Goal: Task Accomplishment & Management: Complete application form

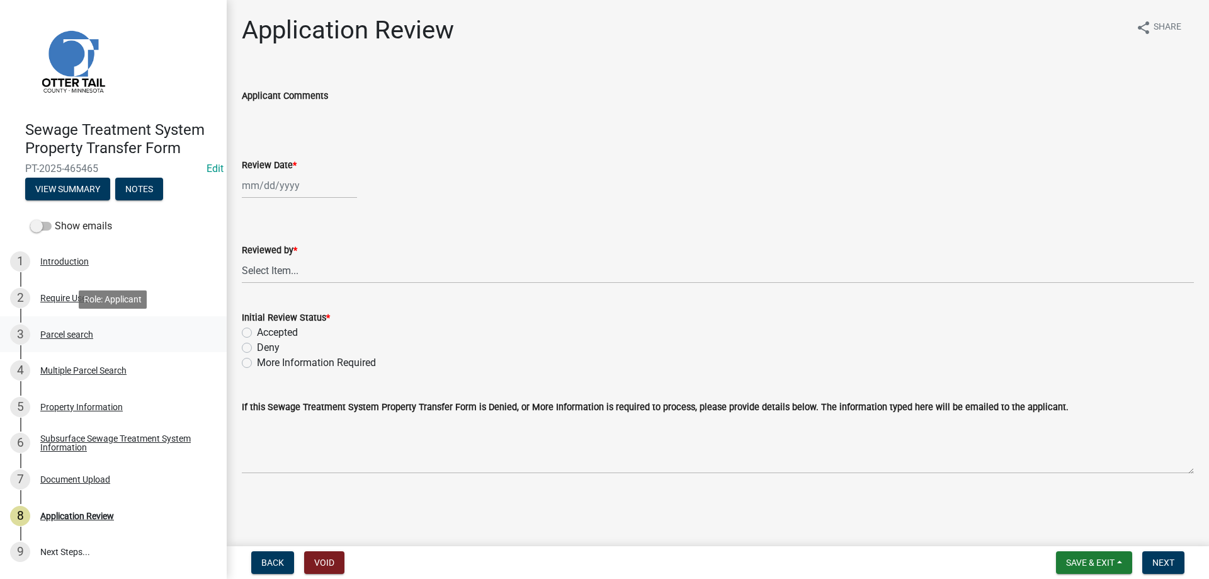
click at [60, 335] on div "Parcel search" at bounding box center [66, 334] width 53 height 9
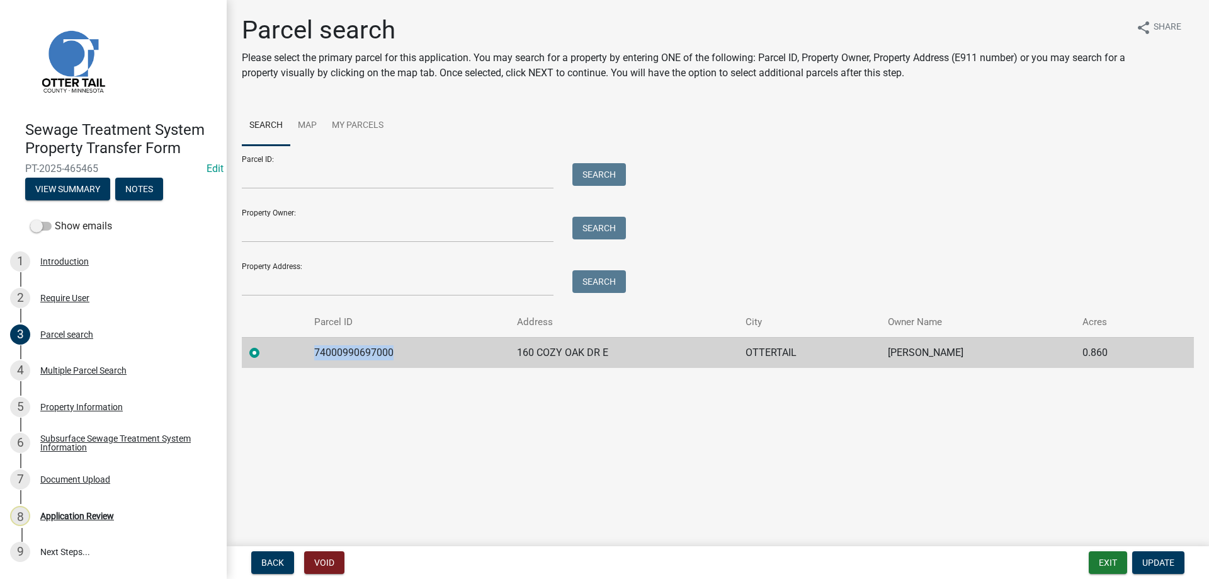
drag, startPoint x: 389, startPoint y: 352, endPoint x: 310, endPoint y: 350, distance: 78.8
click at [310, 350] on td "74000990697000" at bounding box center [408, 352] width 203 height 31
copy td "74000990697000"
click at [65, 370] on div "Multiple Parcel Search" at bounding box center [83, 370] width 86 height 9
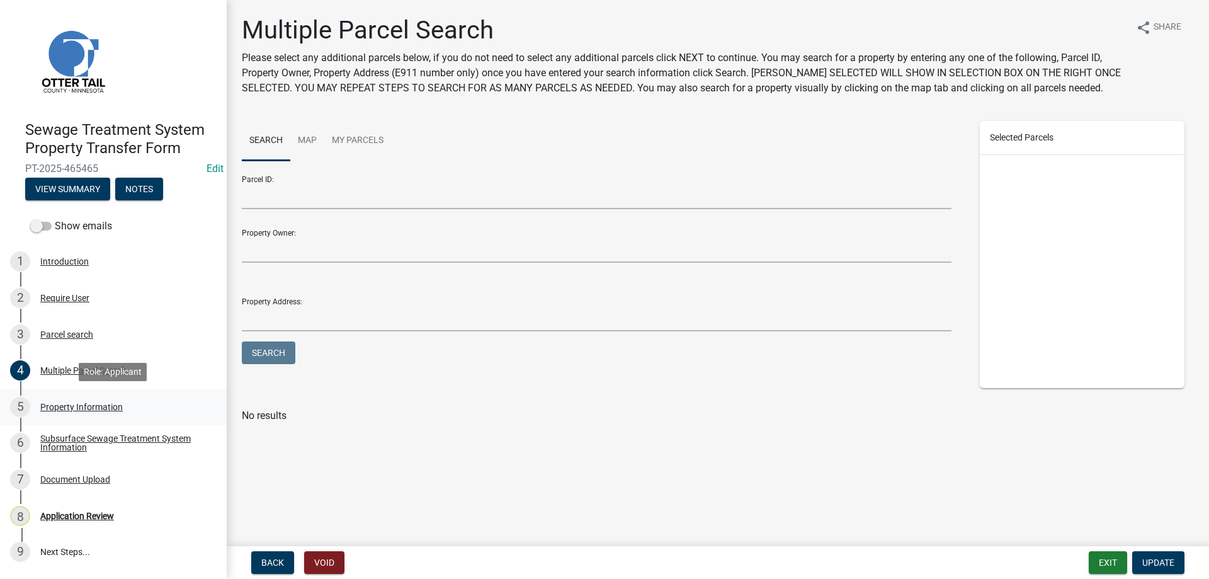
click at [57, 407] on div "Property Information" at bounding box center [81, 406] width 82 height 9
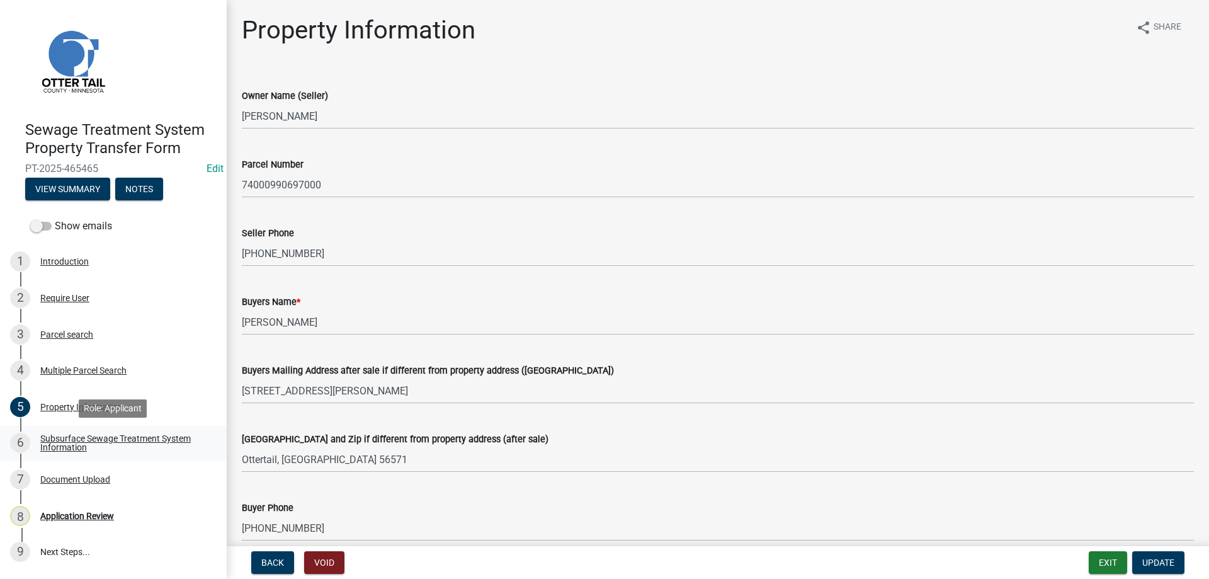
click at [69, 440] on div "Subsurface Sewage Treatment System Information" at bounding box center [123, 443] width 166 height 18
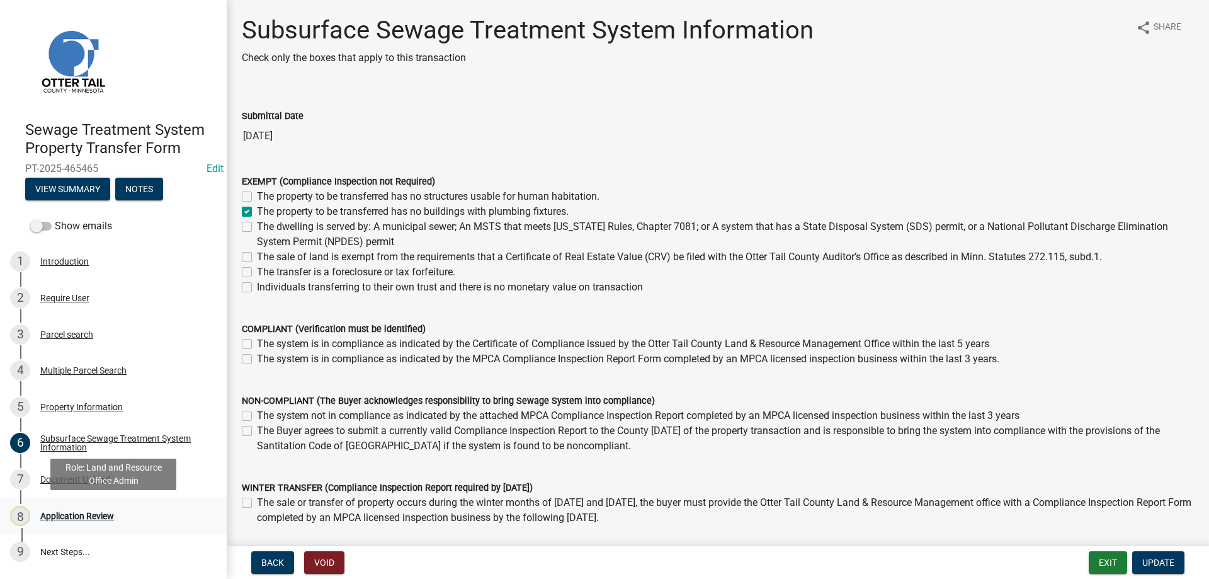
click at [59, 514] on div "Application Review" at bounding box center [77, 515] width 74 height 9
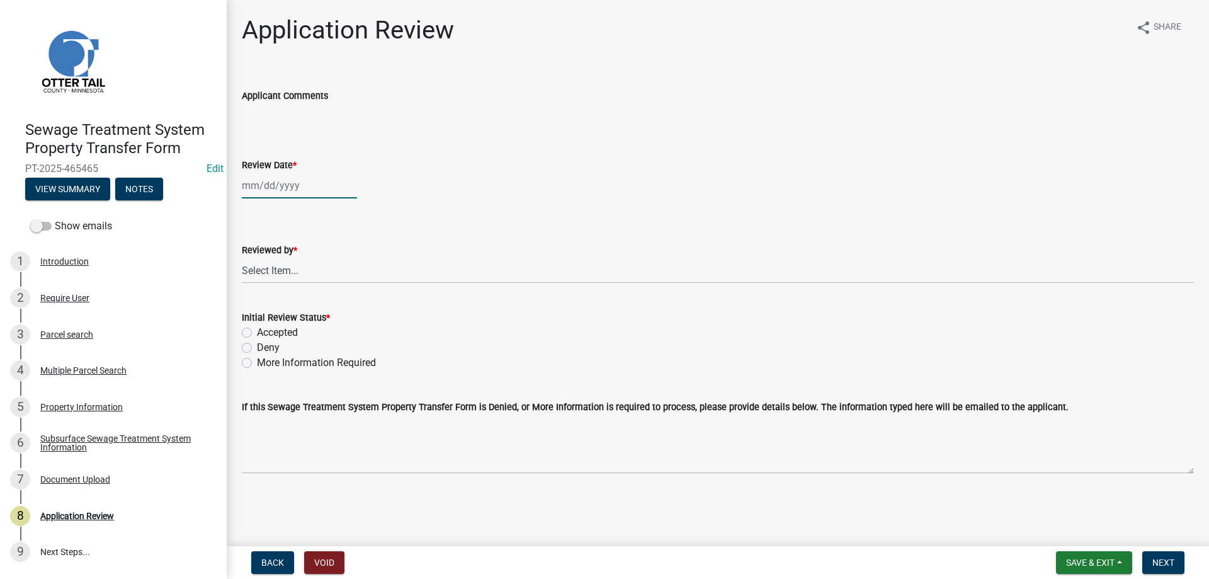
click at [272, 185] on input "Review Date *" at bounding box center [299, 186] width 115 height 26
select select "8"
select select "2025"
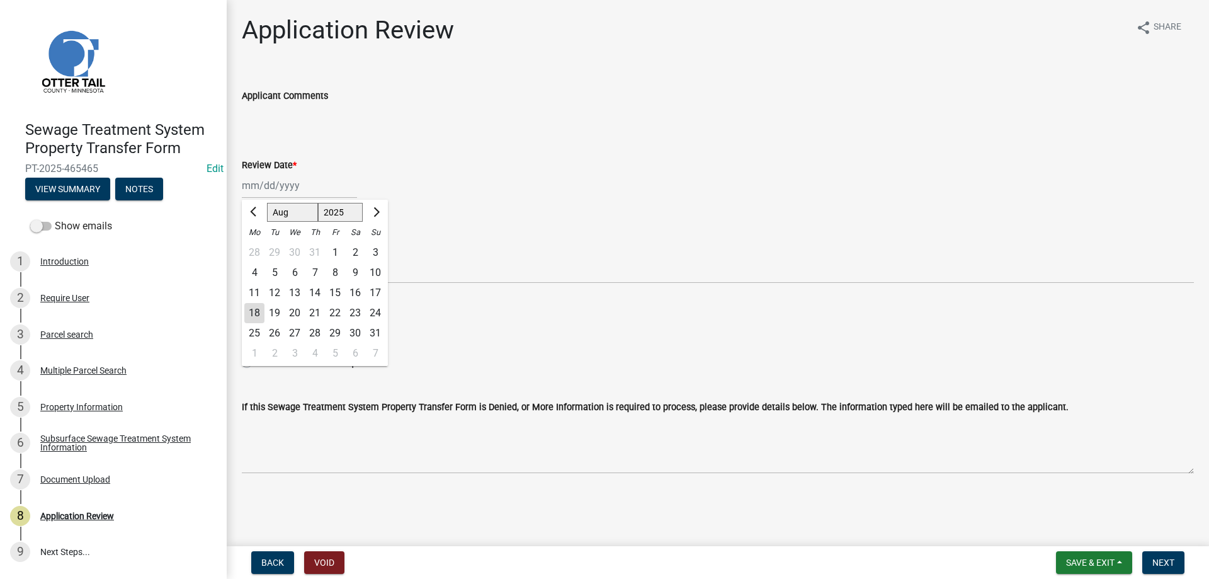
click at [255, 312] on div "18" at bounding box center [254, 313] width 20 height 20
type input "08/18/2025"
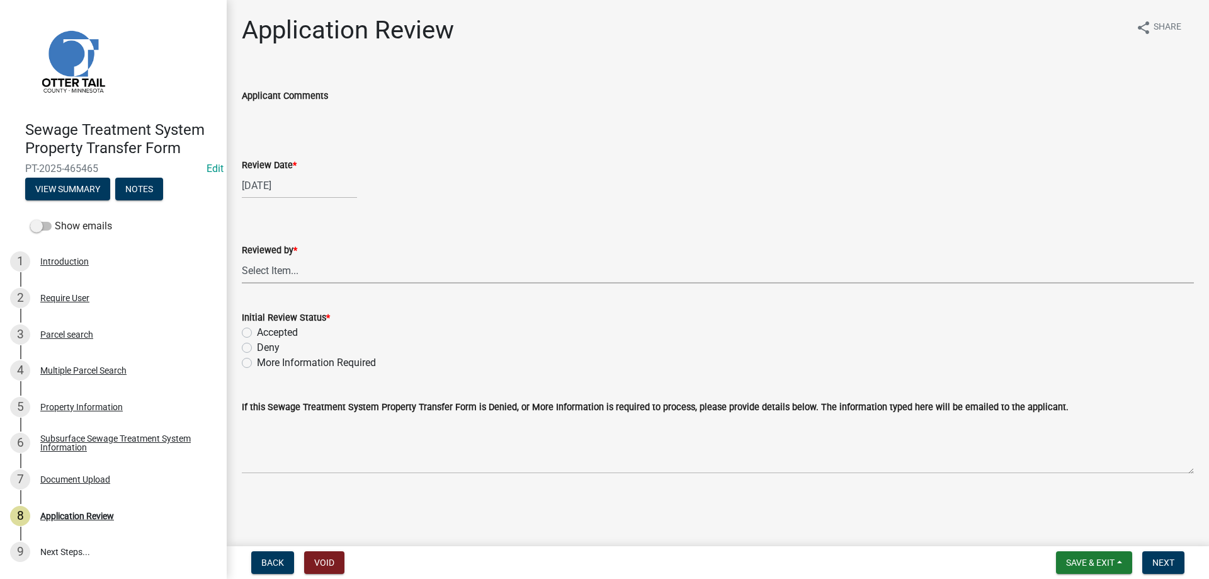
click at [242, 258] on select "Select Item... Alexis Newark Amy Busko Andrea Perales Brittany Tollefson Christ…" at bounding box center [718, 271] width 952 height 26
click option "Michelle Jevne" at bounding box center [0, 0] width 0 height 0
select select "b4c12476-3918-4c31-b34d-126d47b866fd"
click at [257, 330] on label "Accepted" at bounding box center [277, 332] width 41 height 15
click at [257, 330] on input "Accepted" at bounding box center [261, 329] width 8 height 8
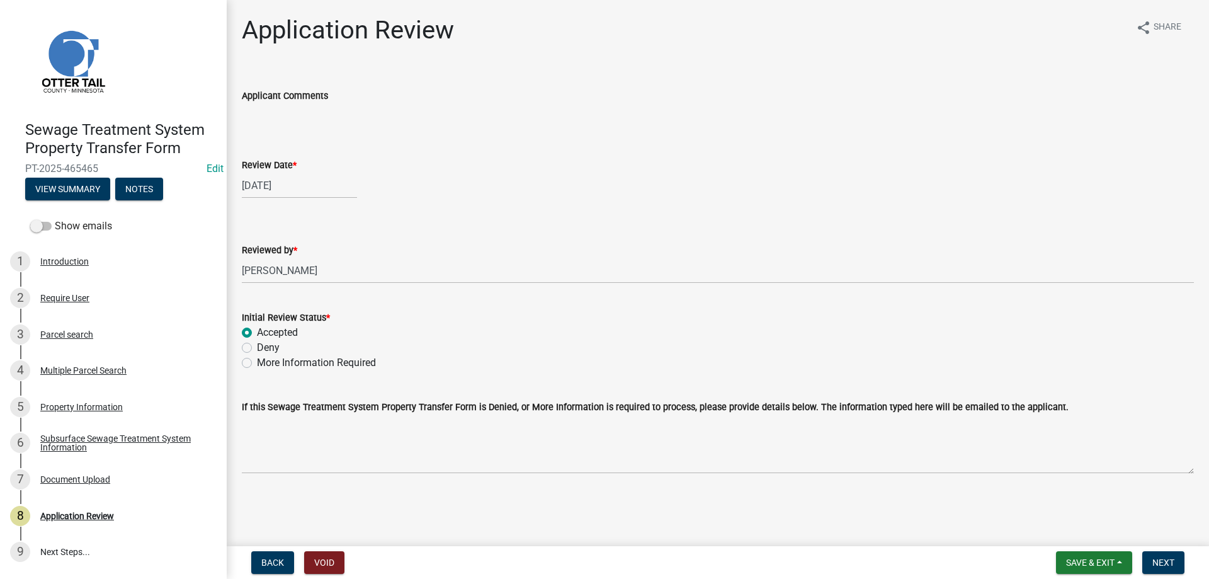
radio input "true"
click at [1159, 558] on span "Next" at bounding box center [1163, 562] width 22 height 10
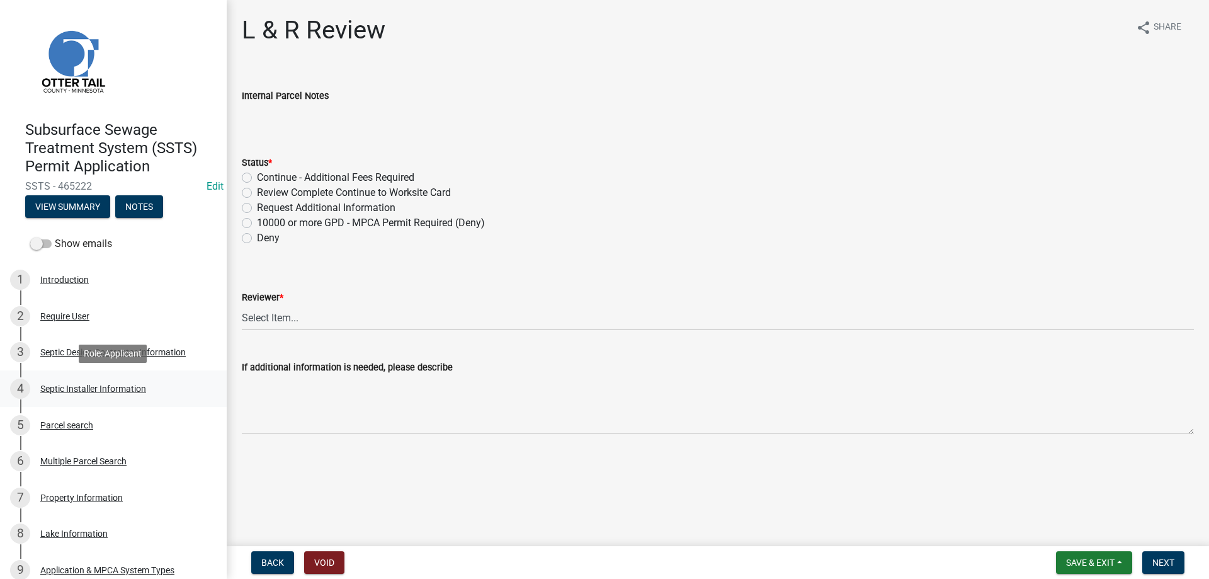
click at [62, 388] on div "Septic Installer Information" at bounding box center [93, 388] width 106 height 9
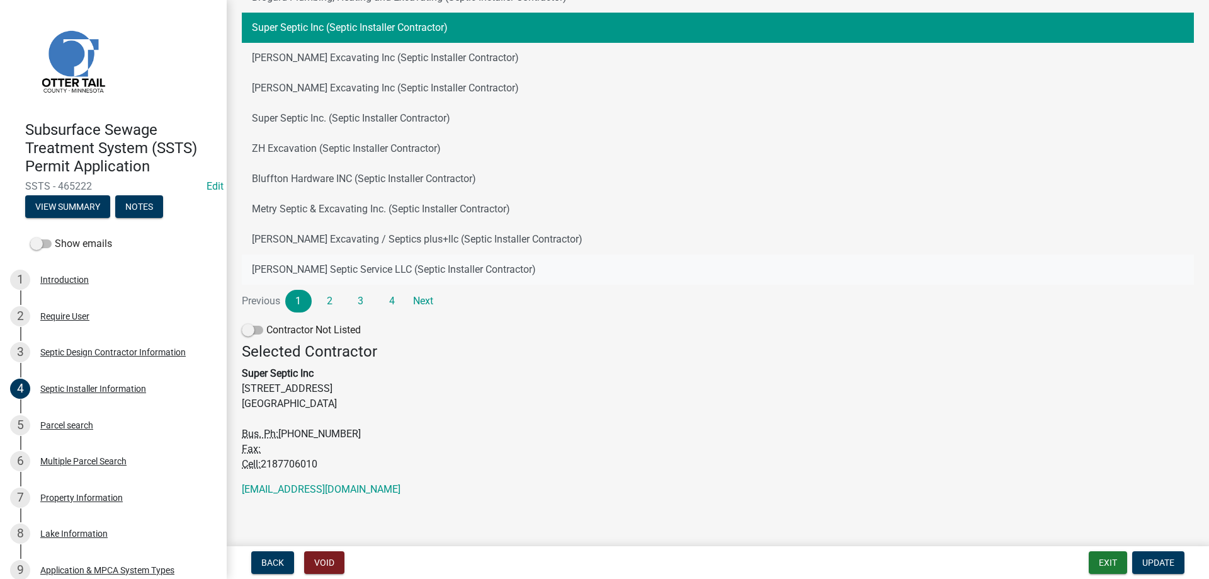
scroll to position [152, 0]
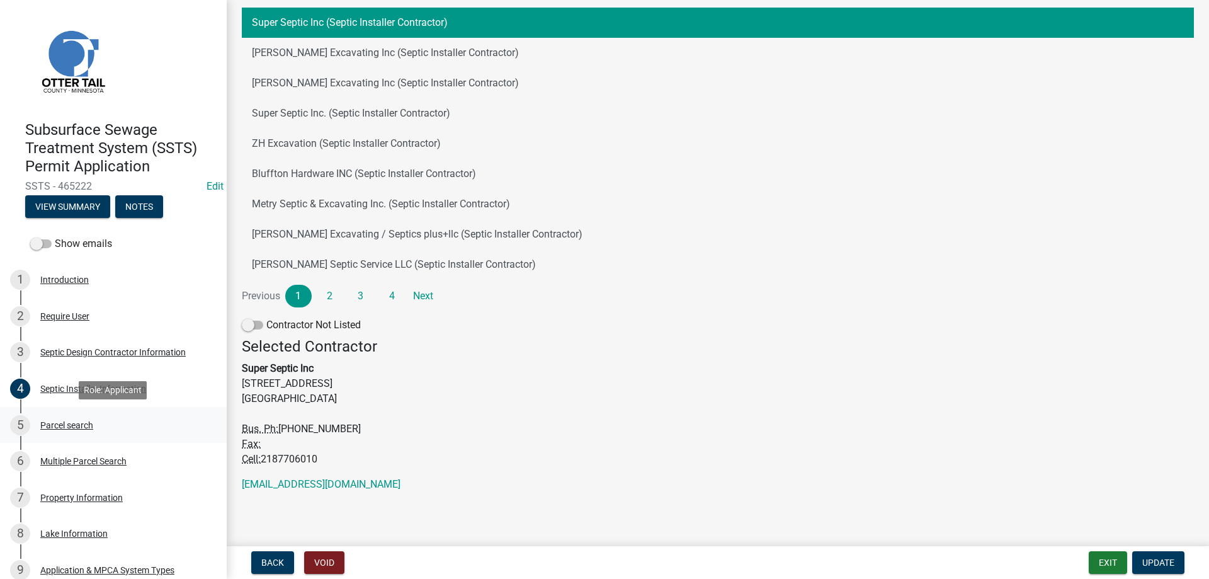
click at [83, 422] on div "Parcel search" at bounding box center [66, 425] width 53 height 9
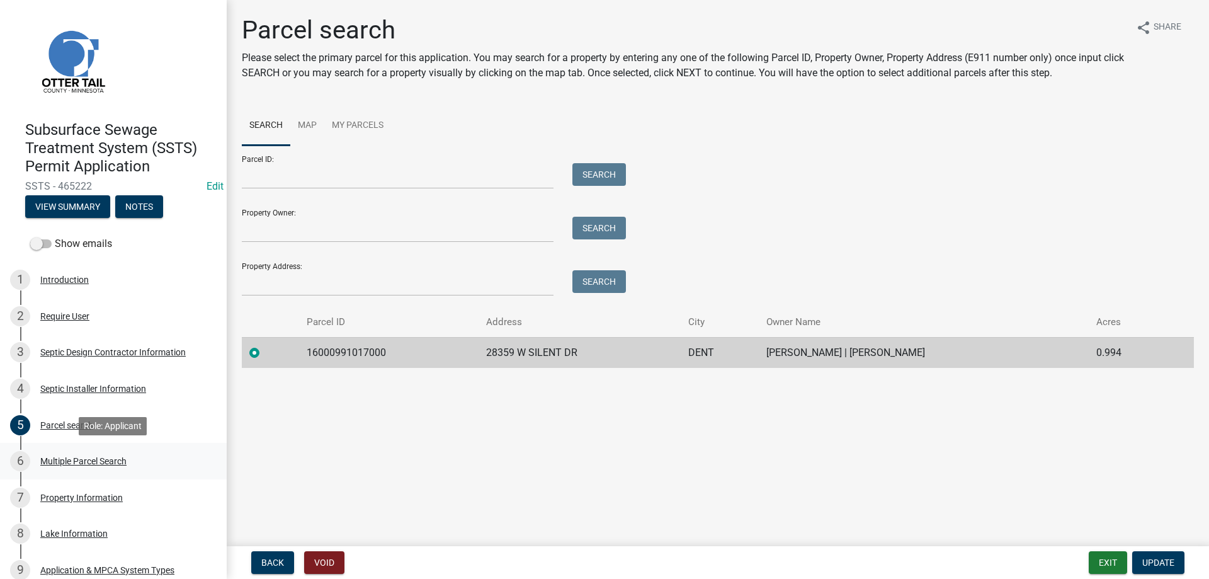
click at [50, 463] on div "Multiple Parcel Search" at bounding box center [83, 461] width 86 height 9
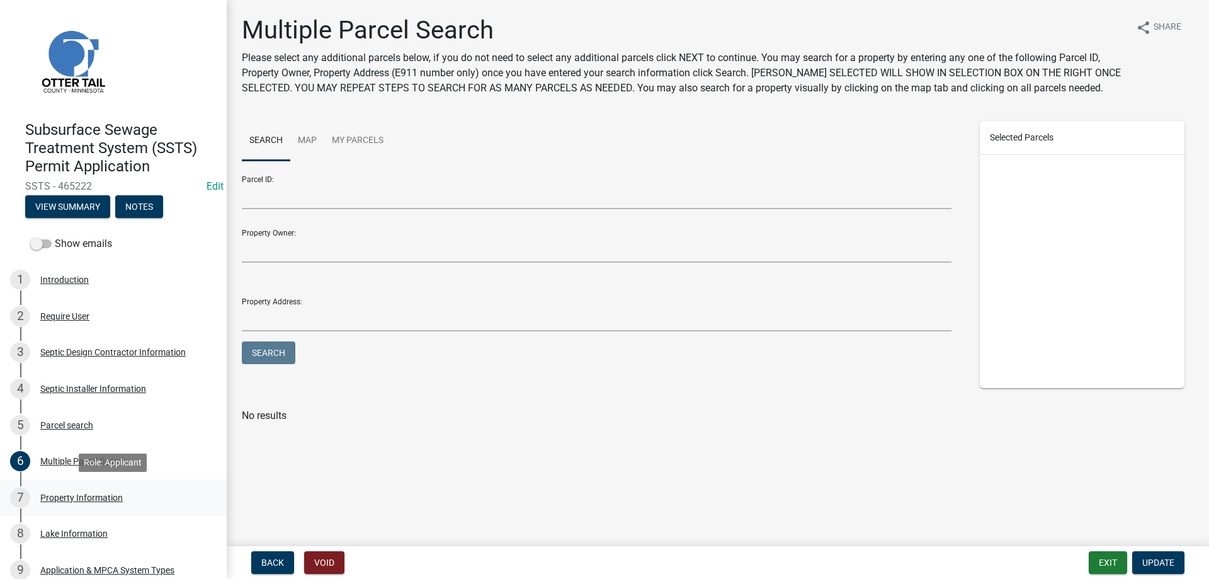
click at [51, 498] on div "Property Information" at bounding box center [81, 497] width 82 height 9
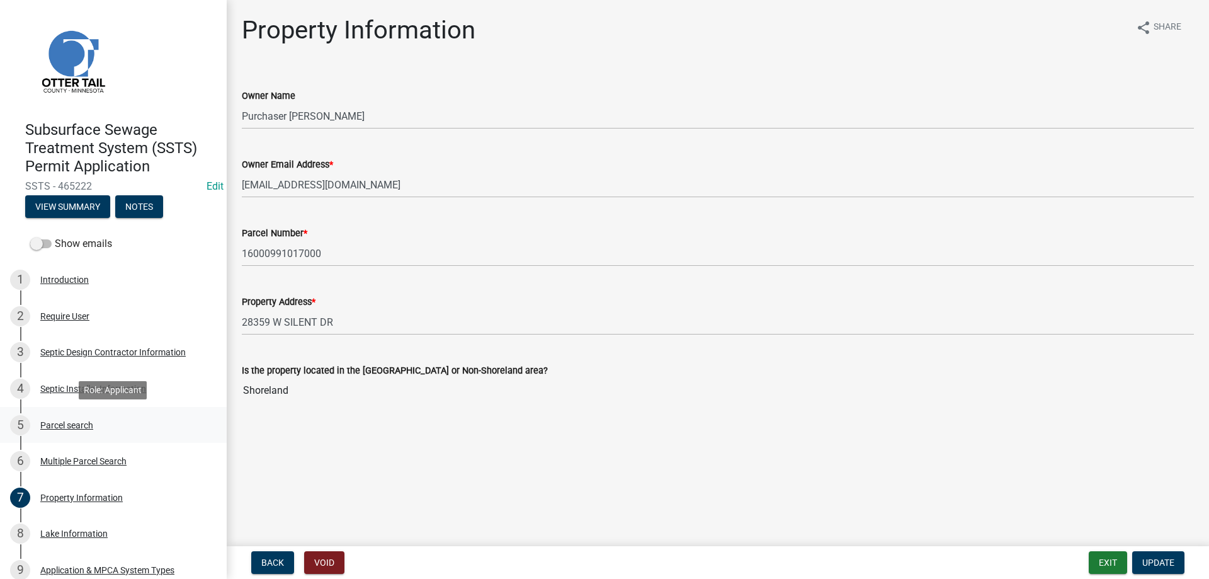
click at [67, 423] on div "Parcel search" at bounding box center [66, 425] width 53 height 9
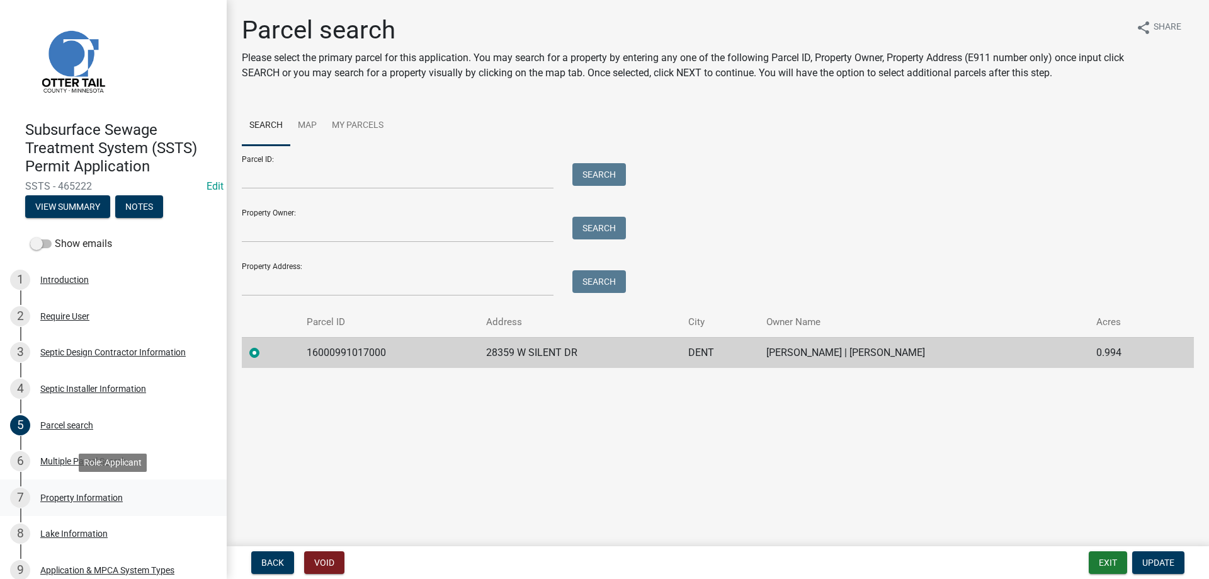
click at [90, 496] on div "Property Information" at bounding box center [81, 497] width 82 height 9
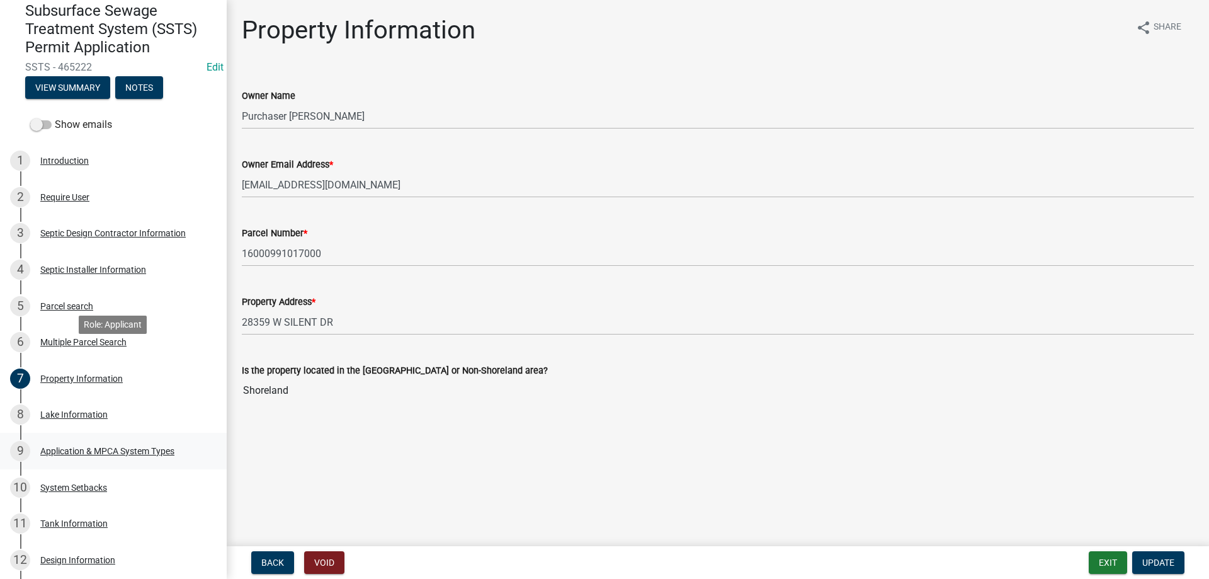
scroll to position [128, 0]
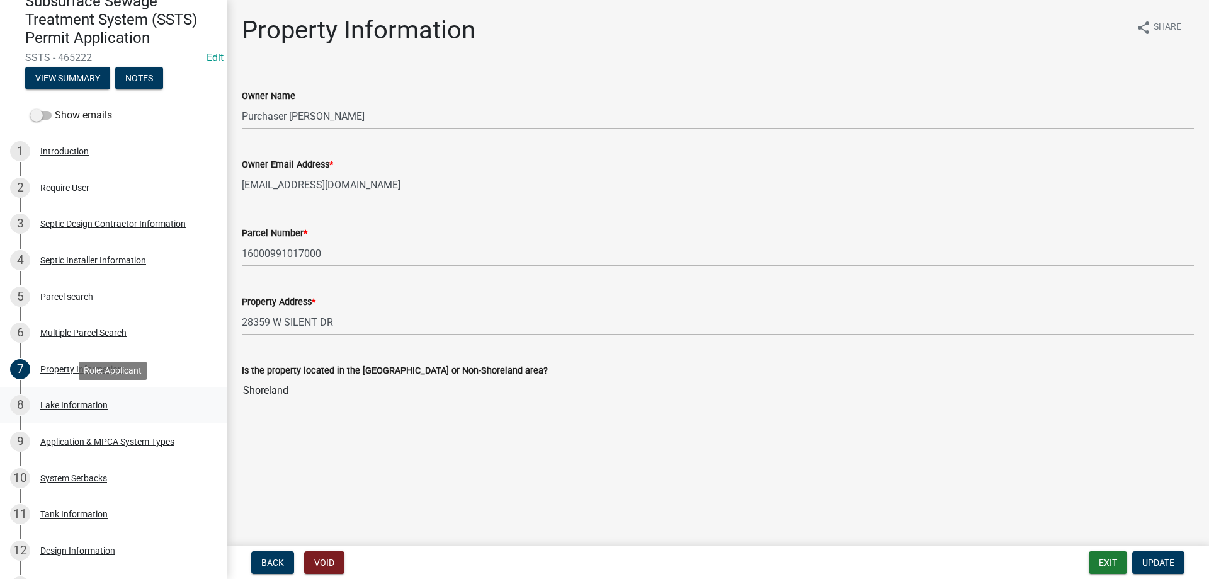
click at [93, 406] on div "Lake Information" at bounding box center [73, 405] width 67 height 9
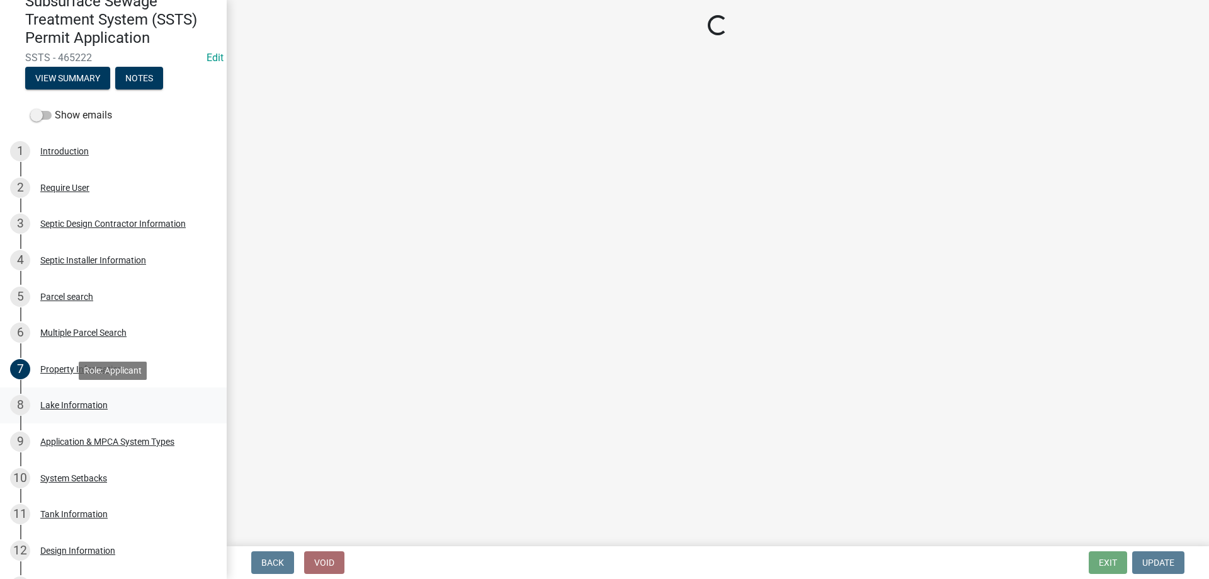
select select "dbf778e6-a81c-4efc-8012-8b84925966bc"
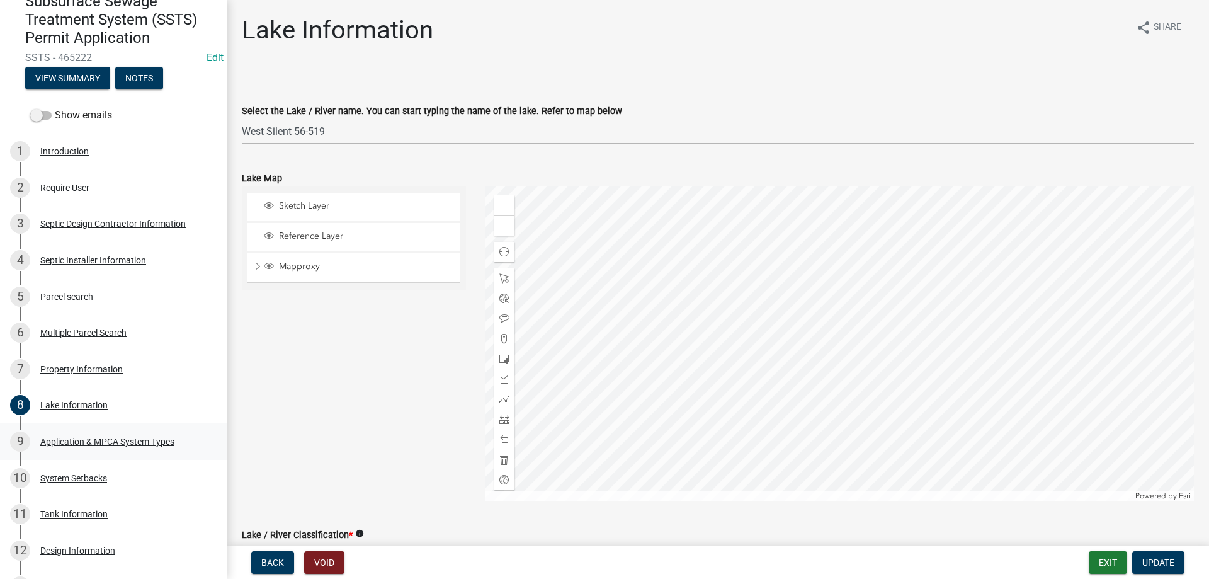
click at [59, 441] on div "Application & MPCA System Types" at bounding box center [107, 441] width 134 height 9
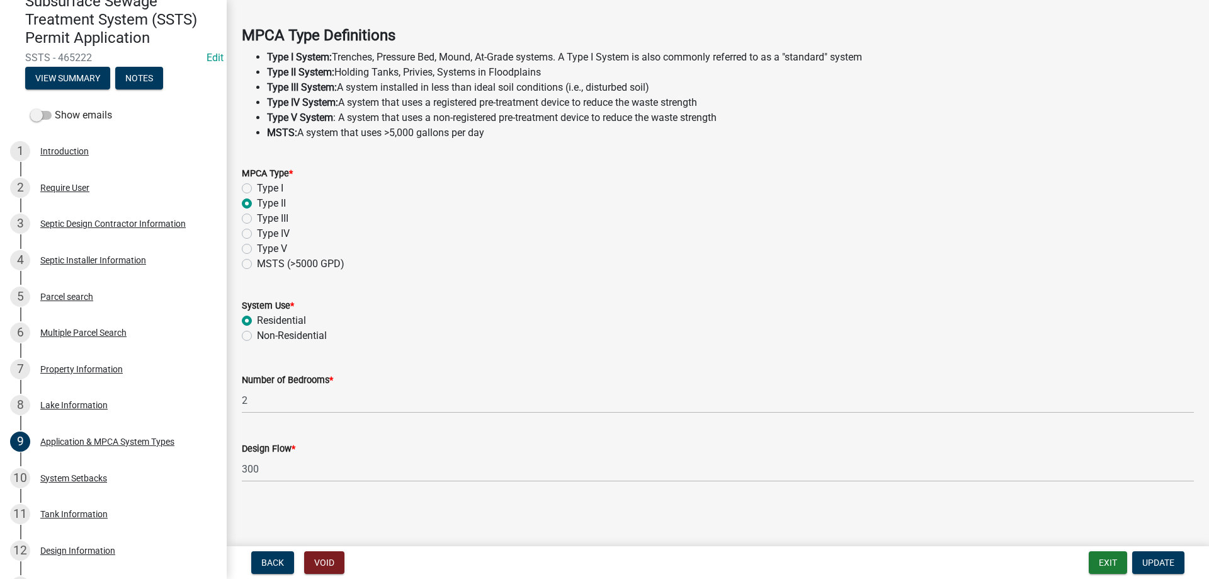
scroll to position [357, 0]
click at [60, 477] on div "System Setbacks" at bounding box center [73, 478] width 67 height 9
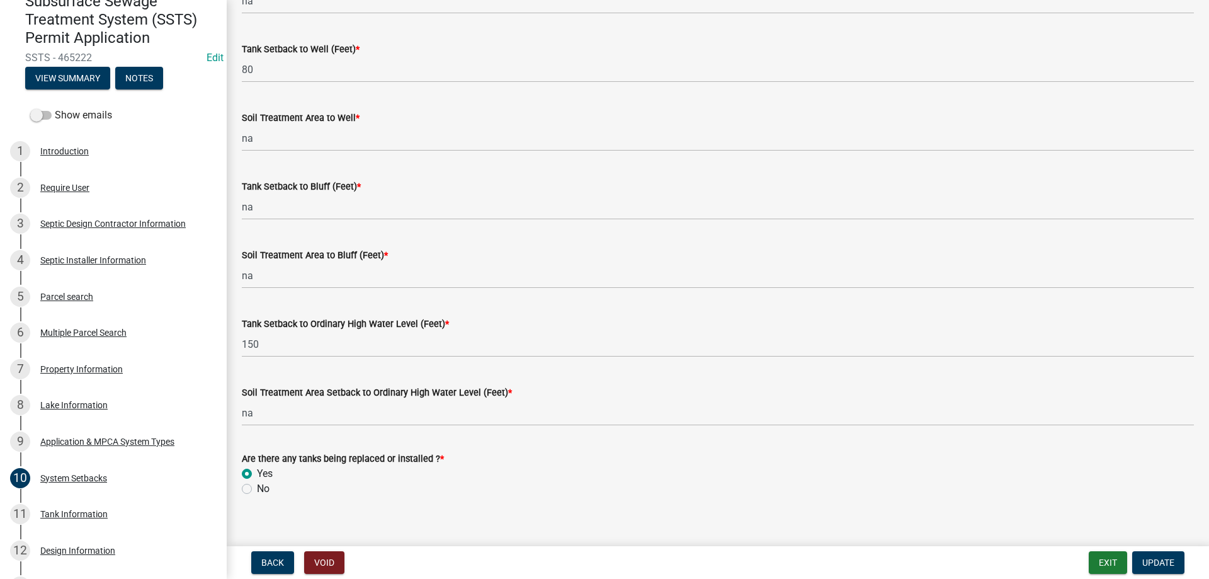
scroll to position [774, 0]
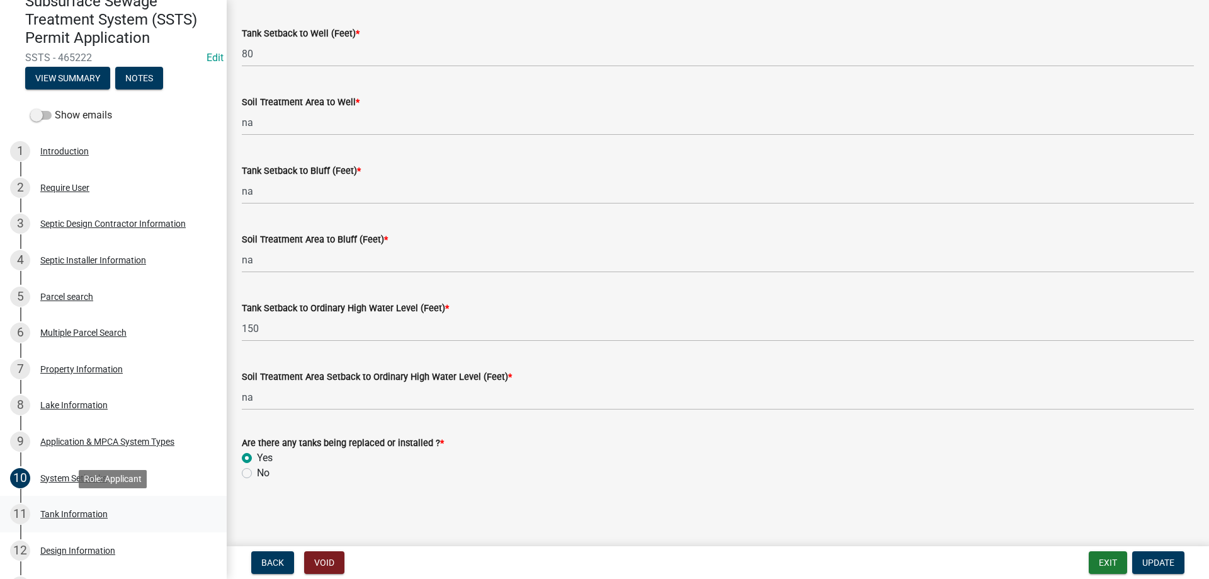
click at [73, 514] on div "Tank Information" at bounding box center [73, 513] width 67 height 9
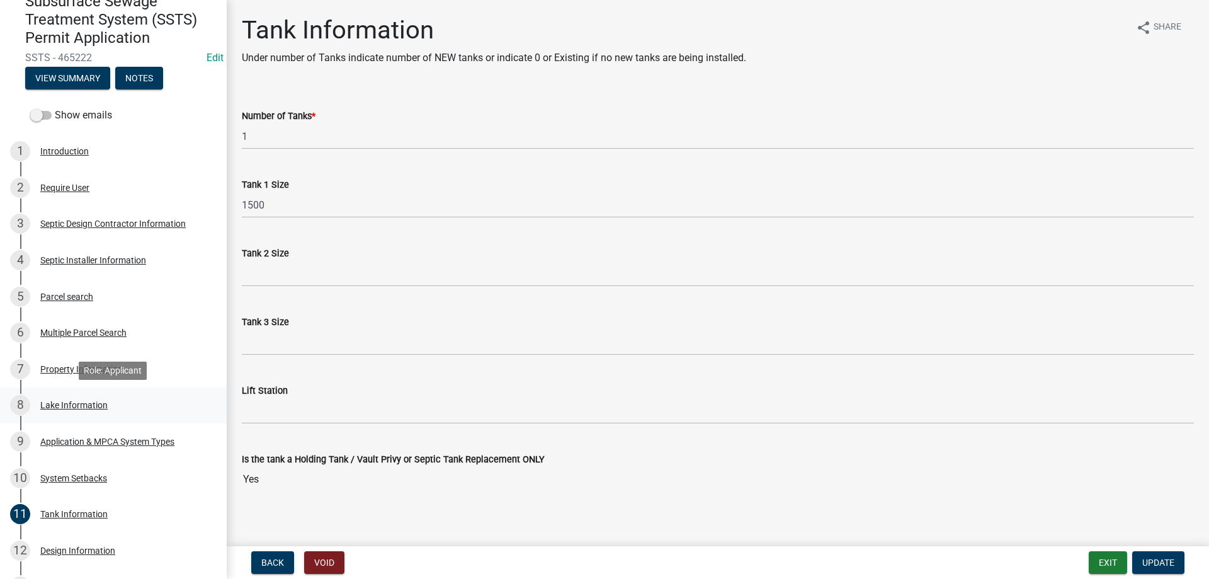
click at [74, 403] on div "Lake Information" at bounding box center [73, 405] width 67 height 9
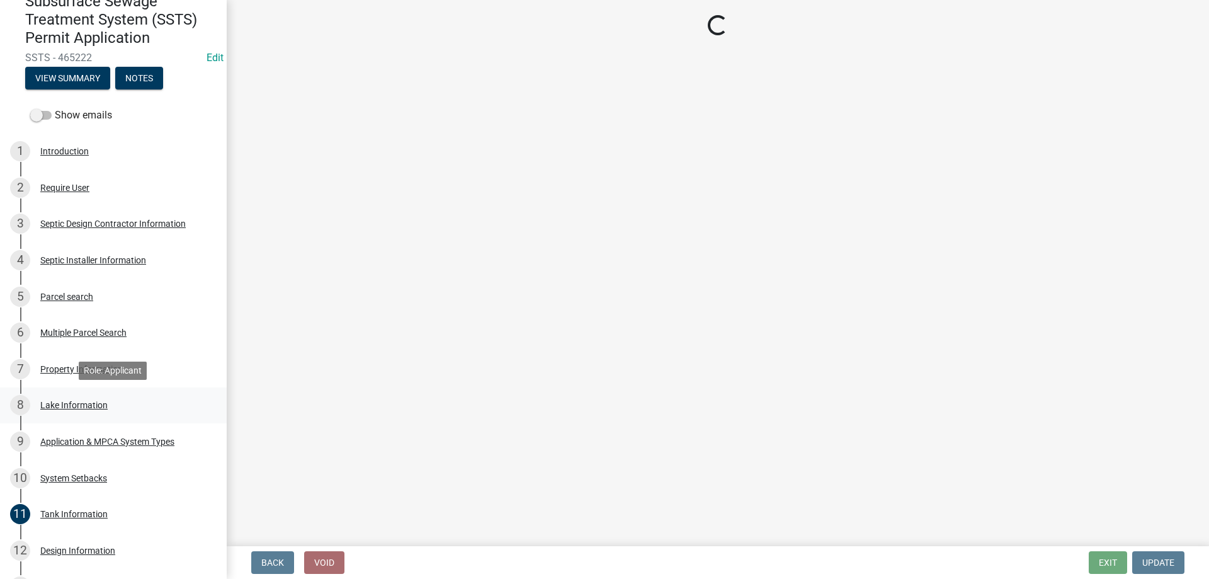
select select "dbf778e6-a81c-4efc-8012-8b84925966bc"
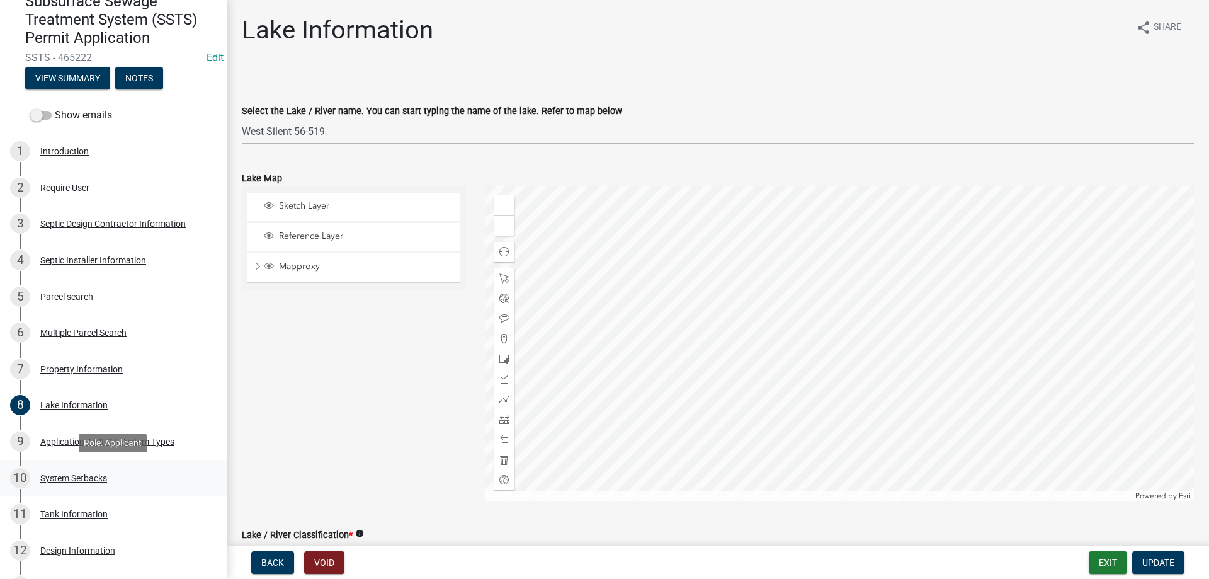
click at [93, 477] on div "System Setbacks" at bounding box center [73, 478] width 67 height 9
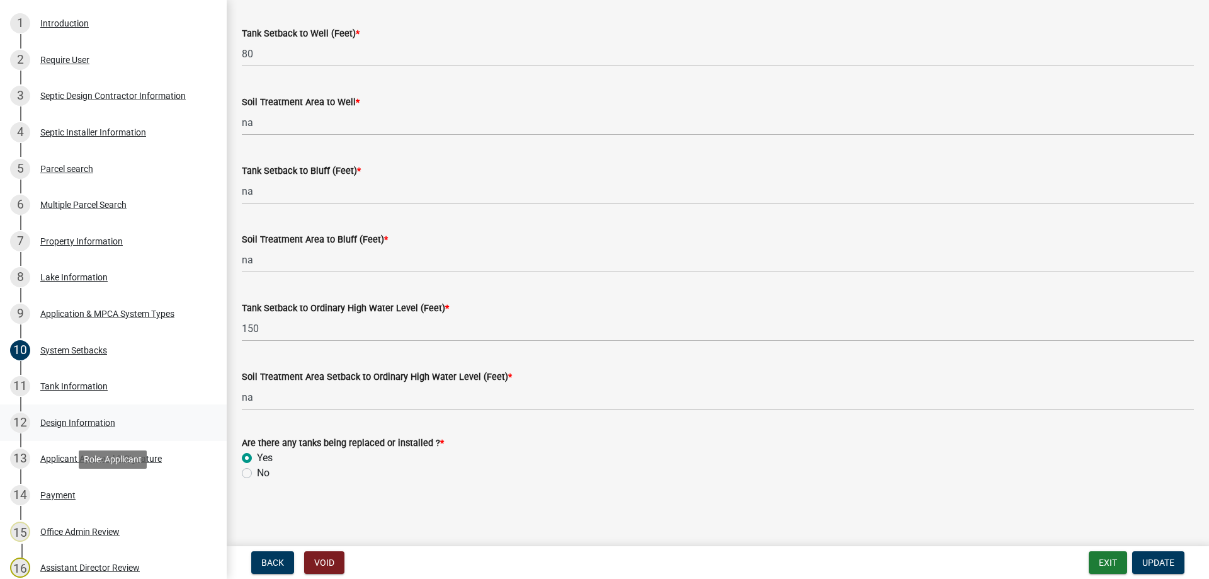
scroll to position [257, 0]
click at [71, 385] on div "Tank Information" at bounding box center [73, 385] width 67 height 9
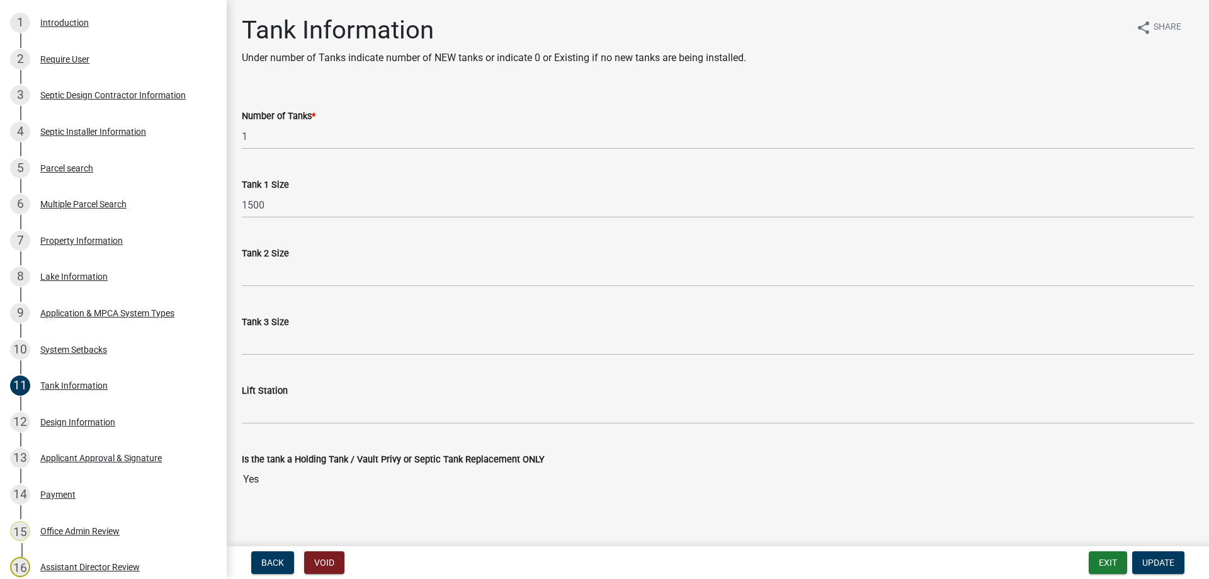
scroll to position [10, 0]
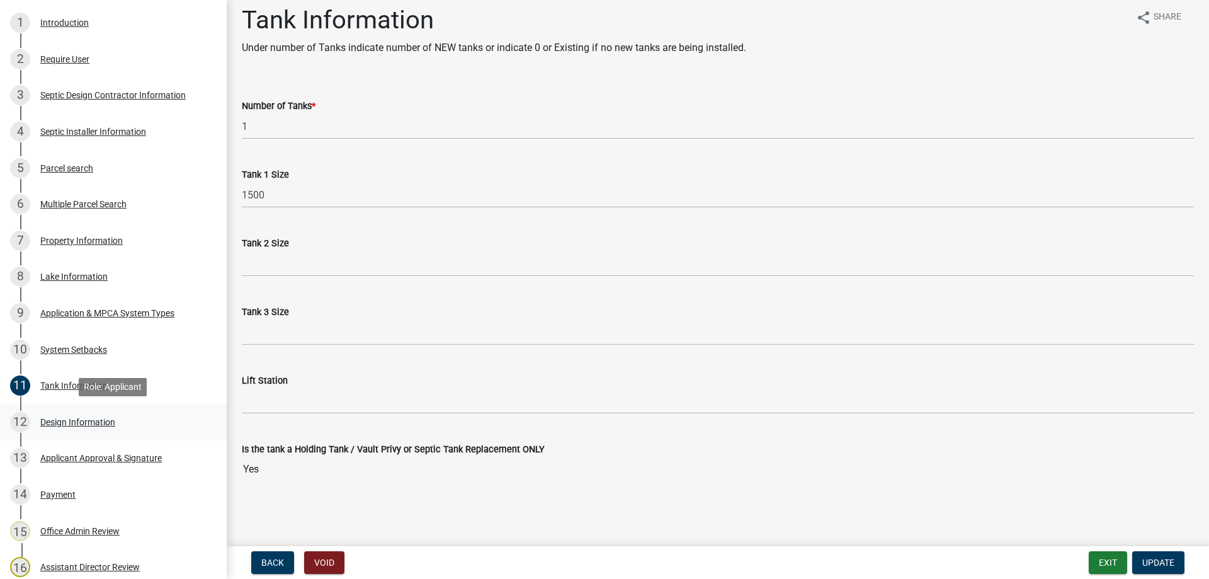
click at [71, 423] on div "Design Information" at bounding box center [77, 422] width 75 height 9
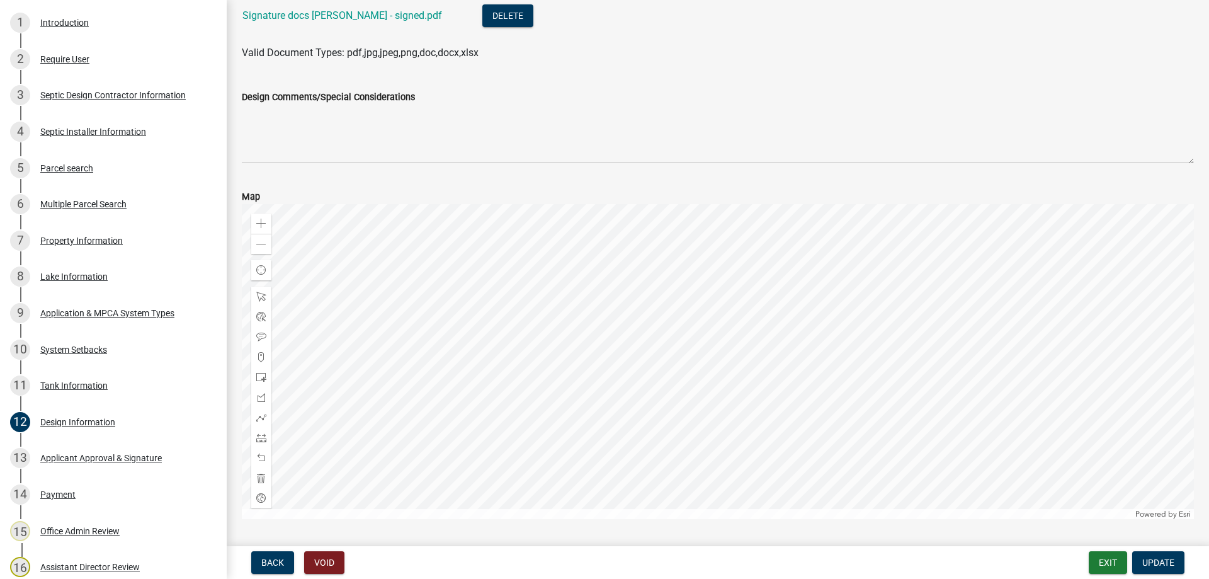
scroll to position [215, 0]
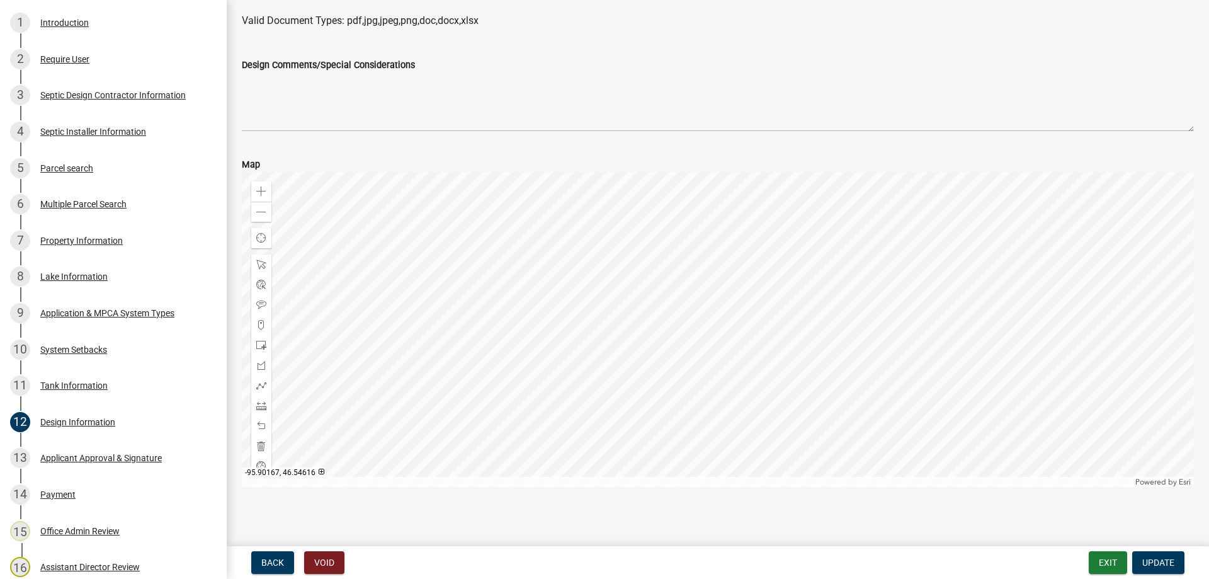
click at [714, 355] on div at bounding box center [718, 329] width 952 height 315
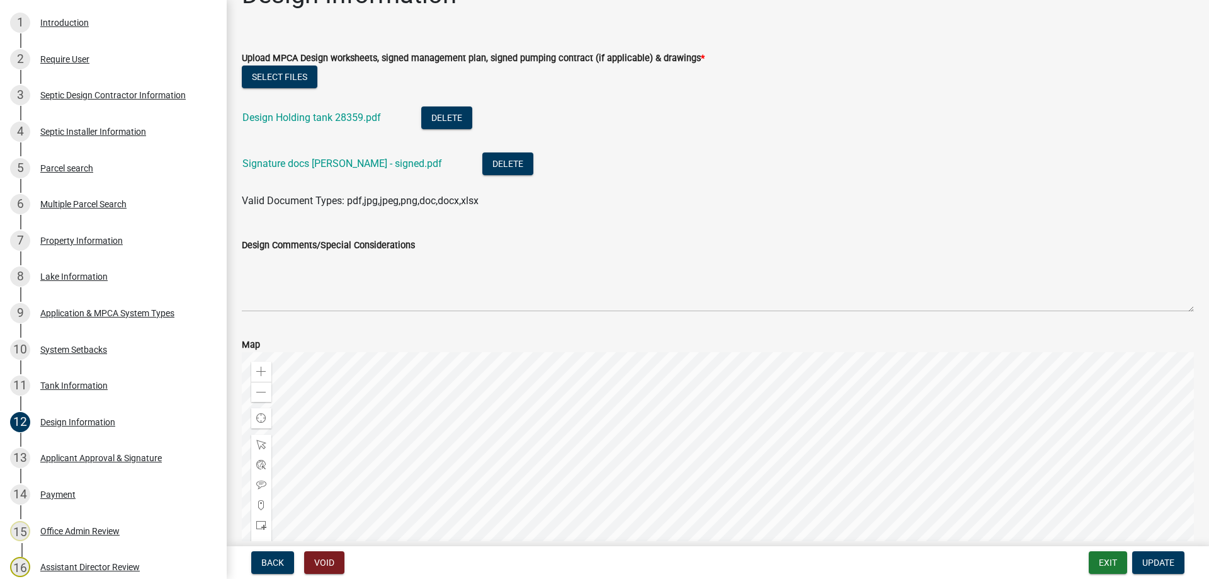
scroll to position [0, 0]
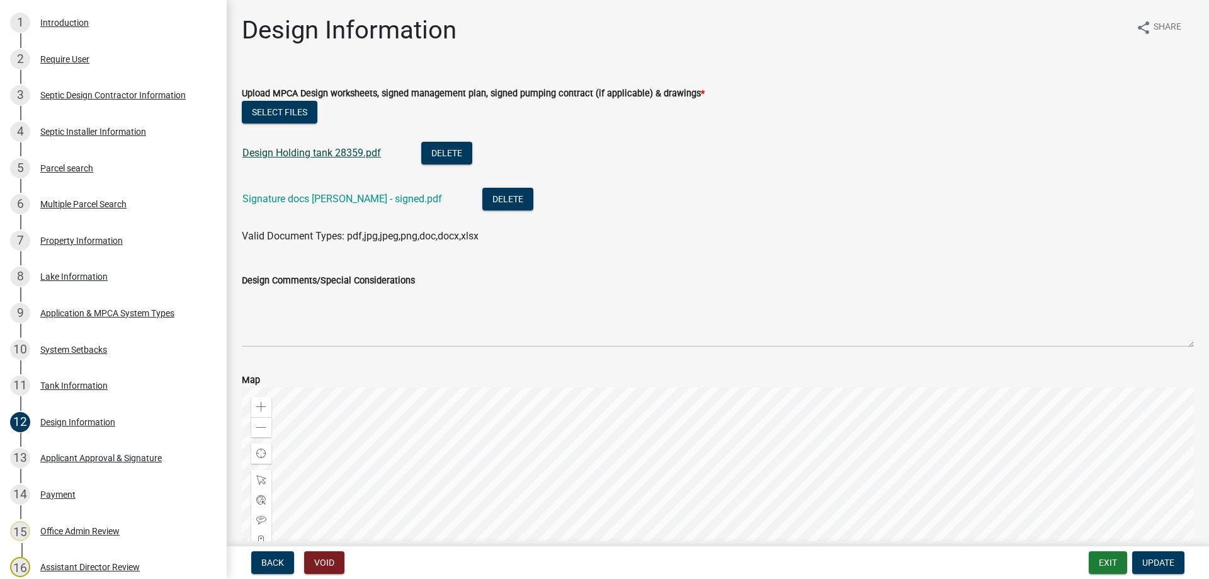
click at [290, 154] on link "Design Holding tank 28359.pdf" at bounding box center [311, 153] width 139 height 12
click at [64, 168] on div "Parcel search" at bounding box center [66, 168] width 53 height 9
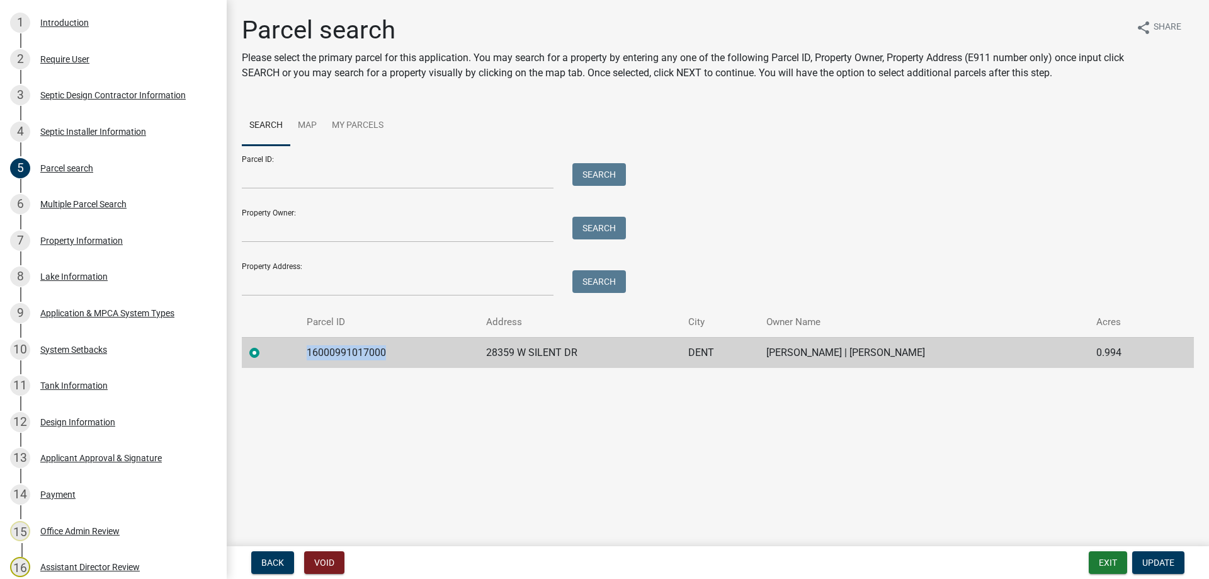
drag, startPoint x: 387, startPoint y: 351, endPoint x: 305, endPoint y: 352, distance: 81.2
click at [305, 352] on td "16000991017000" at bounding box center [388, 352] width 179 height 31
copy td "16000991017000"
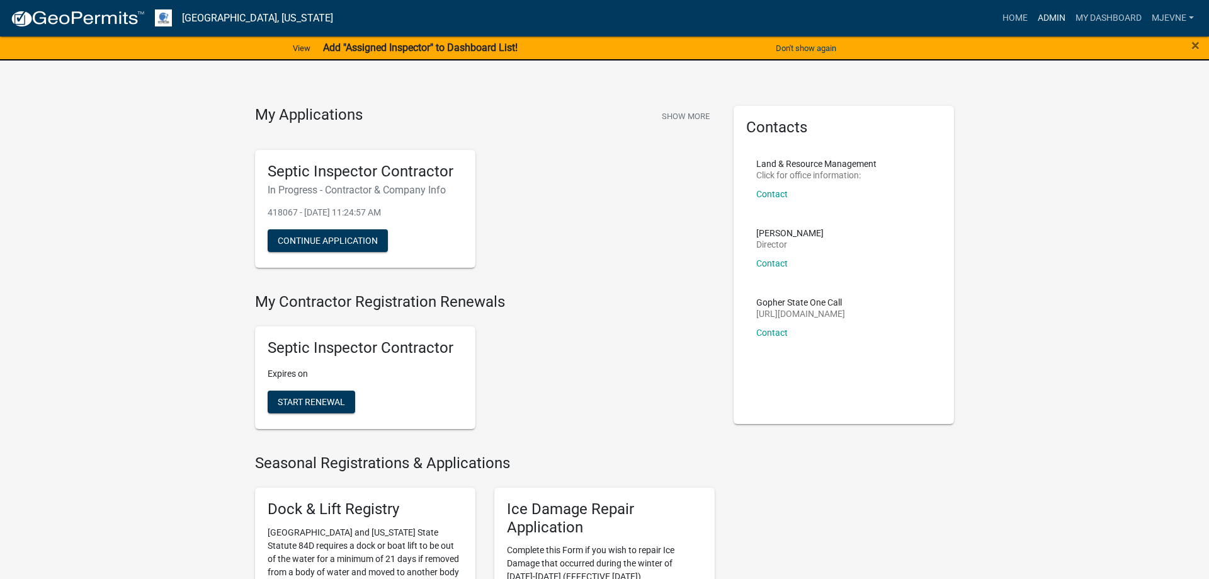
click at [1050, 15] on link "Admin" at bounding box center [1052, 18] width 38 height 24
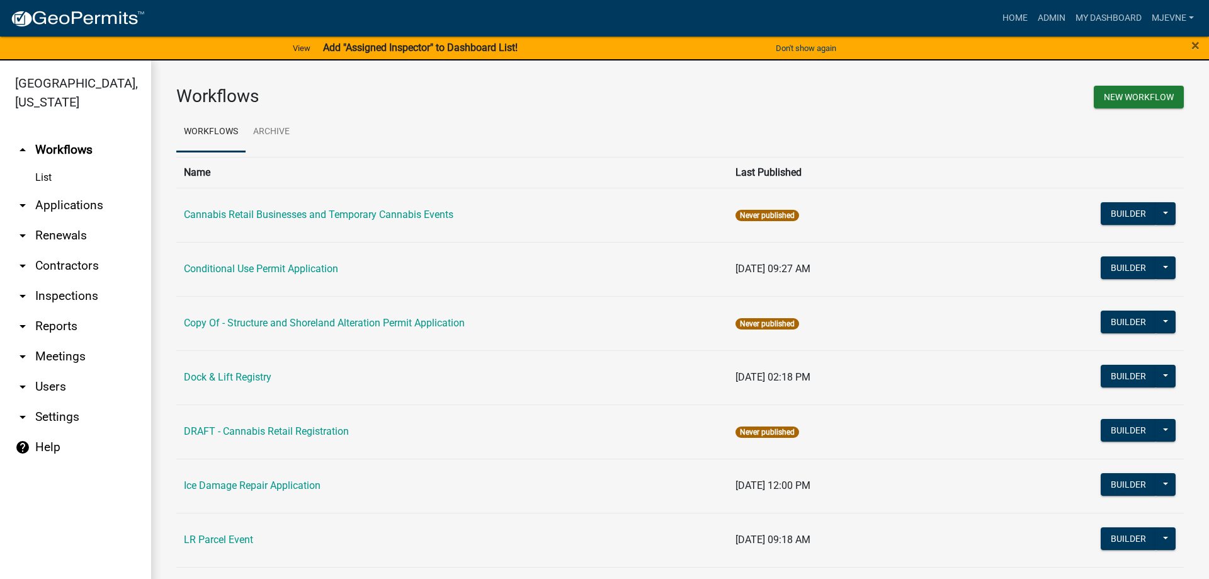
click at [57, 204] on link "arrow_drop_down Applications" at bounding box center [75, 205] width 151 height 30
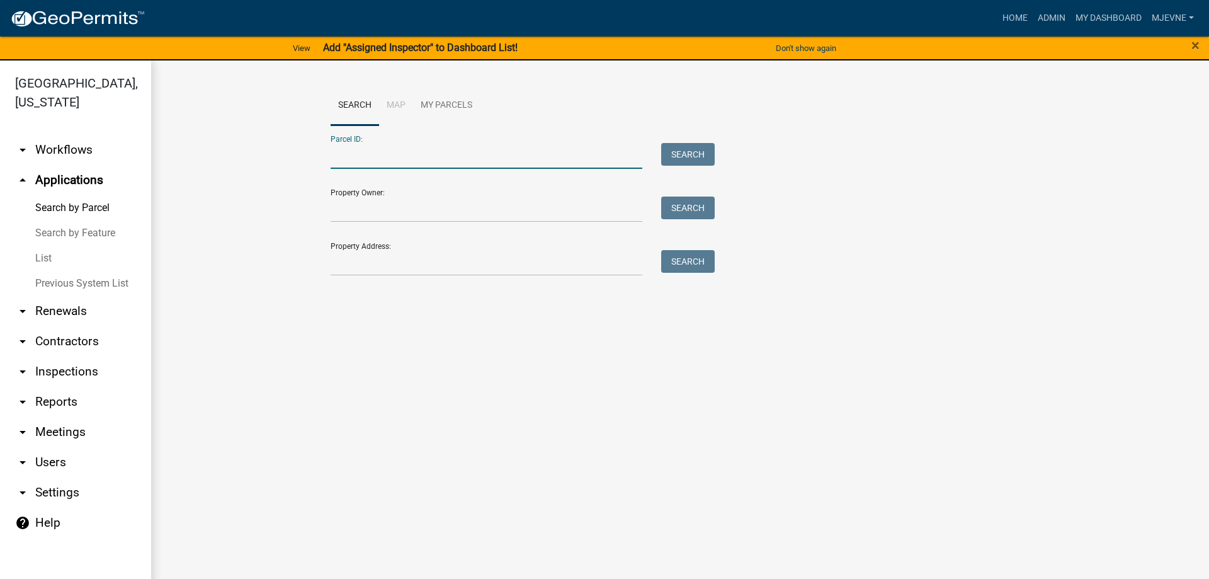
paste input "16000991017000"
click at [681, 155] on button "Search" at bounding box center [688, 154] width 54 height 23
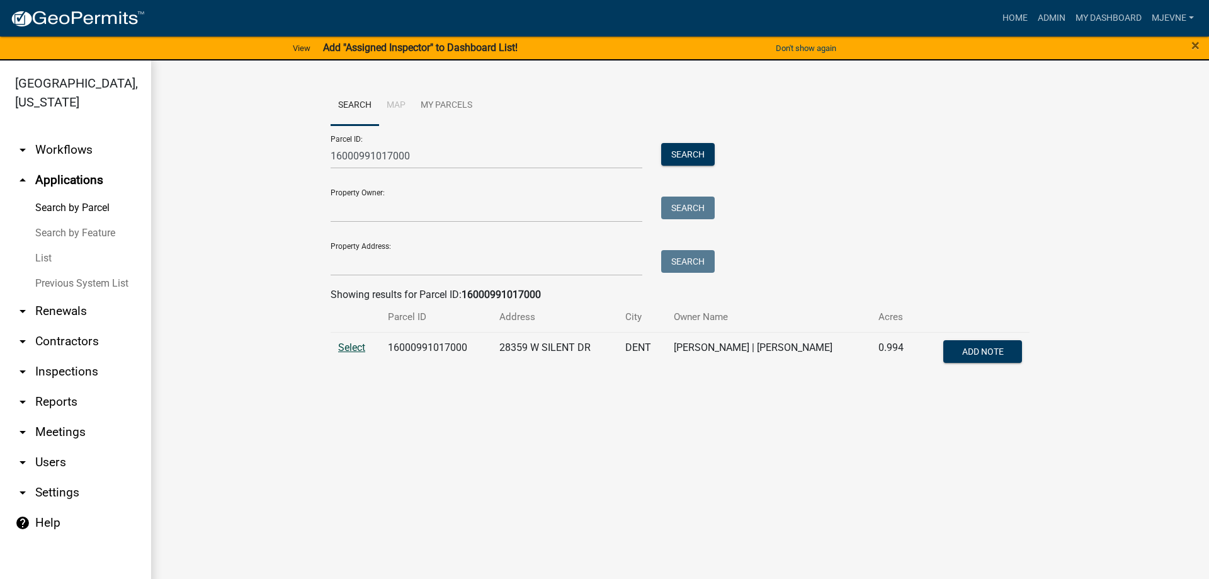
click at [350, 346] on span "Select" at bounding box center [351, 347] width 27 height 12
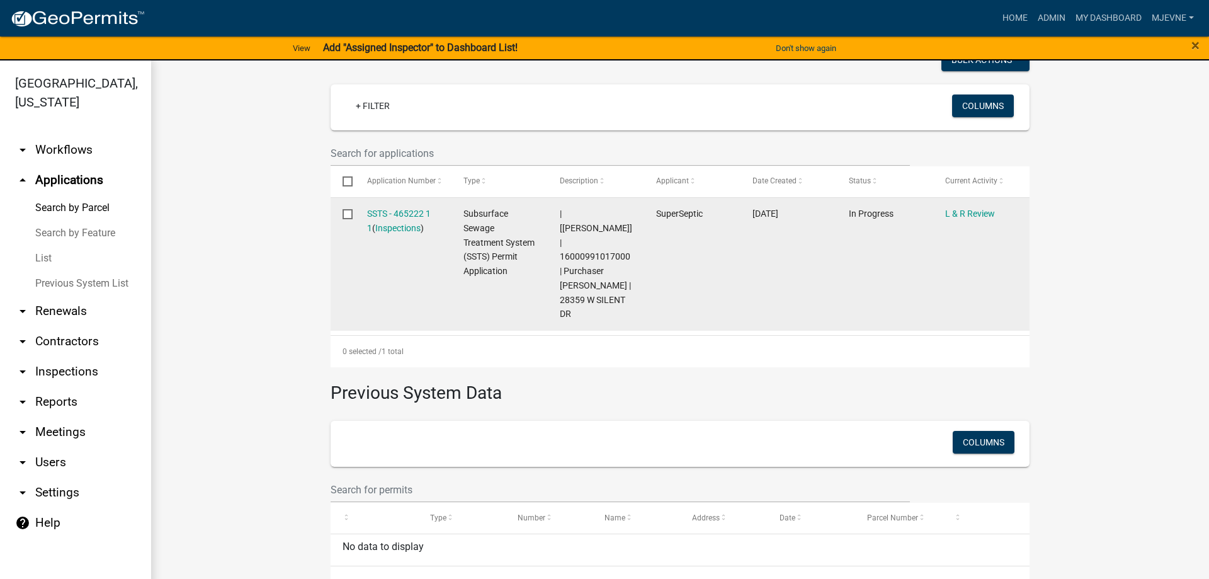
scroll to position [263, 0]
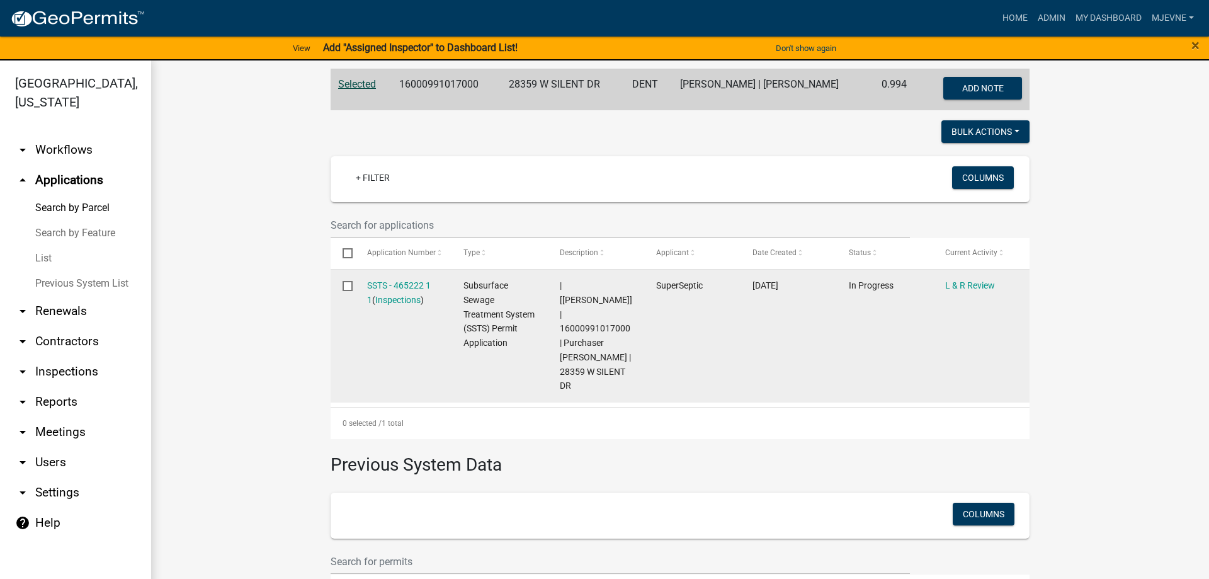
click at [755, 332] on datatable-body-cell "[DATE]" at bounding box center [789, 336] width 96 height 133
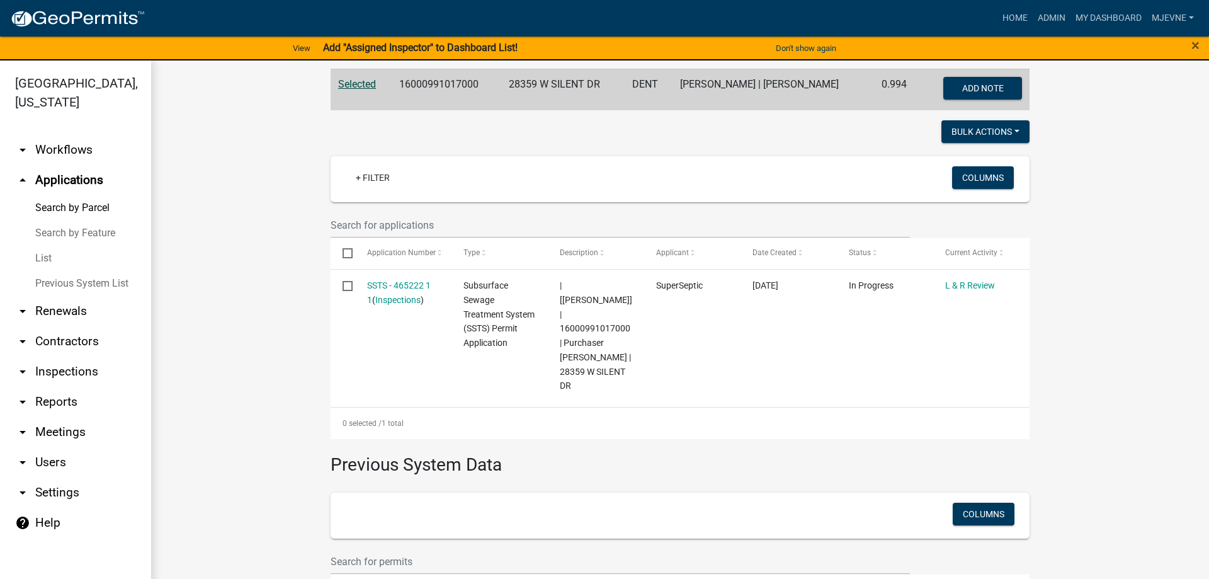
scroll to position [0, 0]
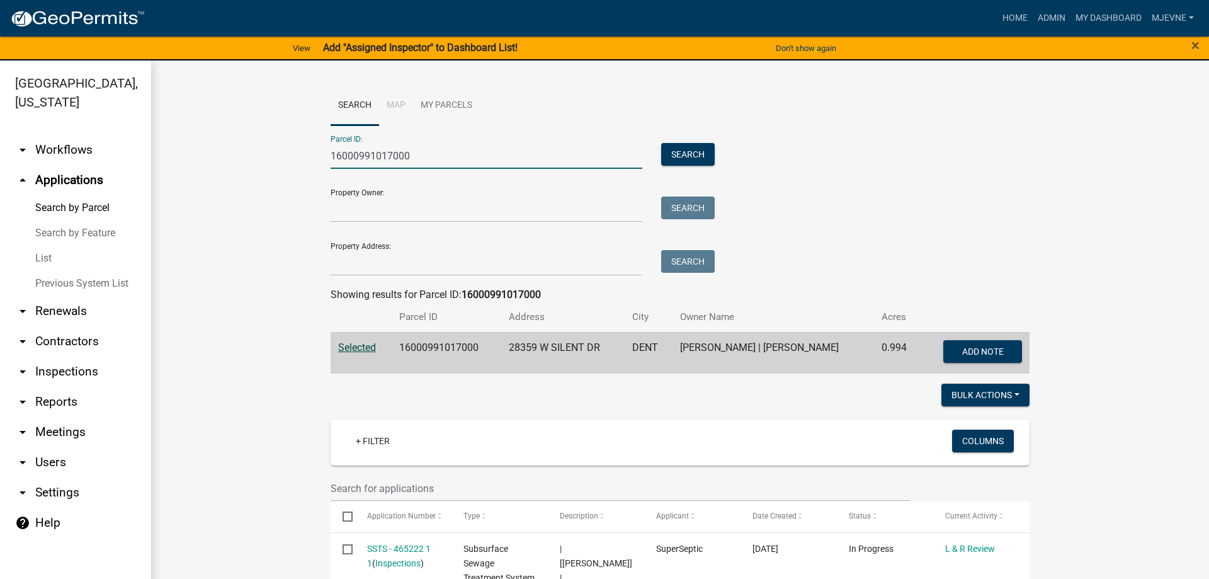
drag, startPoint x: 429, startPoint y: 159, endPoint x: 270, endPoint y: 154, distance: 160.1
click at [331, 154] on input "16000991017000" at bounding box center [487, 156] width 312 height 26
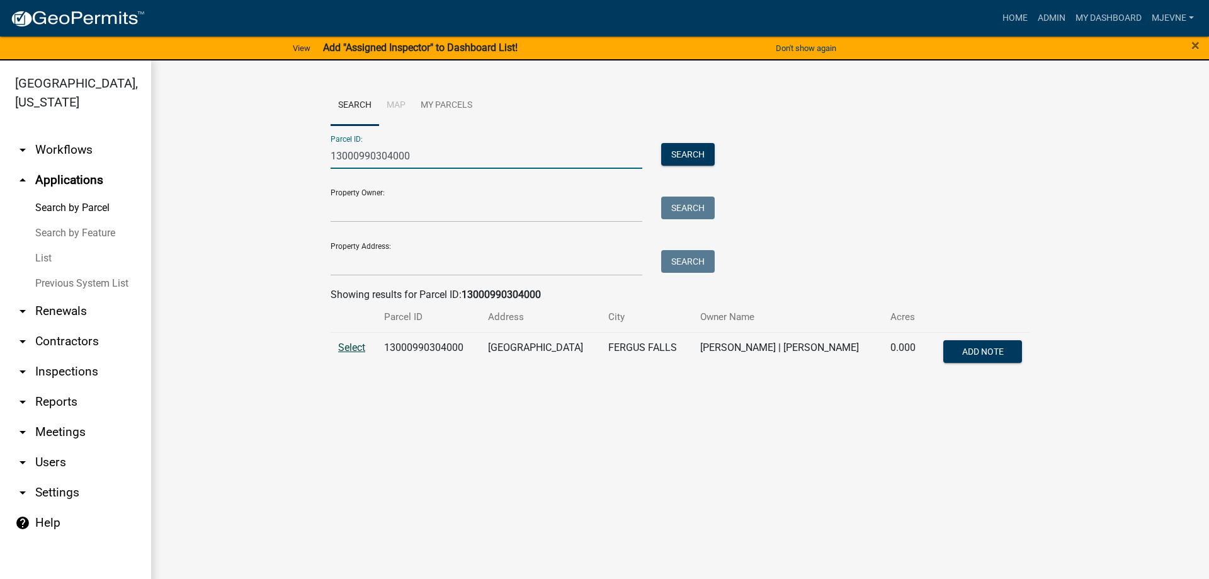
type input "13000990304000"
click at [356, 346] on span "Select" at bounding box center [351, 347] width 27 height 12
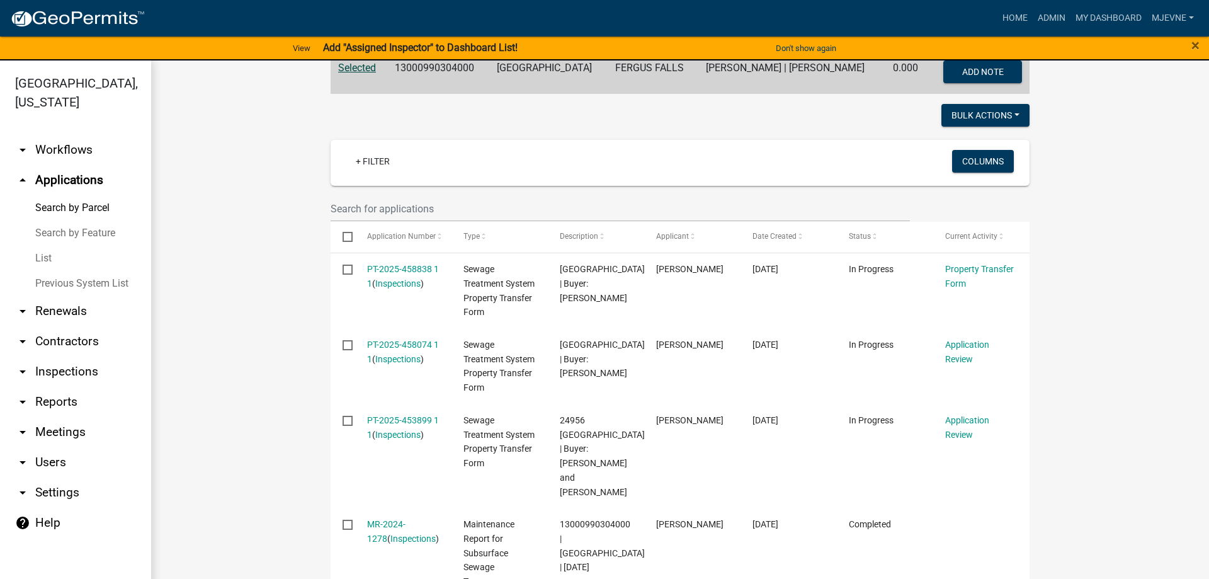
scroll to position [287, 0]
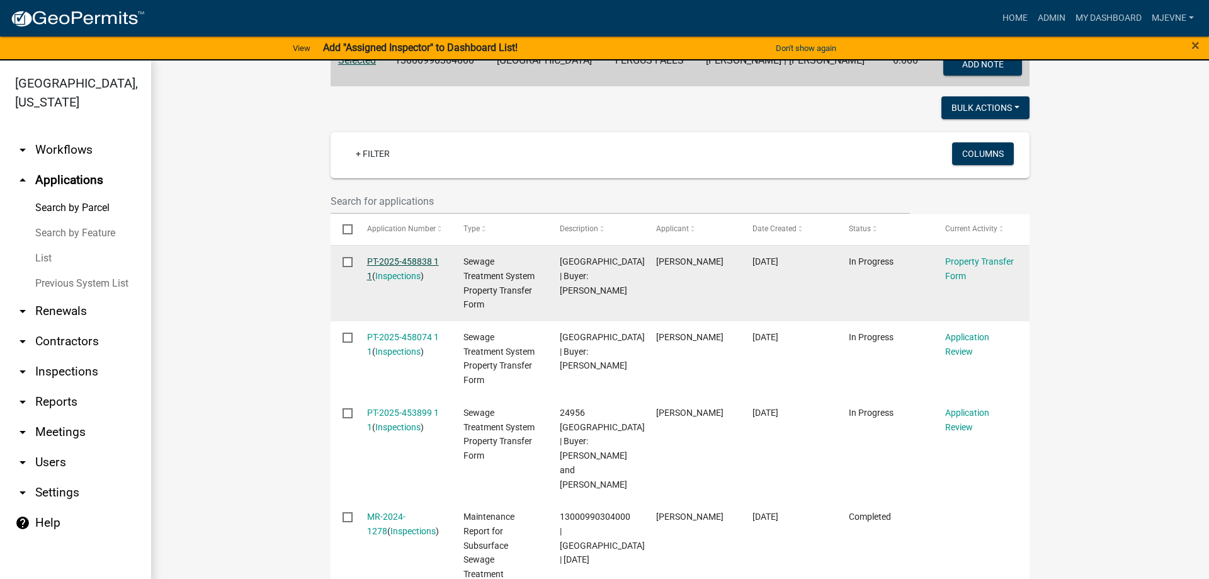
click at [401, 266] on link "PT-2025-458838 1 1" at bounding box center [403, 268] width 72 height 25
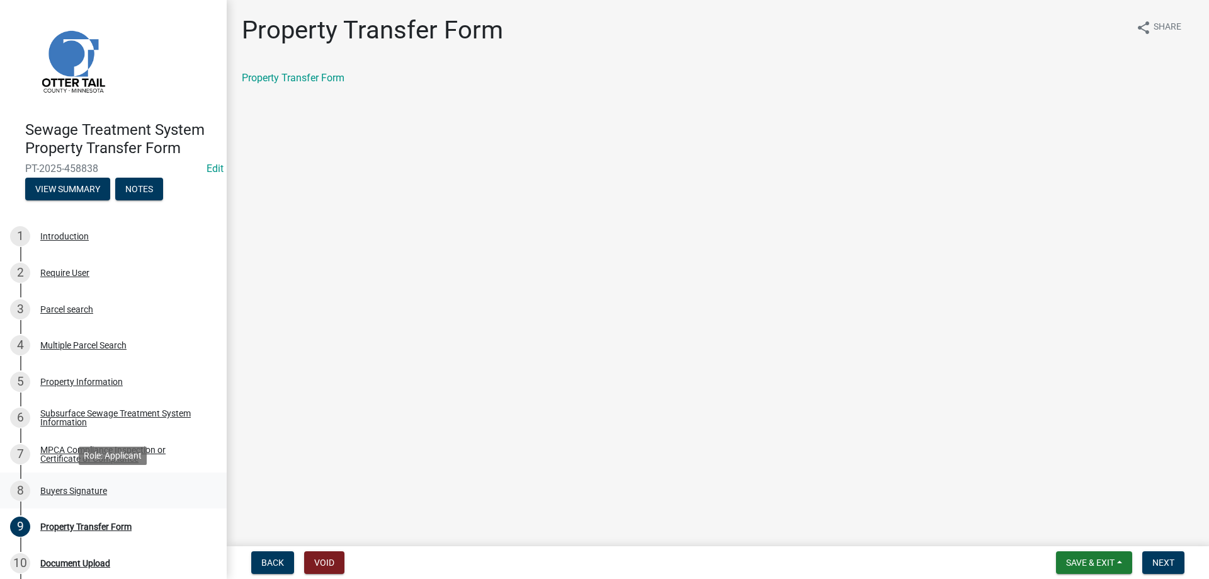
click at [72, 489] on div "Buyers Signature" at bounding box center [73, 490] width 67 height 9
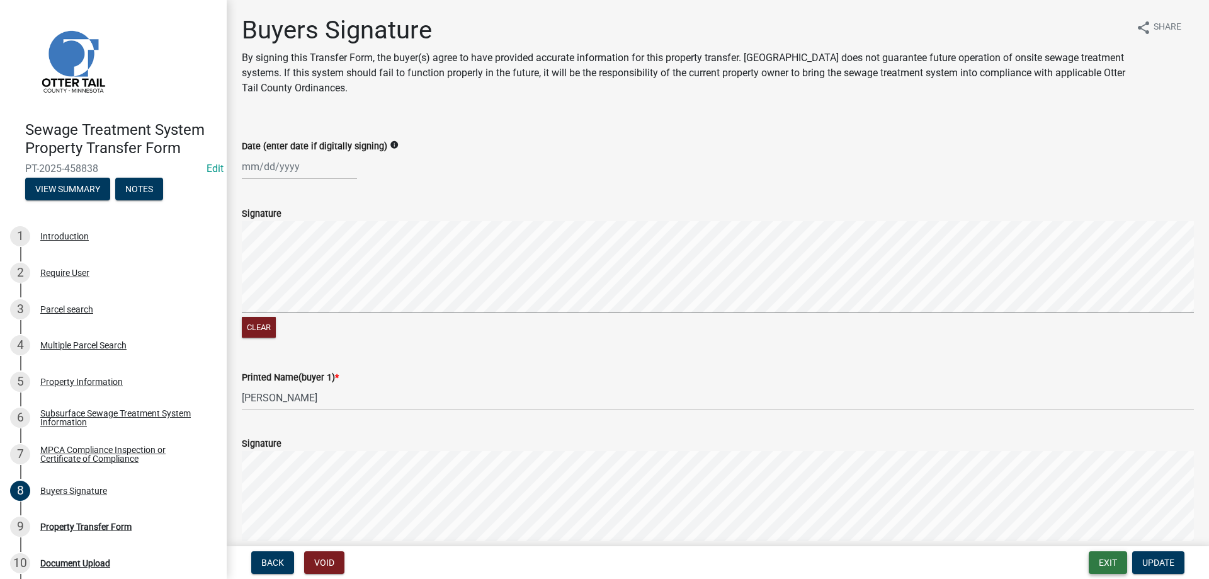
click at [1105, 564] on button "Exit" at bounding box center [1108, 562] width 38 height 23
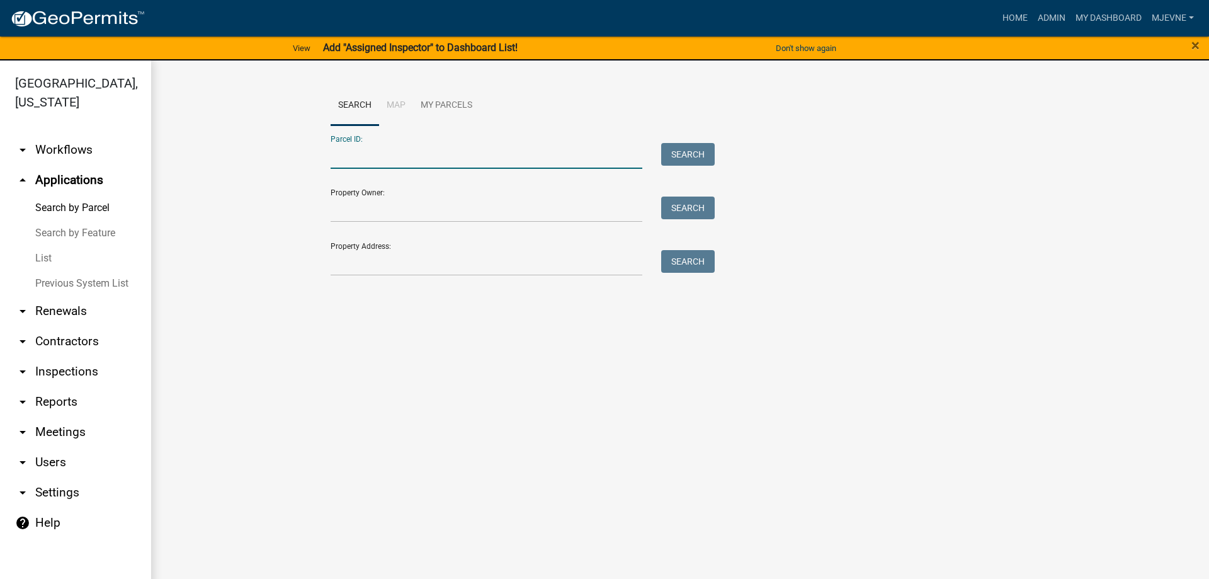
click at [342, 159] on input "Parcel ID:" at bounding box center [487, 156] width 312 height 26
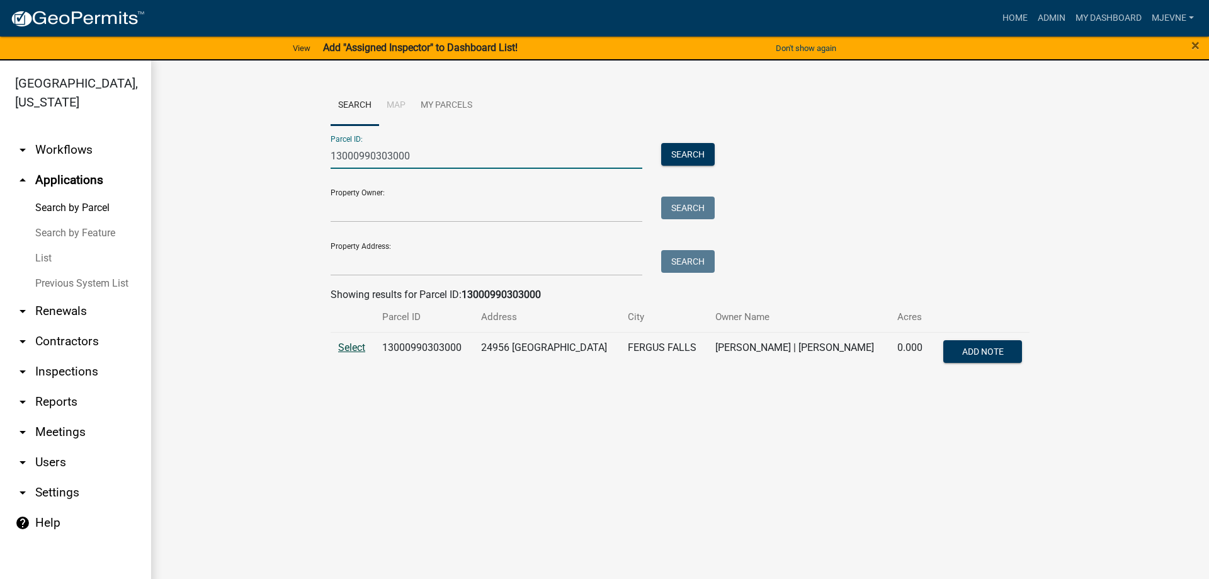
type input "13000990303000"
click at [348, 348] on span "Select" at bounding box center [351, 347] width 27 height 12
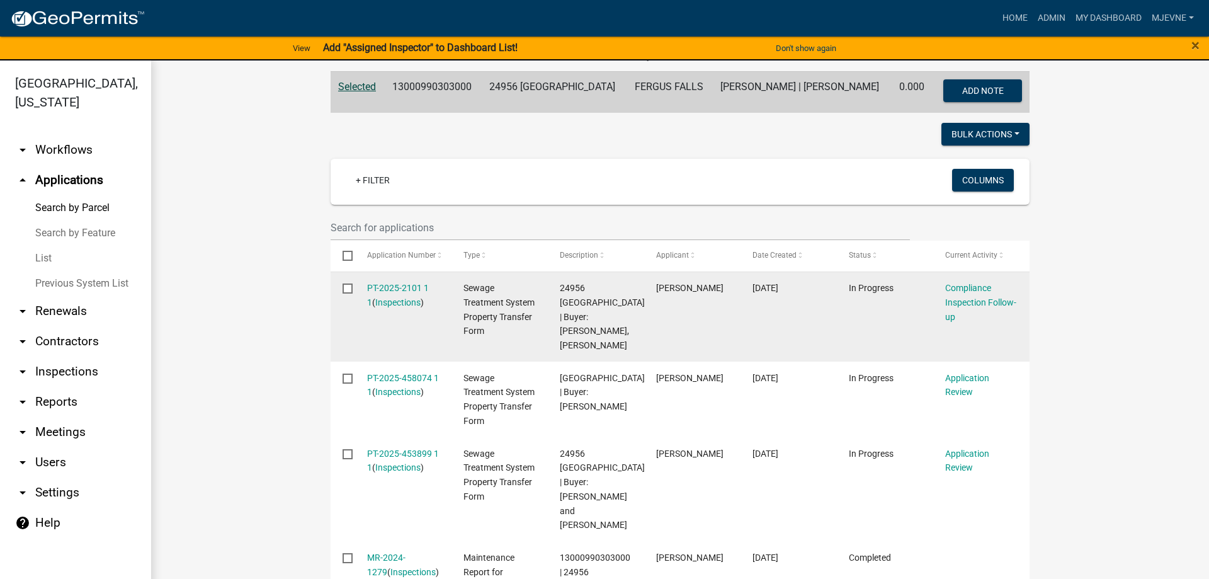
scroll to position [287, 0]
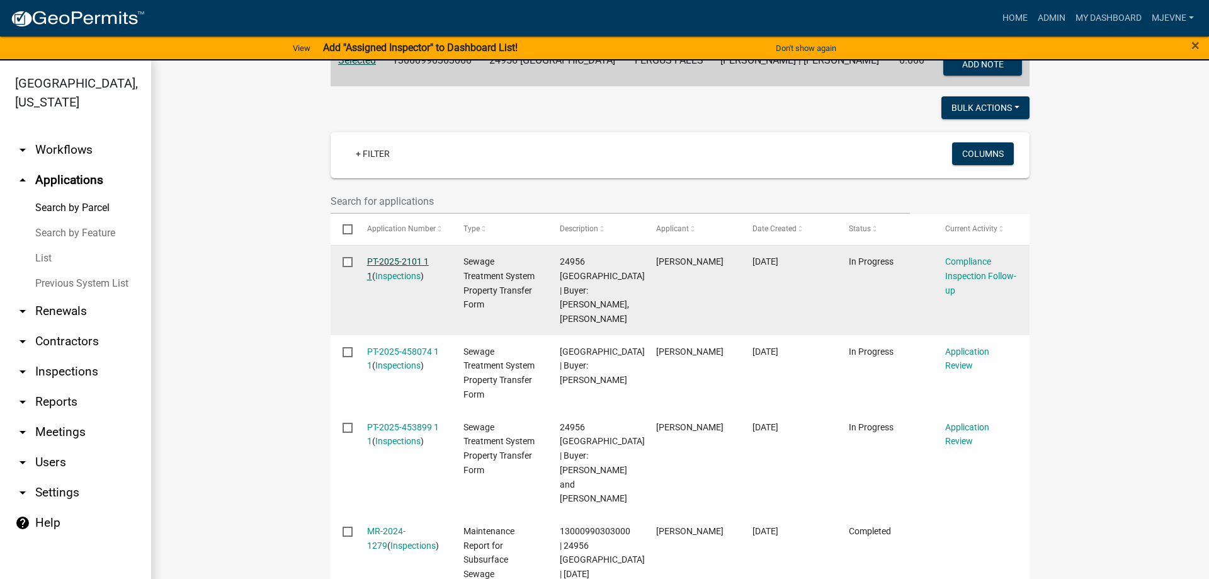
click at [397, 264] on link "PT-2025-2101 1 1" at bounding box center [398, 268] width 62 height 25
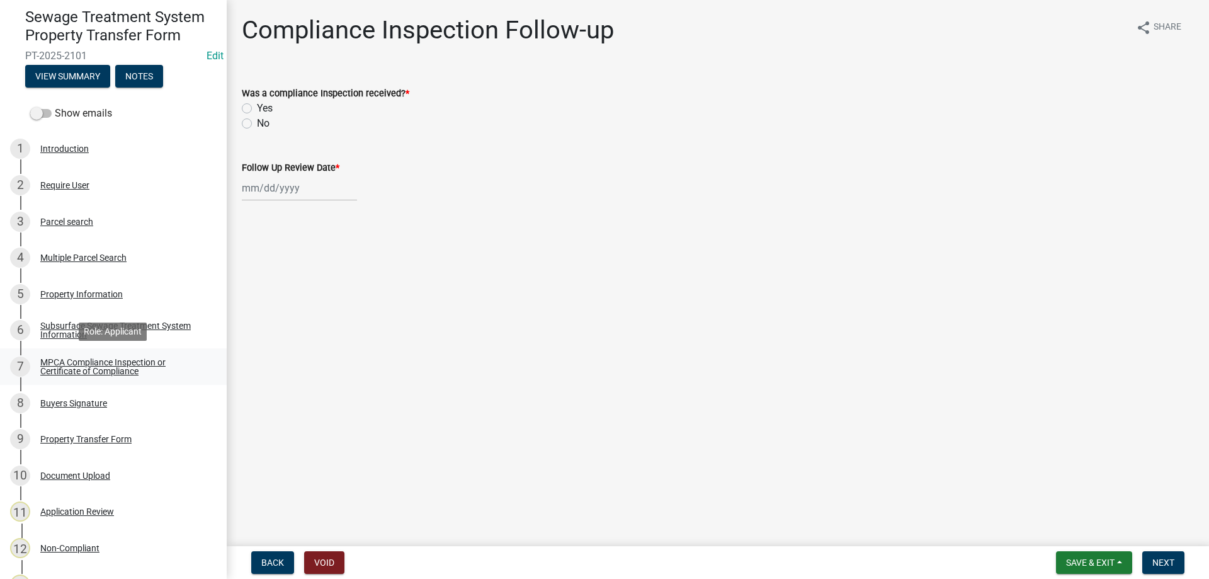
scroll to position [128, 0]
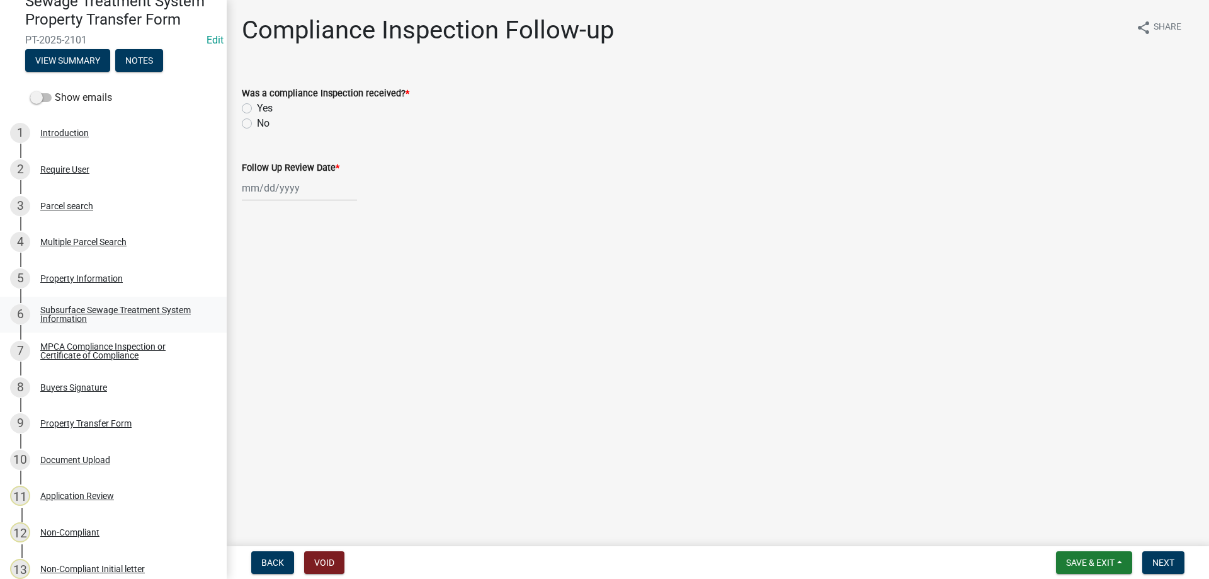
click at [65, 310] on div "Subsurface Sewage Treatment System Information" at bounding box center [123, 314] width 166 height 18
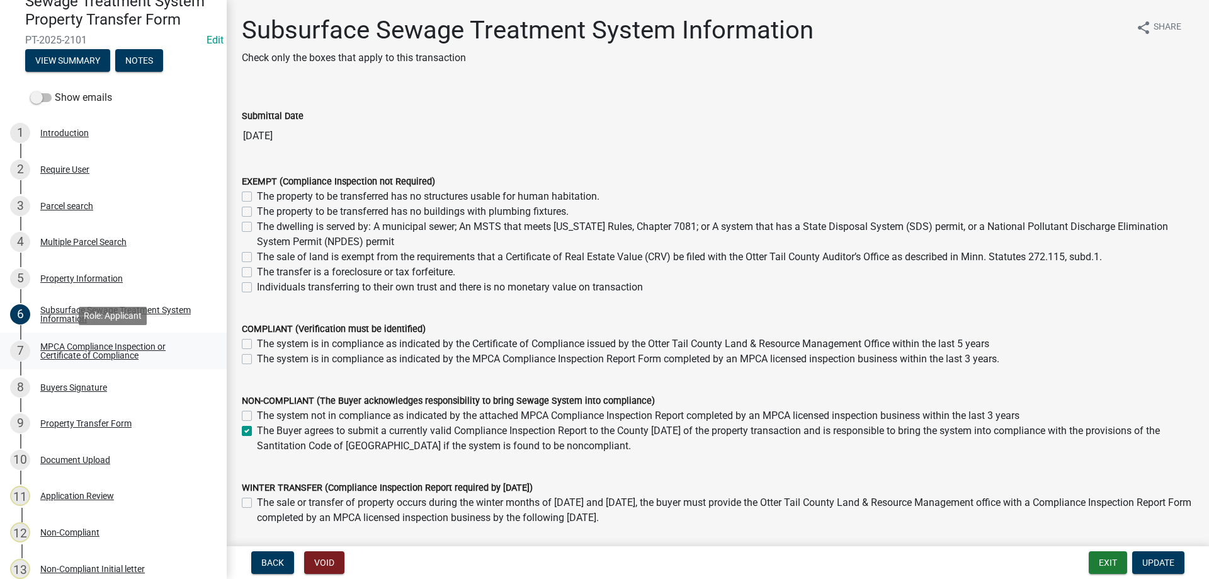
click at [79, 354] on div "MPCA Compliance Inspection or Certificate of Compliance" at bounding box center [123, 351] width 166 height 18
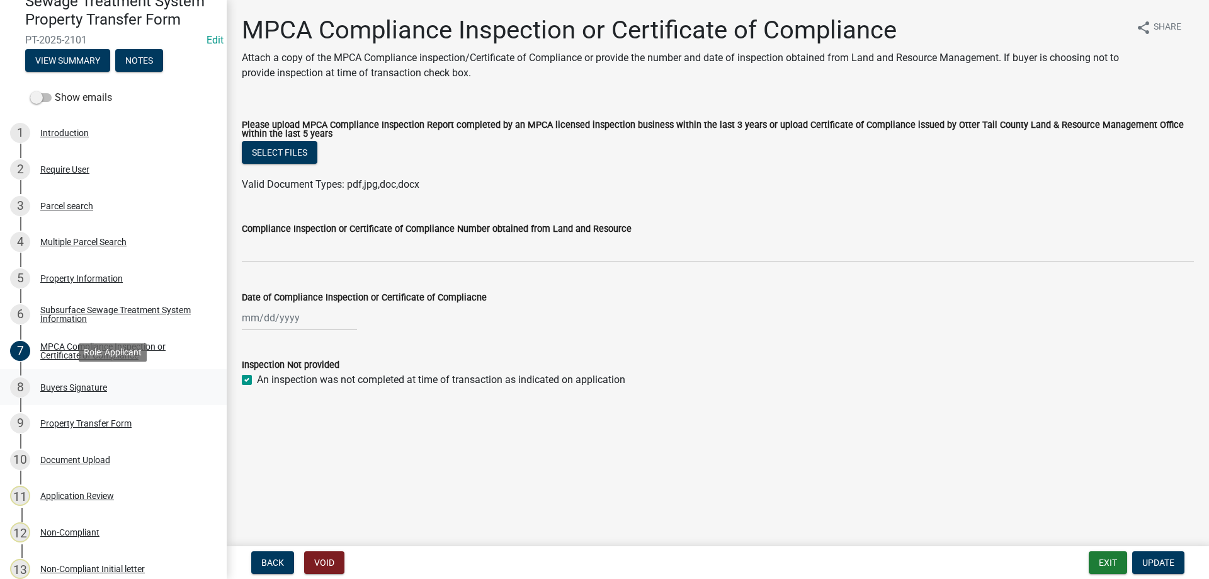
click at [64, 386] on div "Buyers Signature" at bounding box center [73, 387] width 67 height 9
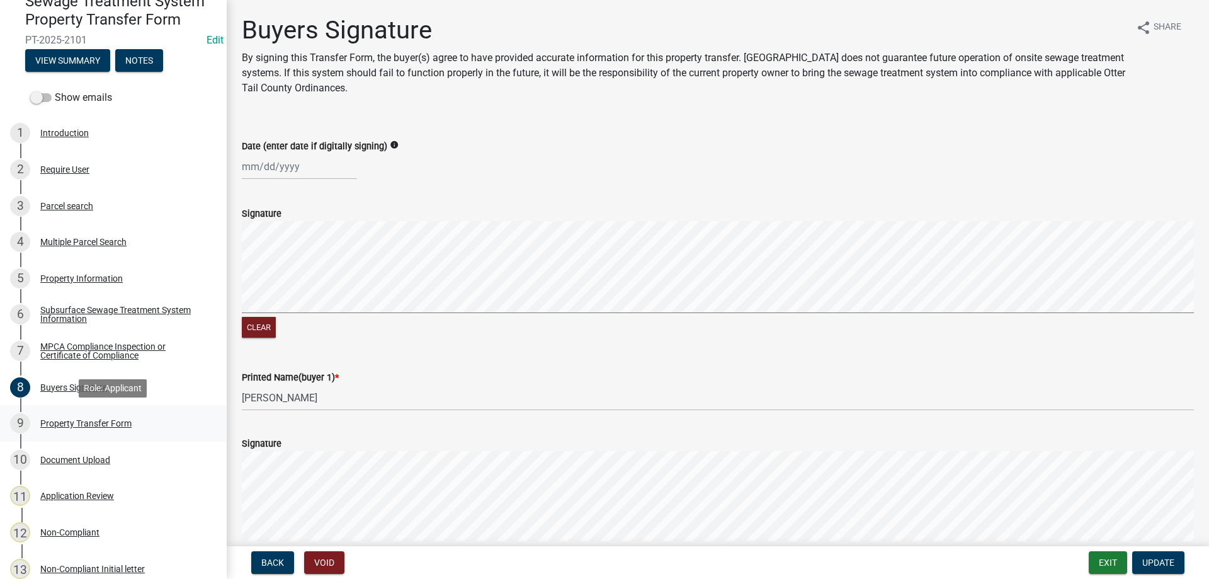
click at [69, 425] on div "Property Transfer Form" at bounding box center [85, 423] width 91 height 9
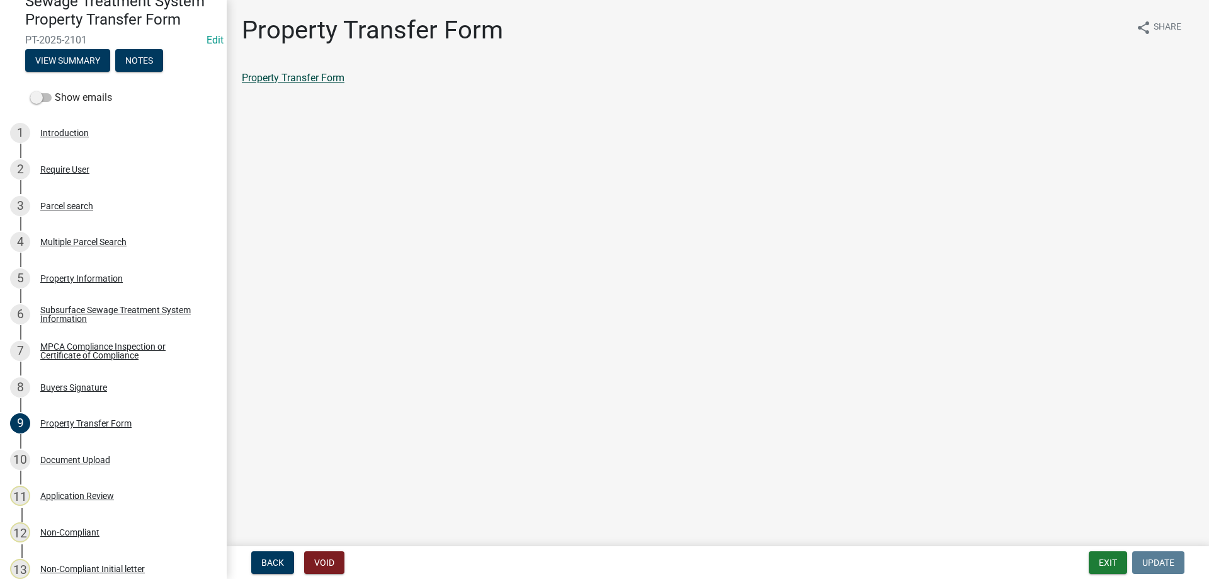
click at [302, 81] on link "Property Transfer Form" at bounding box center [293, 78] width 103 height 12
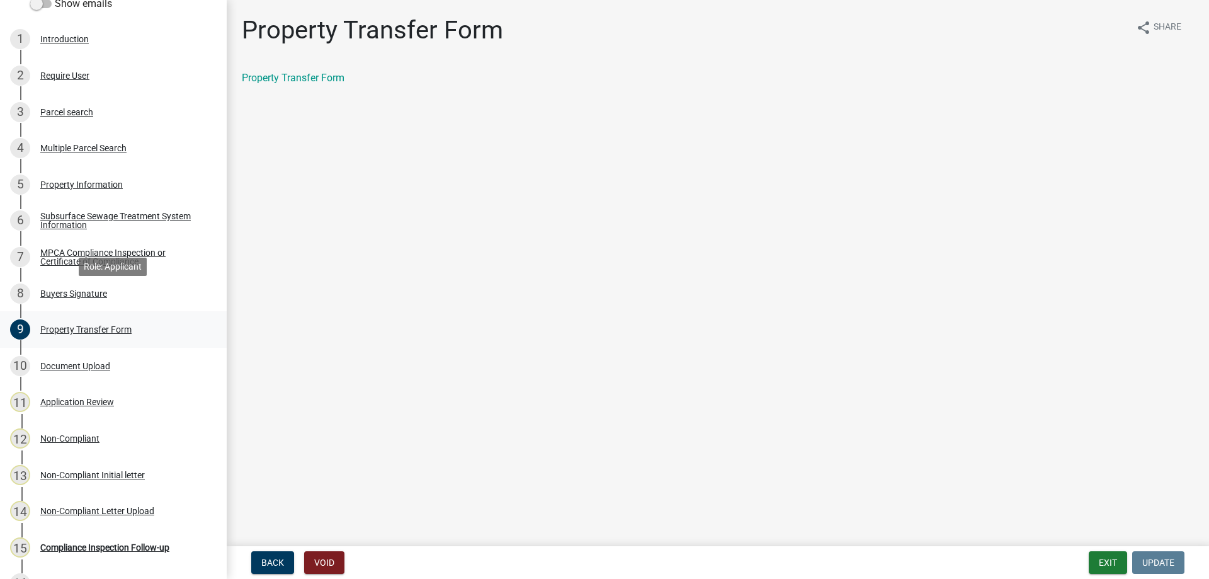
scroll to position [250, 0]
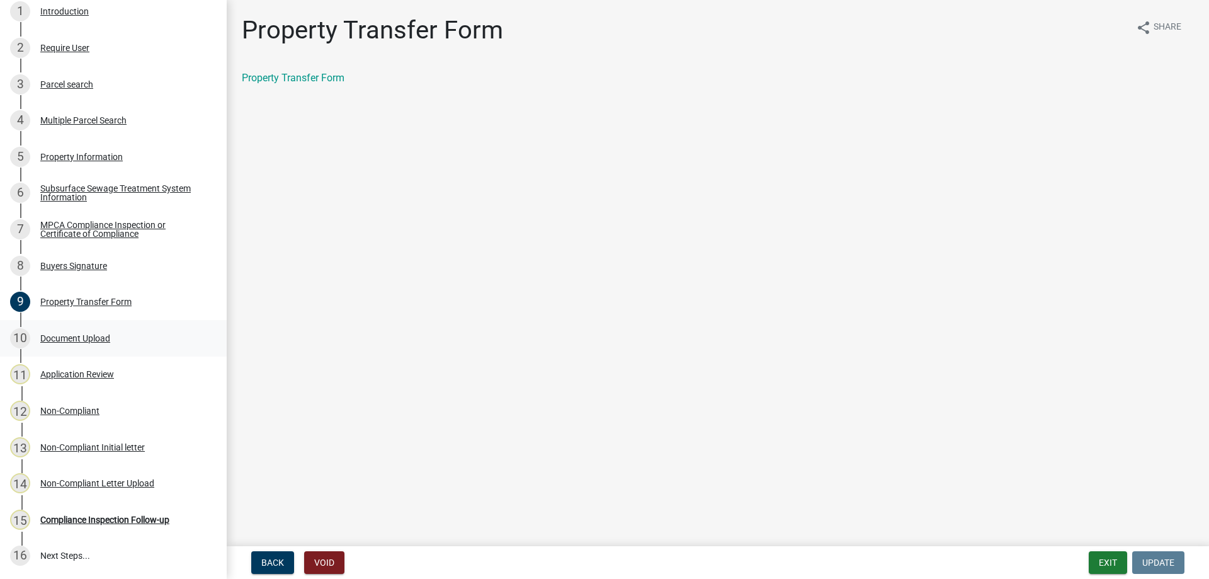
click at [67, 341] on div "Document Upload" at bounding box center [75, 338] width 70 height 9
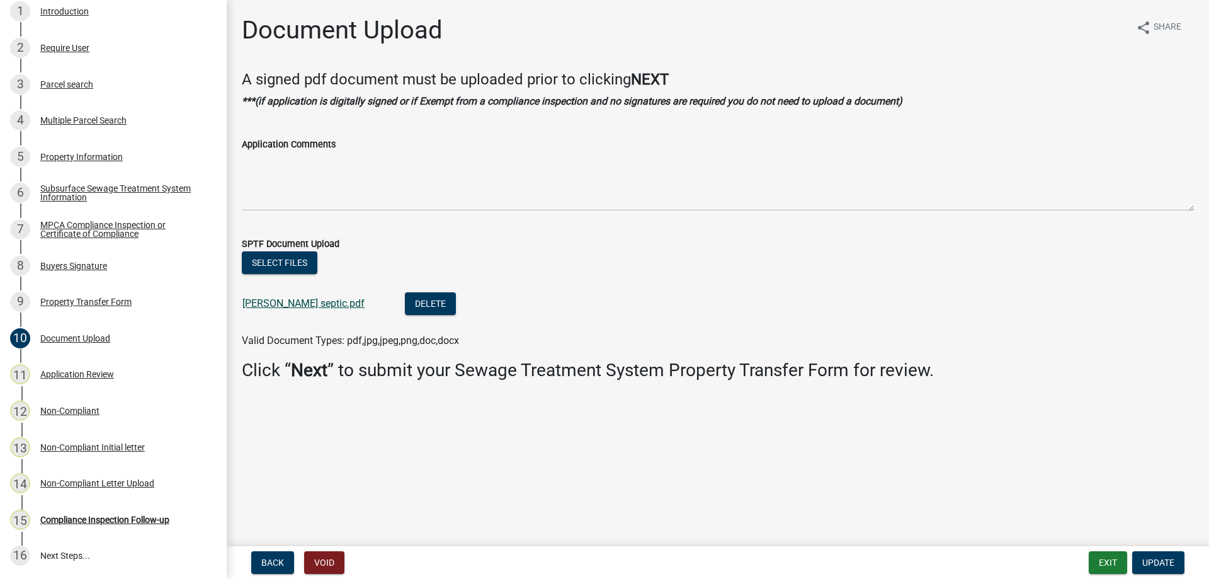
click at [263, 300] on link "Johnson septic.pdf" at bounding box center [303, 303] width 122 height 12
click at [62, 373] on div "Application Review" at bounding box center [77, 374] width 74 height 9
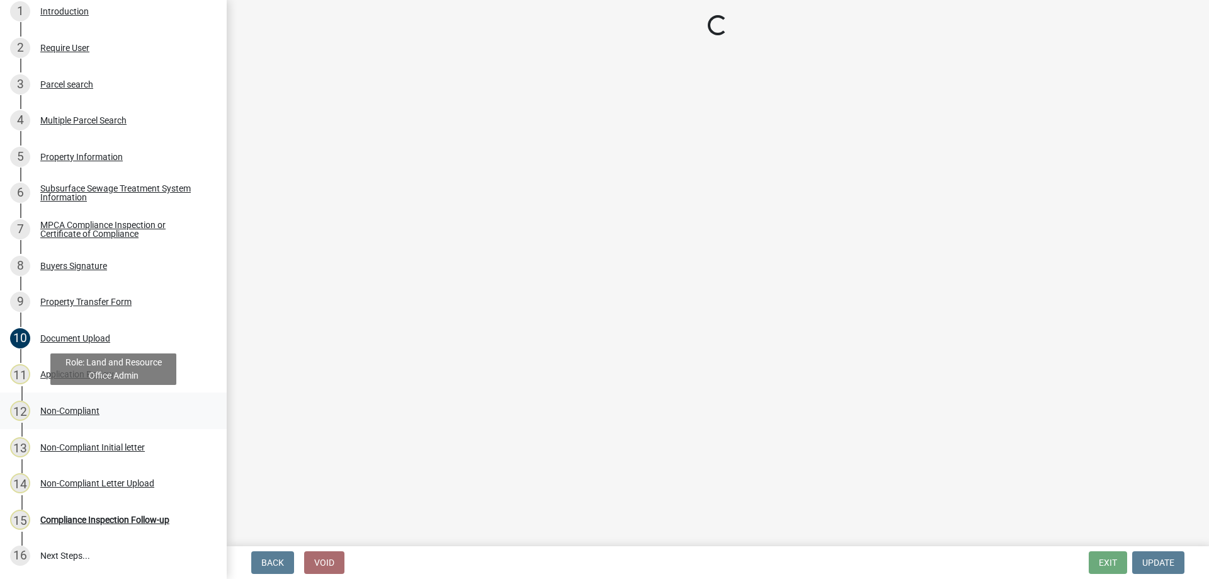
select select "2217fab6-25d2-4df2-8e35-18ddd05e0fe8"
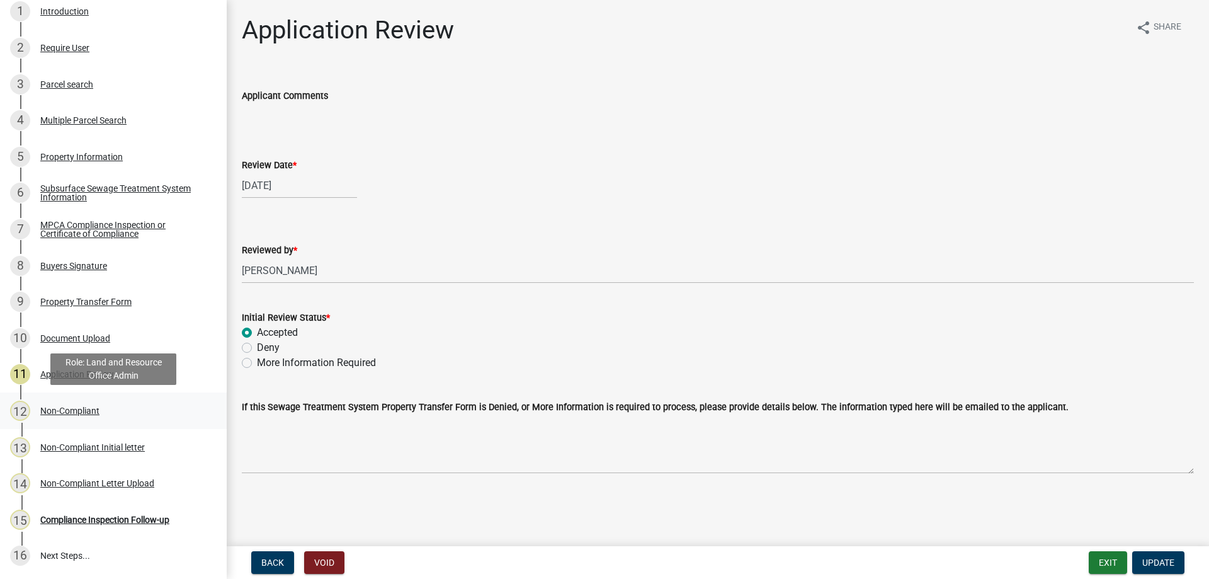
click at [70, 410] on div "Non-Compliant" at bounding box center [69, 410] width 59 height 9
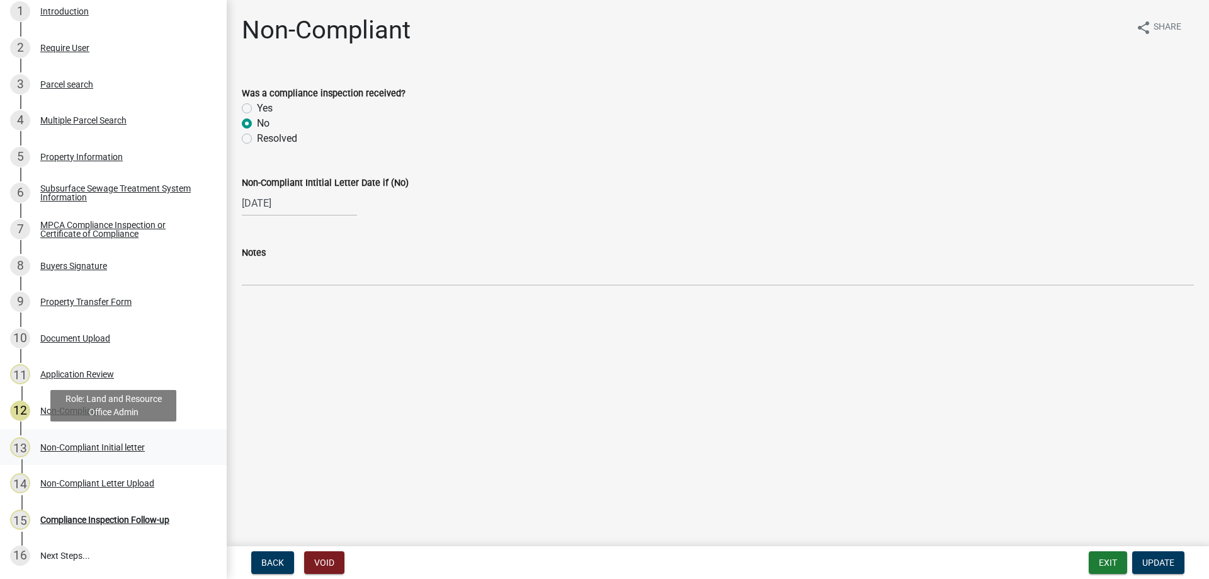
click at [77, 448] on div "Non-Compliant Initial letter" at bounding box center [92, 447] width 105 height 9
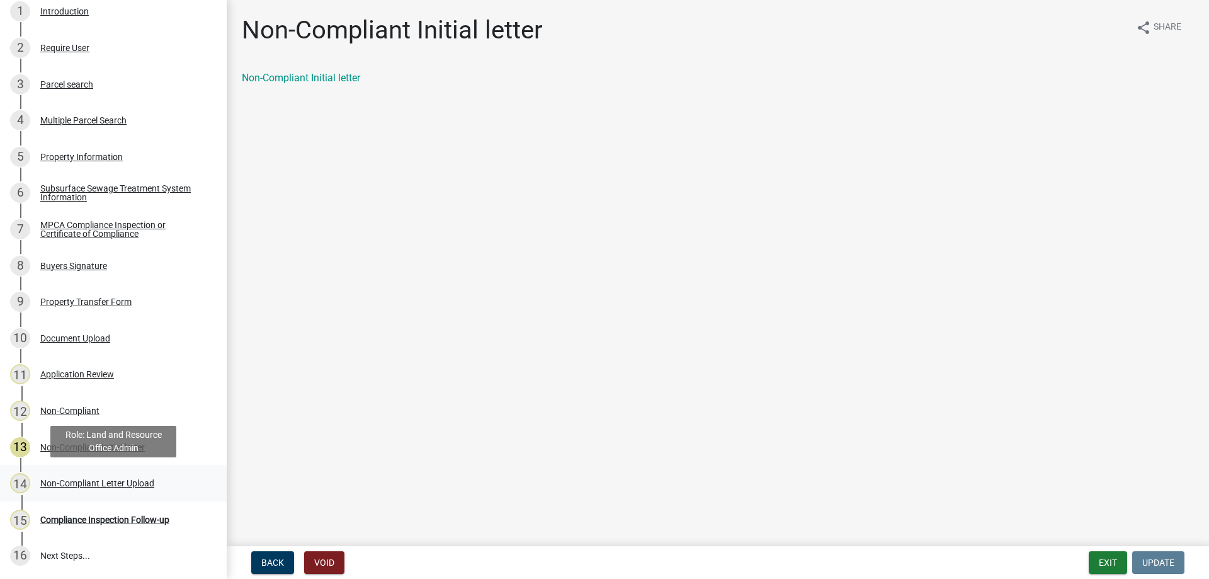
click at [79, 484] on div "Non-Compliant Letter Upload" at bounding box center [97, 483] width 114 height 9
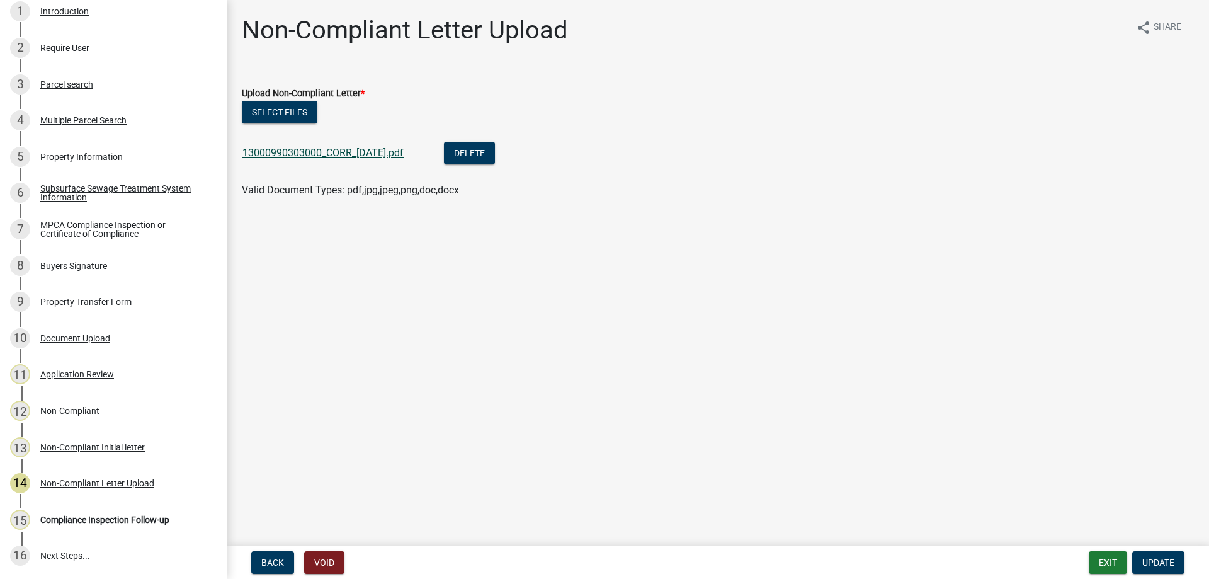
click at [291, 152] on link "13000990303000_CORR_2025-08-18.pdf" at bounding box center [322, 153] width 161 height 12
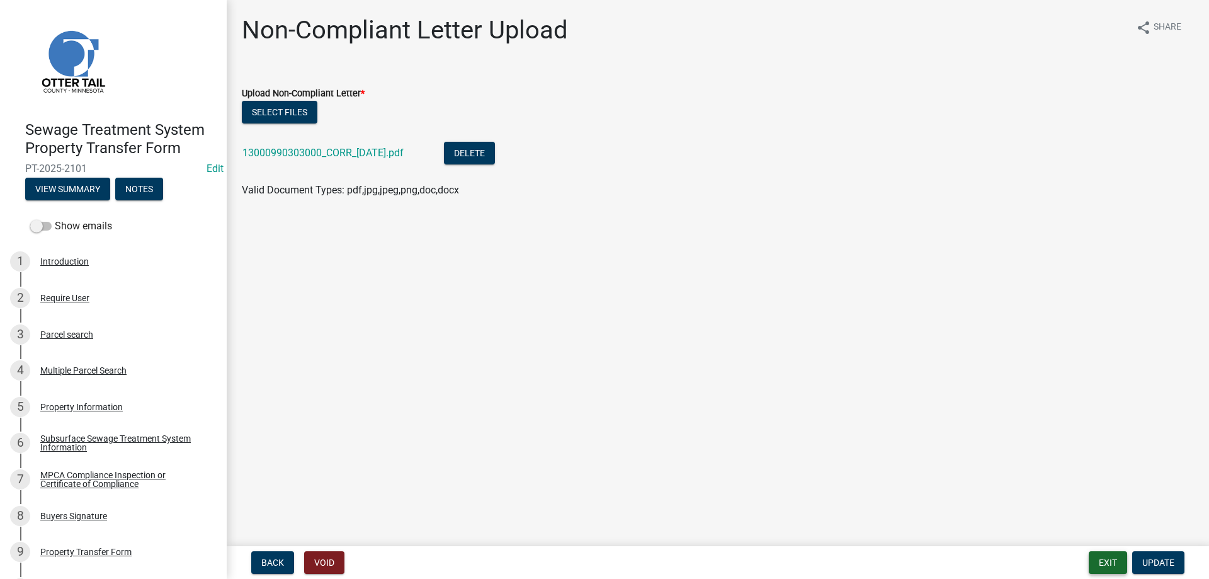
click at [1096, 561] on button "Exit" at bounding box center [1108, 562] width 38 height 23
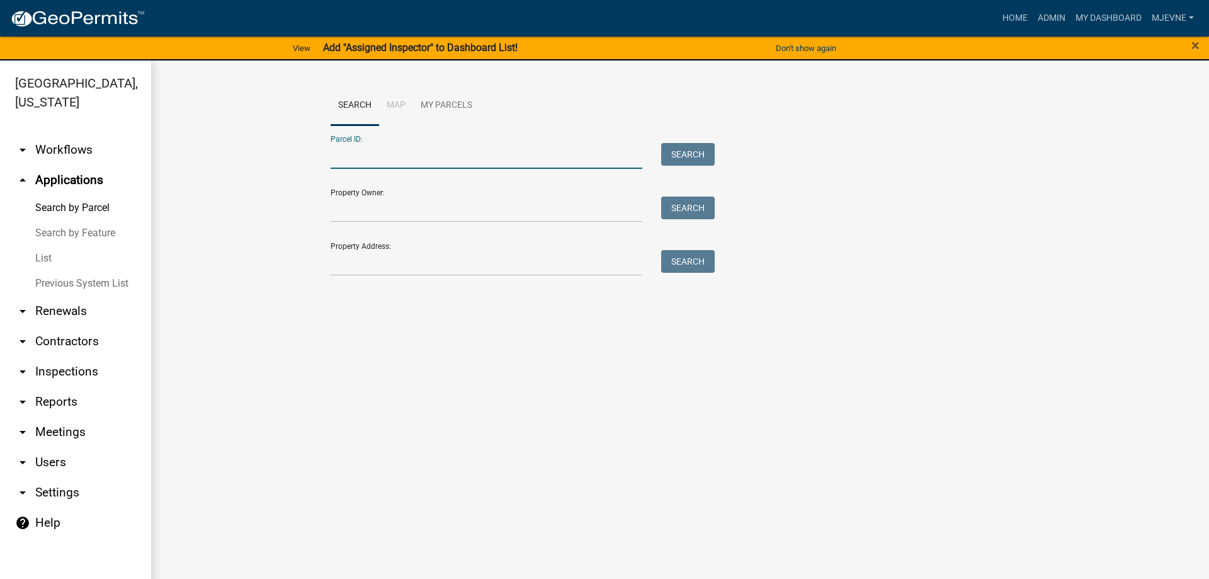
click at [373, 157] on input "Parcel ID:" at bounding box center [487, 156] width 312 height 26
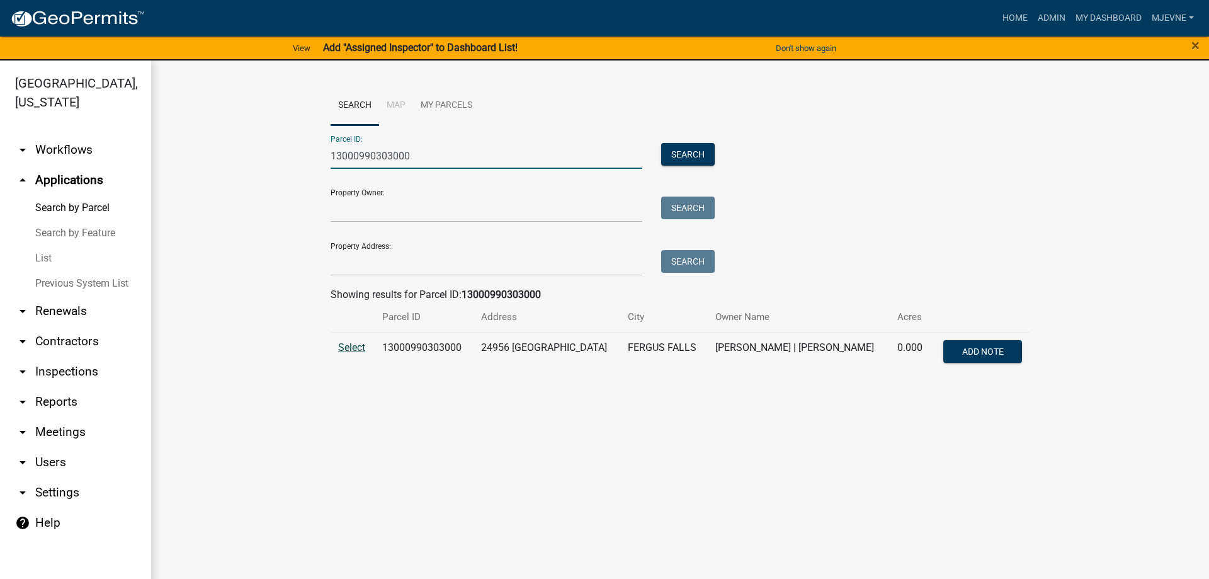
type input "13000990303000"
click at [354, 349] on span "Select" at bounding box center [351, 347] width 27 height 12
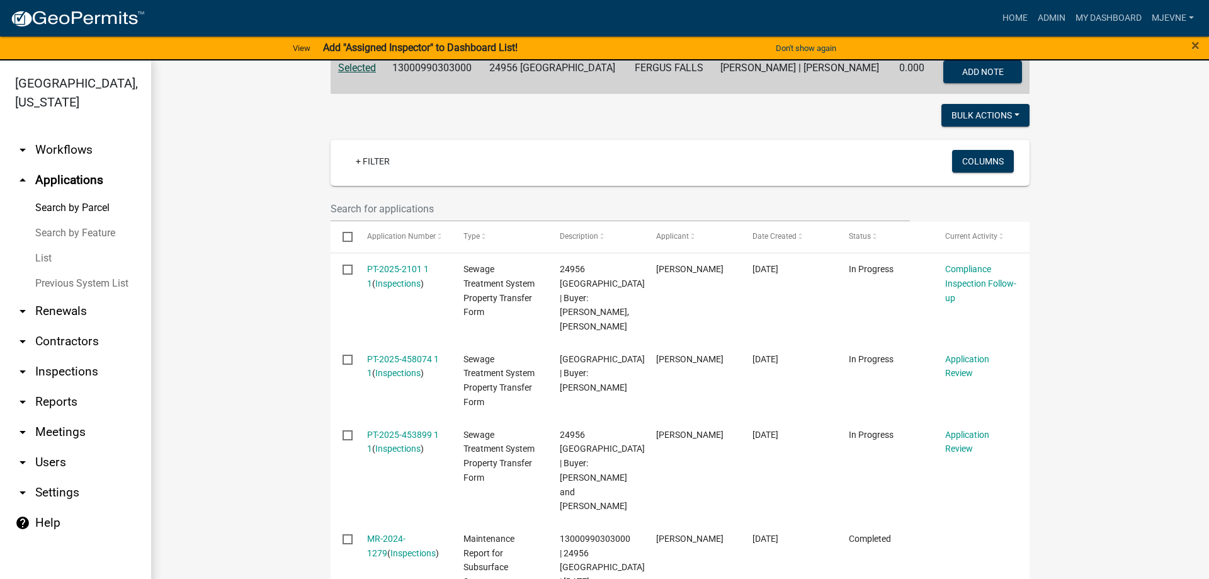
scroll to position [287, 0]
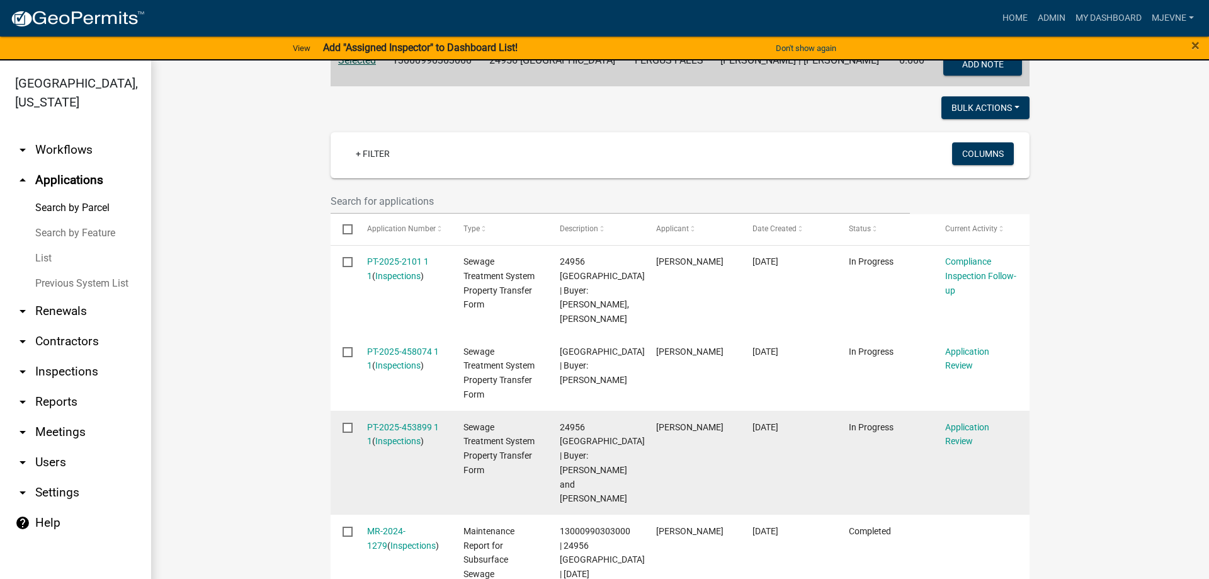
click at [345, 431] on input "checkbox" at bounding box center [347, 427] width 8 height 8
checkbox input "true"
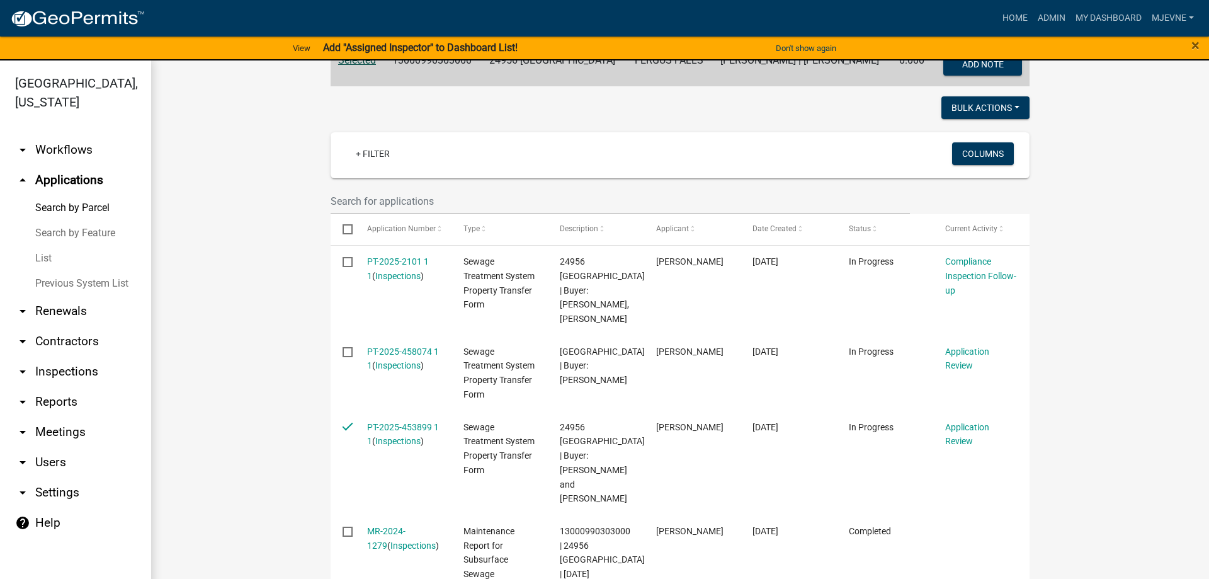
scroll to position [144, 0]
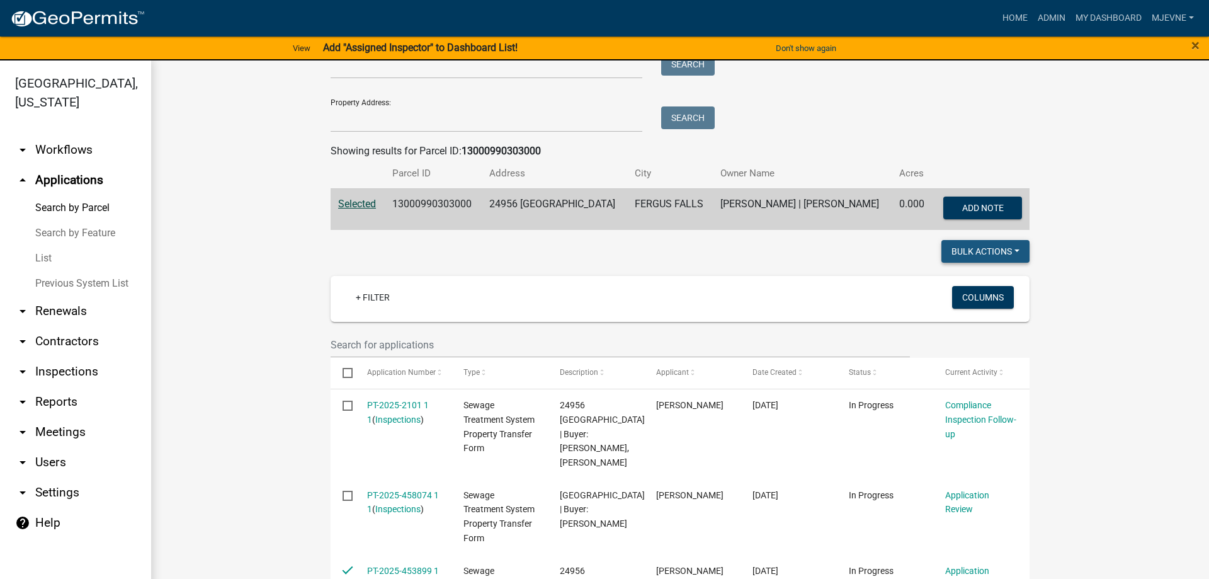
click at [979, 254] on button "Bulk Actions" at bounding box center [985, 251] width 88 height 23
click at [1123, 373] on wm-workflow-application-search-view "Search Map My Parcels Parcel ID: 13000990303000 Search Property Owner: Search P…" at bounding box center [680, 486] width 1008 height 1088
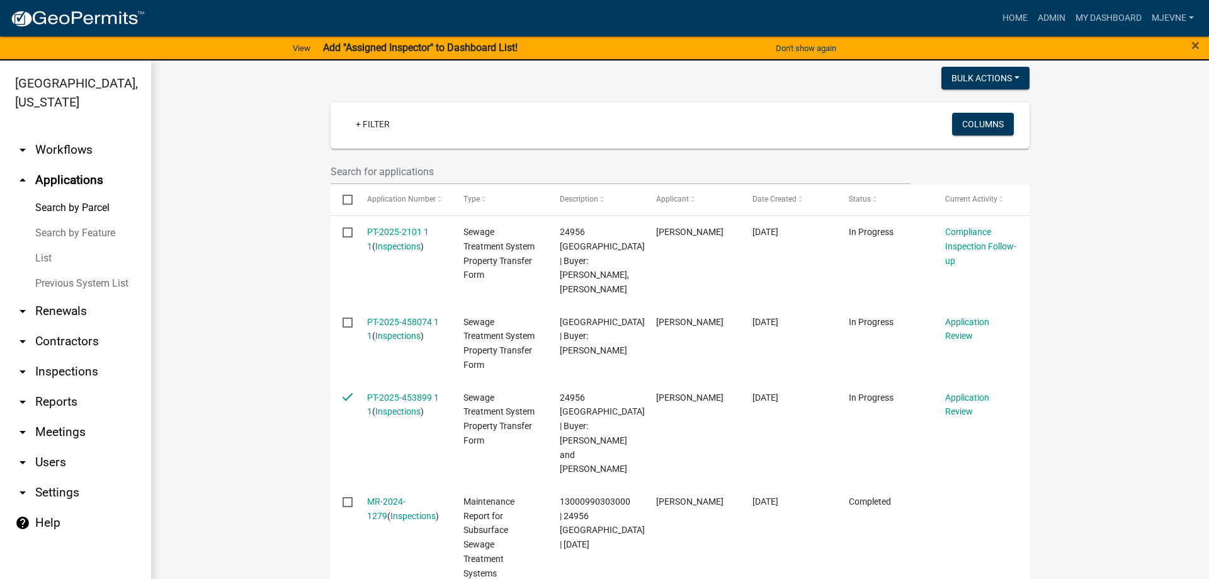
scroll to position [359, 0]
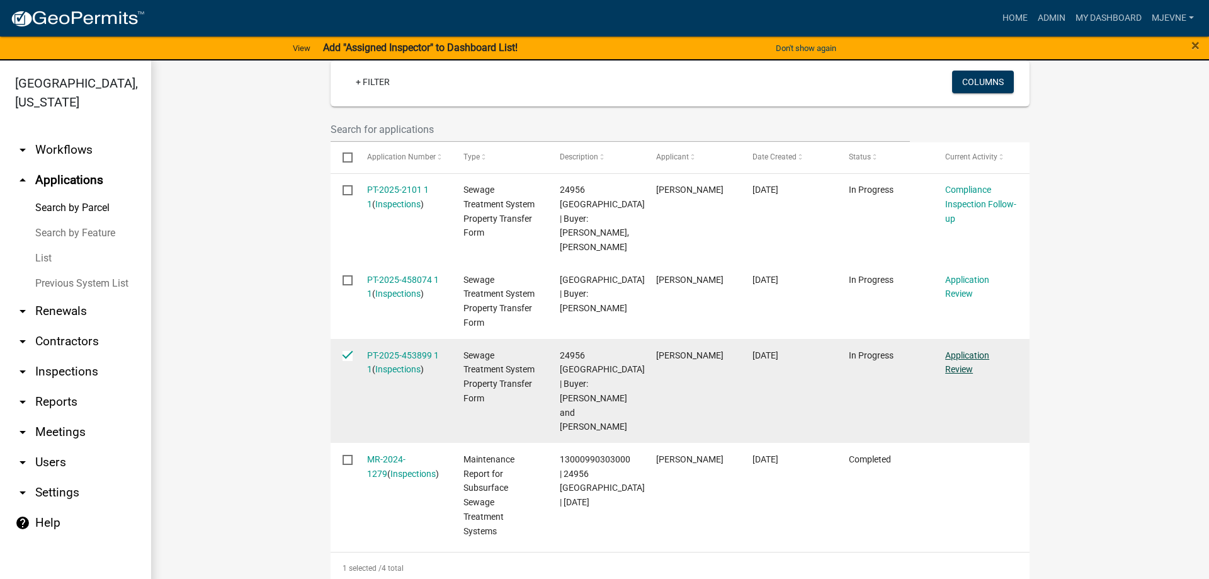
click at [958, 375] on link "Application Review" at bounding box center [967, 362] width 44 height 25
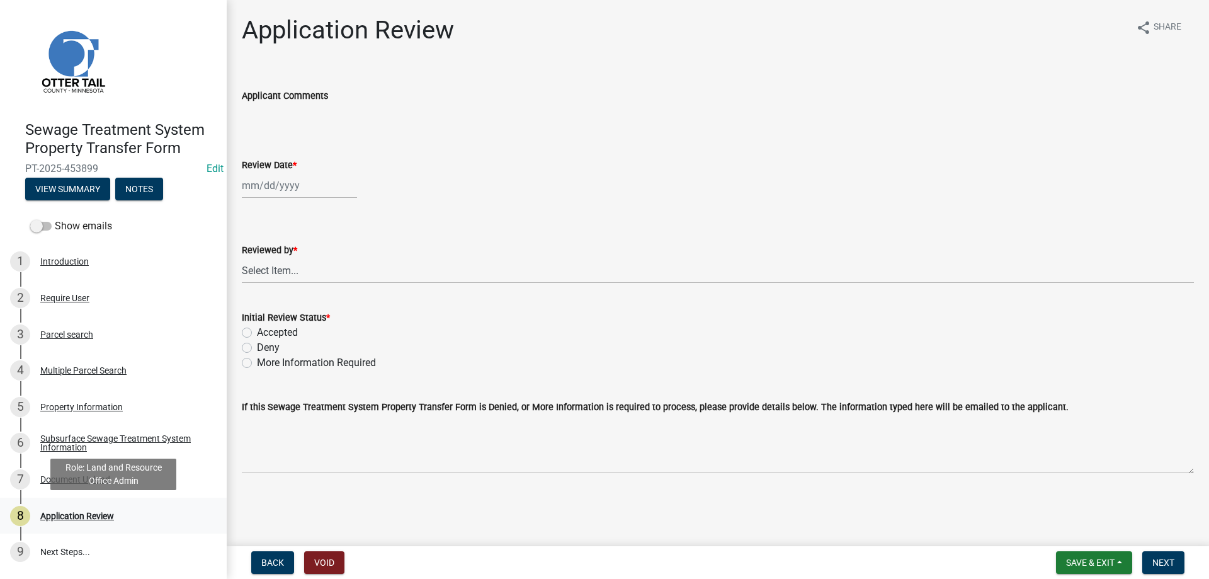
click at [68, 518] on div "Application Review" at bounding box center [77, 515] width 74 height 9
click at [274, 185] on input "Review Date *" at bounding box center [299, 186] width 115 height 26
select select "8"
select select "2025"
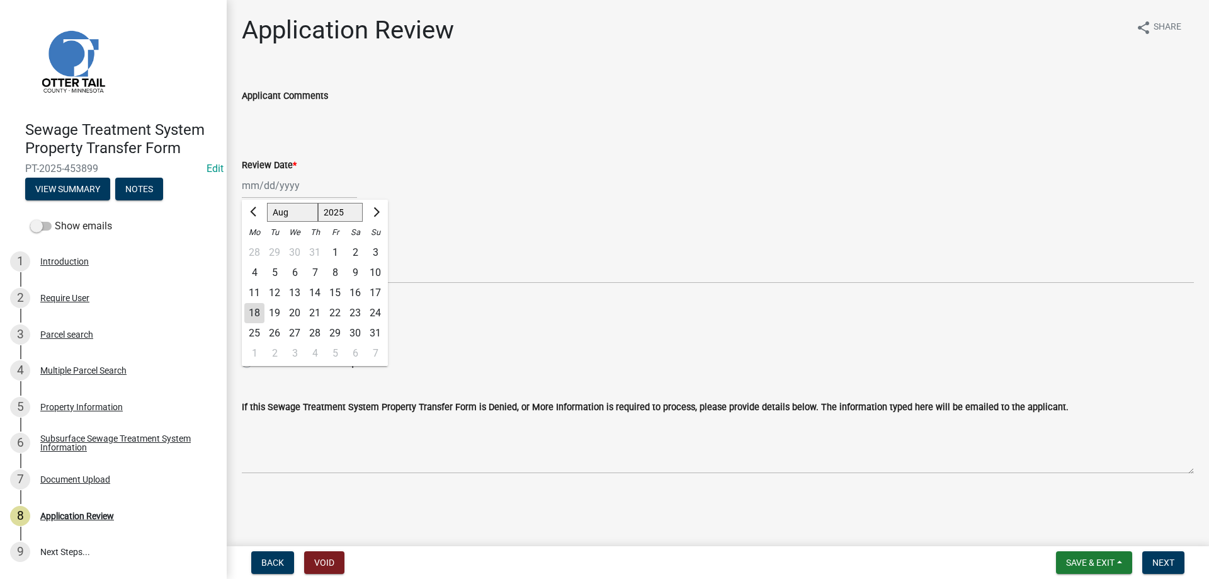
click at [254, 311] on div "18" at bounding box center [254, 313] width 20 height 20
type input "08/18/2025"
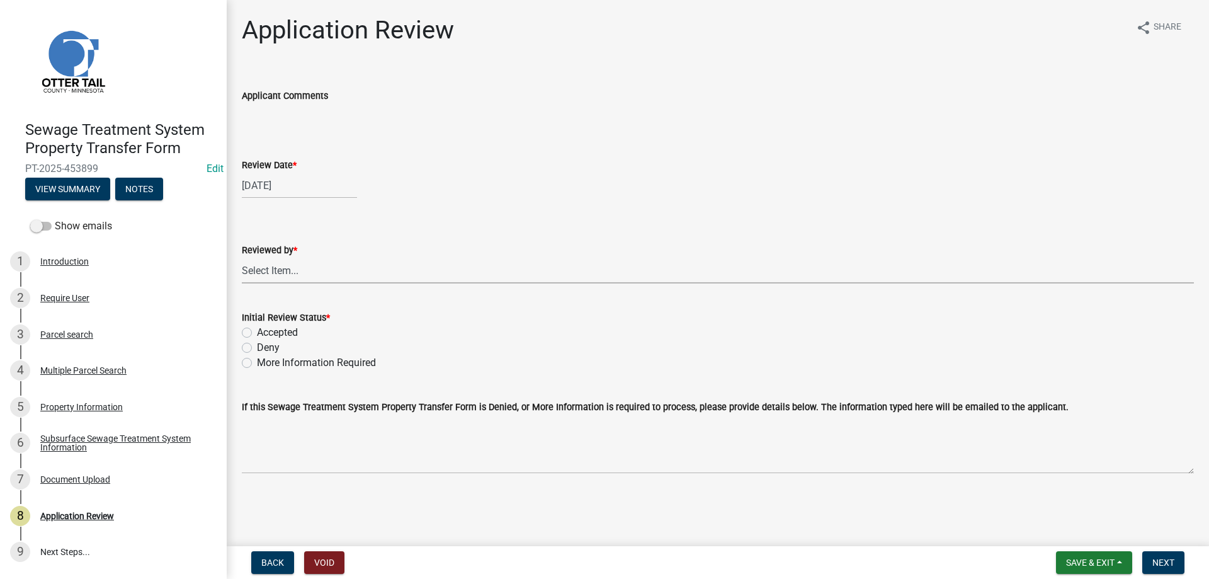
click at [242, 258] on select "Select Item... Alexis Newark Amy Busko Andrea Perales Brittany Tollefson Christ…" at bounding box center [718, 271] width 952 height 26
click option "Michelle Jevne" at bounding box center [0, 0] width 0 height 0
select select "b4c12476-3918-4c31-b34d-126d47b866fd"
click at [257, 350] on label "Deny" at bounding box center [268, 347] width 23 height 15
click at [257, 348] on input "Deny" at bounding box center [261, 344] width 8 height 8
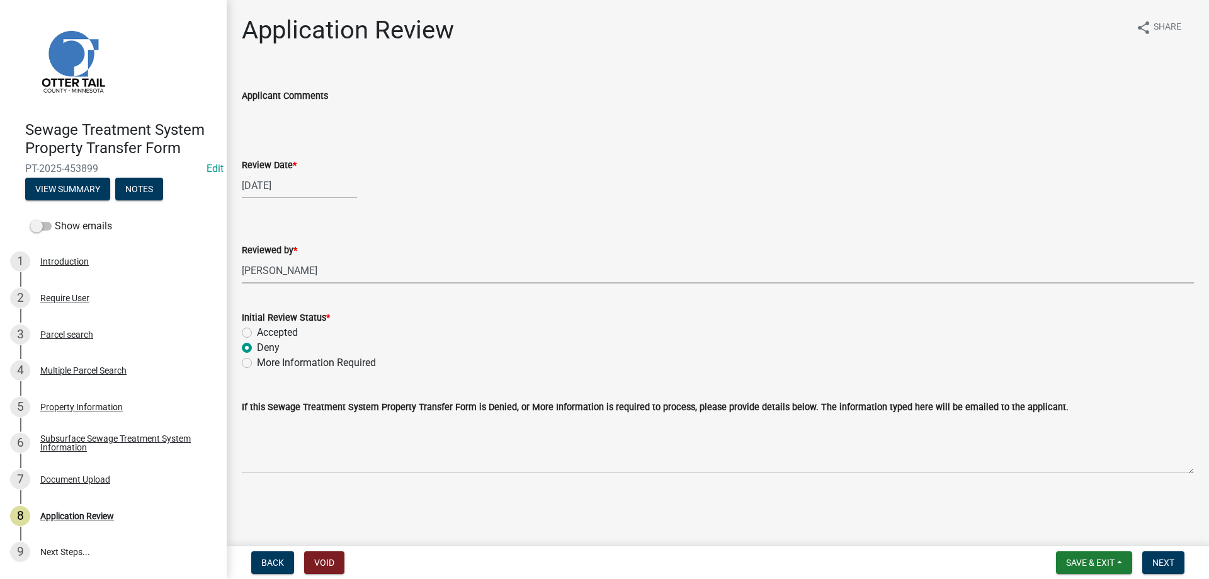
radio input "true"
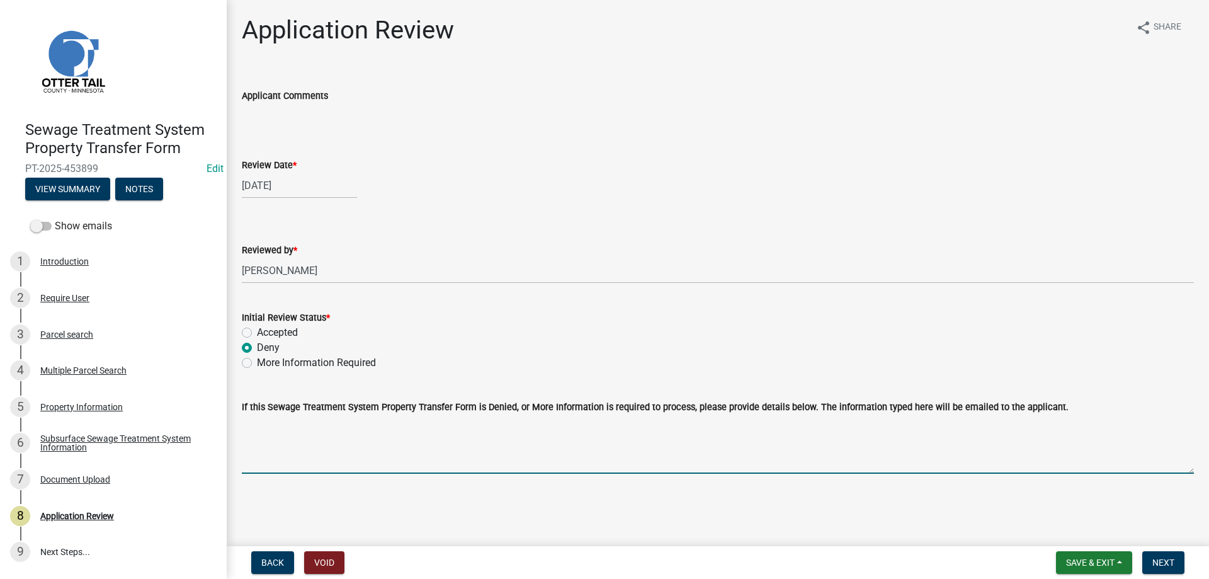
click at [343, 433] on textarea "If this Sewage Treatment System Property Transfer Form is Denied, or More Infor…" at bounding box center [718, 443] width 952 height 59
type textarea "P"
click at [618, 423] on textarea "Another Property Transfer form was submitted with the required Buyers signature…" at bounding box center [718, 443] width 952 height 59
click at [635, 423] on textarea "Another Property Transfer form was submitted with the required Buyers signature…" at bounding box center [718, 443] width 952 height 59
click at [800, 421] on textarea "Another Property Transfer form was submitted with the required Buyers signature…" at bounding box center [718, 443] width 952 height 59
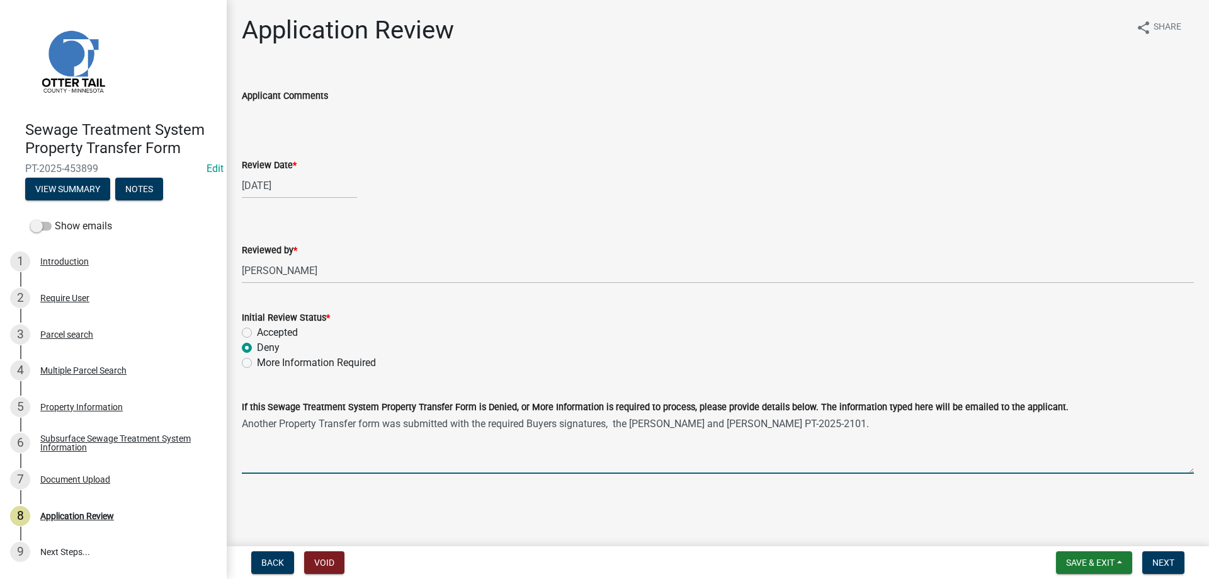
click at [887, 428] on textarea "Another Property Transfer form was submitted with the required Buyers signature…" at bounding box center [718, 443] width 952 height 59
click at [638, 421] on textarea "Another Property Transfer form was submitted with the required Buyers signature…" at bounding box center [718, 443] width 952 height 59
click at [870, 421] on textarea "Another Property Transfer form was submitted with the required Buyers signature…" at bounding box center [718, 443] width 952 height 59
click at [634, 423] on textarea "Another Property Transfer form was submitted with the required Buyers signature…" at bounding box center [718, 443] width 952 height 59
click at [853, 427] on textarea "Another Property Transfer form was submitted with the required Buyers signature…" at bounding box center [718, 443] width 952 height 59
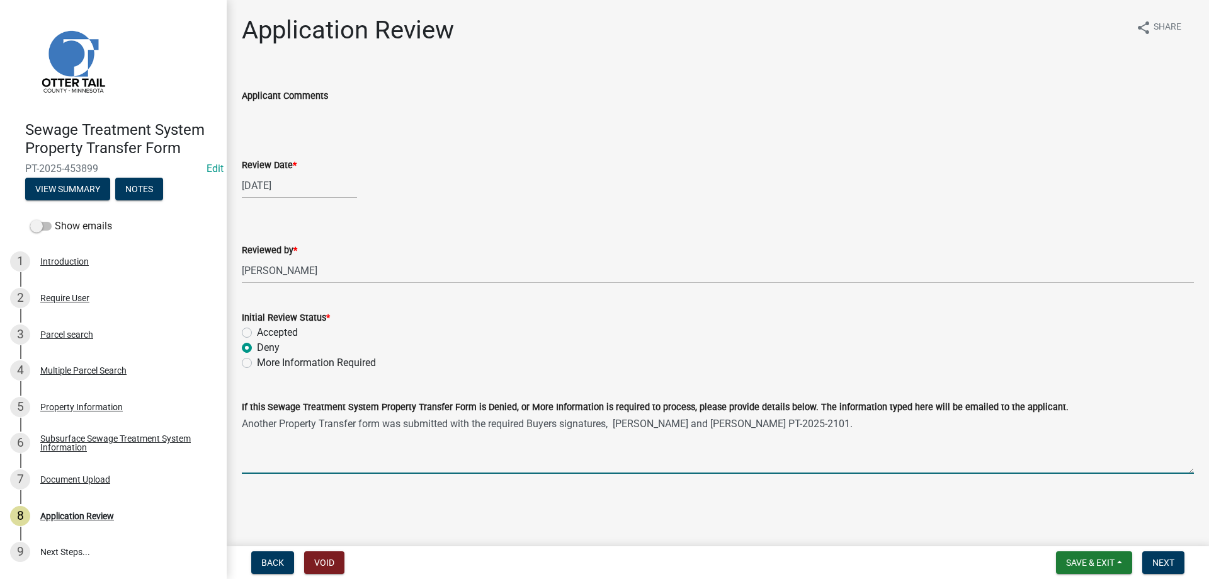
click at [778, 421] on textarea "Another Property Transfer form was submitted with the required Buyers signature…" at bounding box center [718, 443] width 952 height 59
click at [1038, 423] on textarea "Another Property Transfer form was submitted with the required Buyers signature…" at bounding box center [718, 443] width 952 height 59
type textarea "Another Property Transfer form was submitted with the required Buyers signature…"
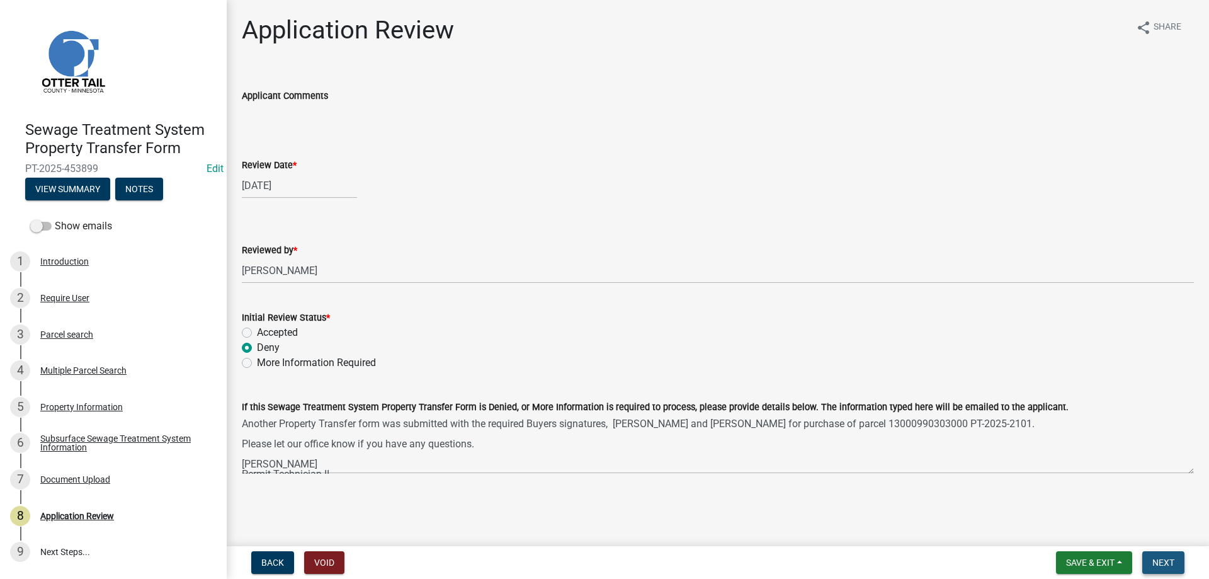
click at [1164, 566] on span "Next" at bounding box center [1163, 562] width 22 height 10
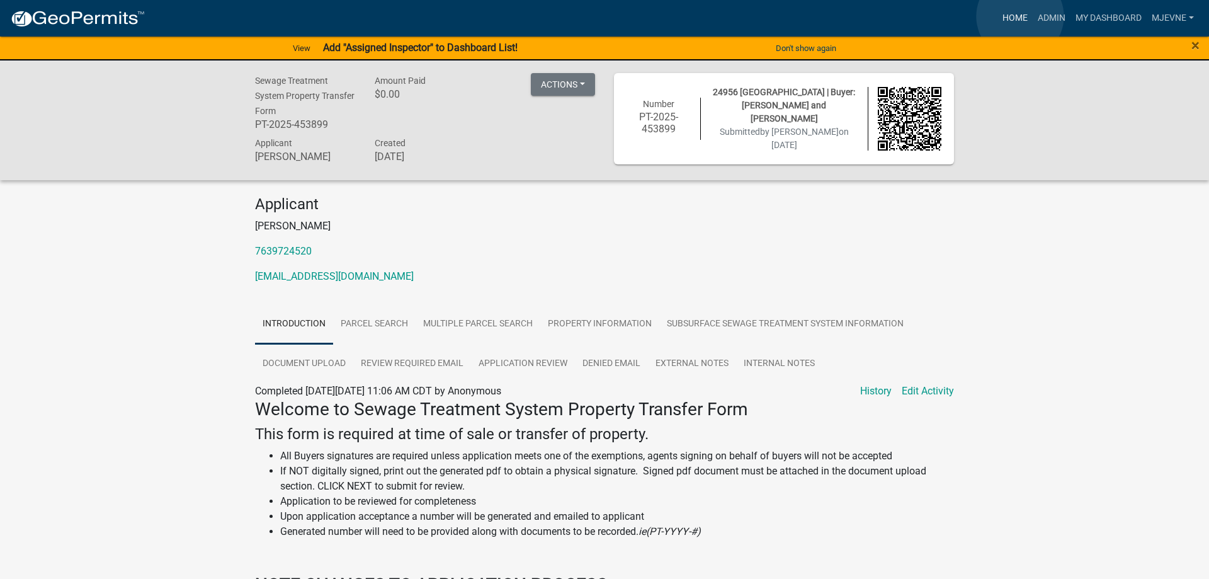
click at [1020, 16] on link "Home" at bounding box center [1015, 18] width 35 height 24
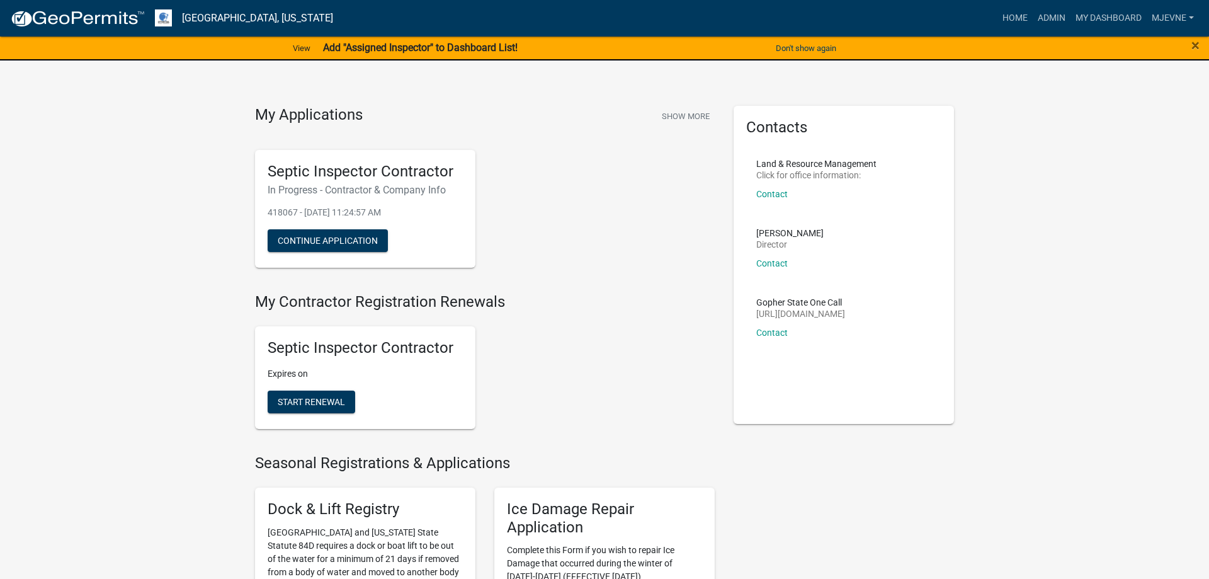
click at [632, 256] on div "Septic Inspector Contractor In Progress - Contractor & Company Info 418067 - Ma…" at bounding box center [485, 209] width 479 height 139
click at [1174, 20] on link "MJevne" at bounding box center [1173, 18] width 52 height 24
click at [1118, 156] on link "Logout" at bounding box center [1145, 153] width 108 height 30
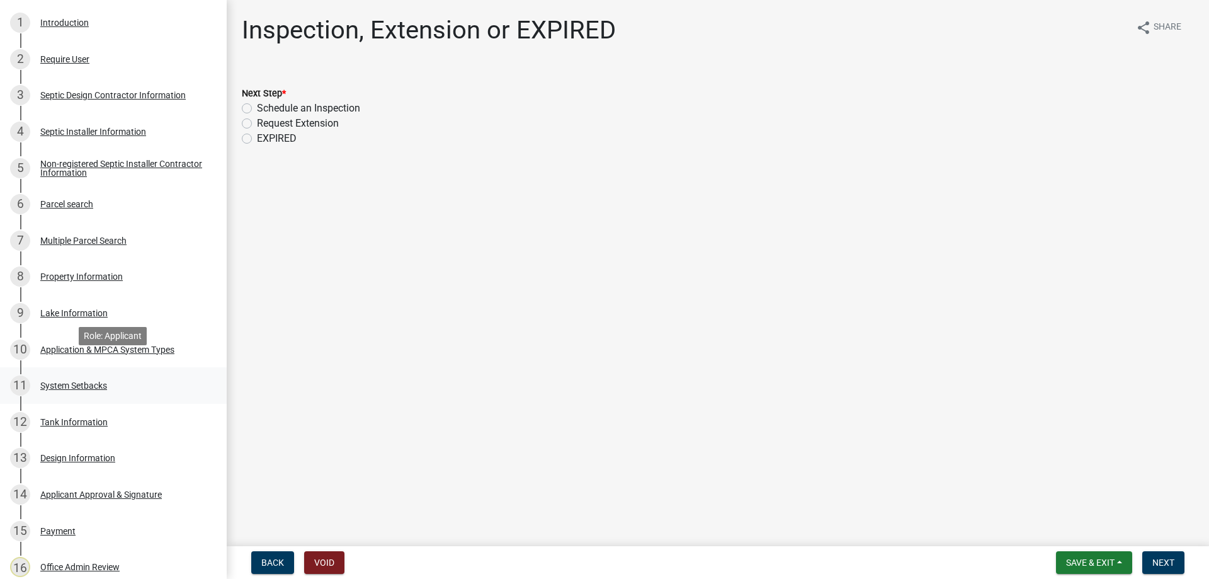
scroll to position [634, 0]
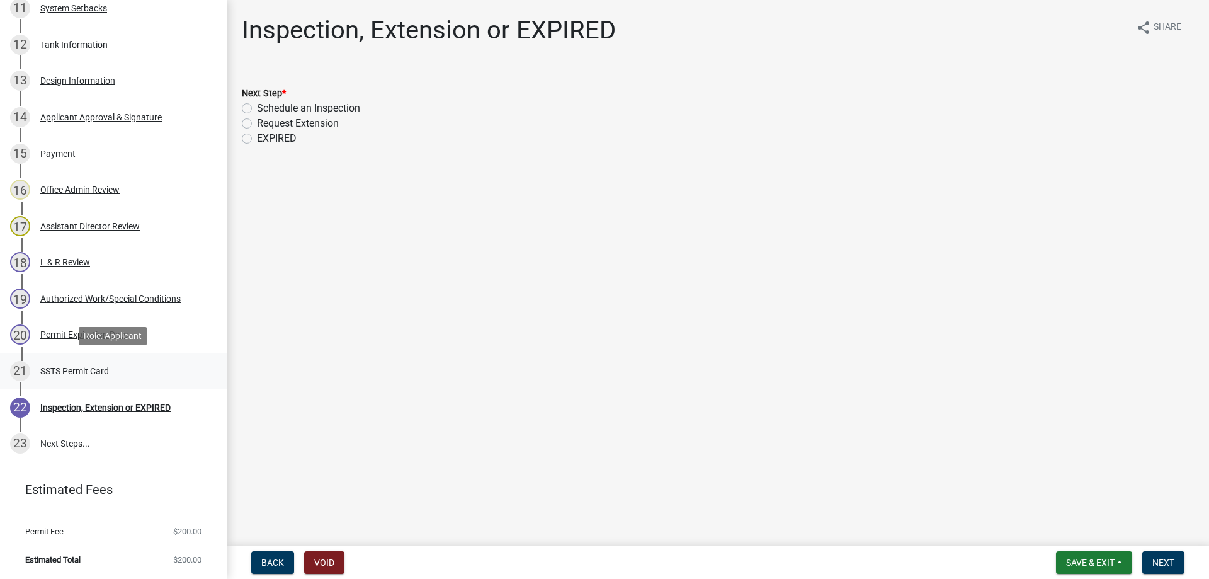
click at [71, 372] on div "SSTS Permit Card" at bounding box center [74, 371] width 69 height 9
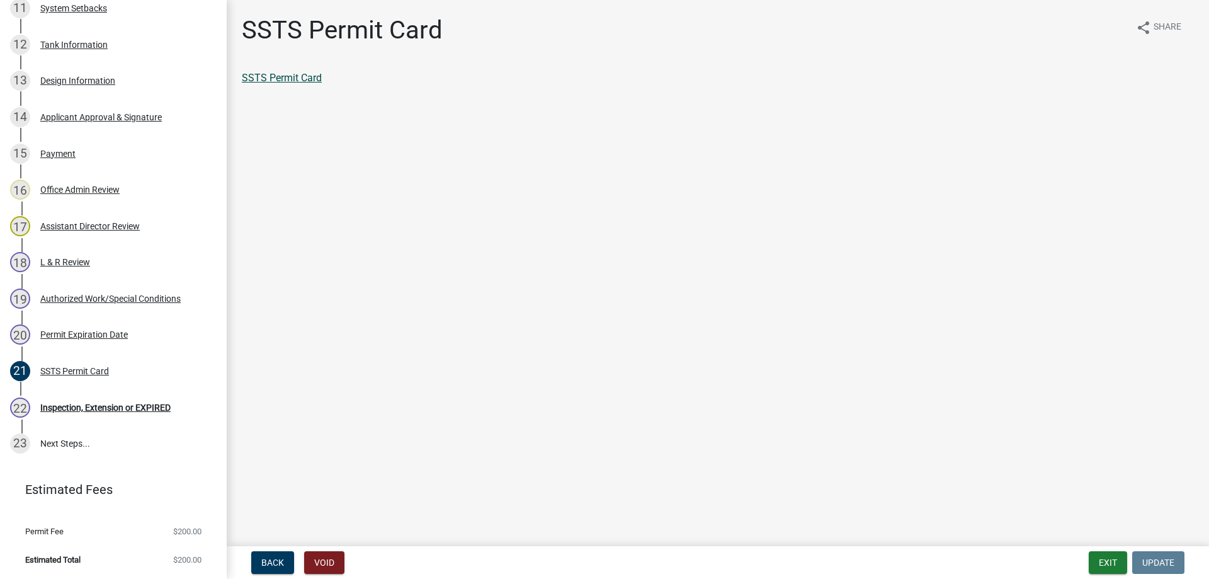
click at [280, 77] on link "SSTS Permit Card" at bounding box center [282, 78] width 80 height 12
click at [1112, 564] on button "Exit" at bounding box center [1108, 562] width 38 height 23
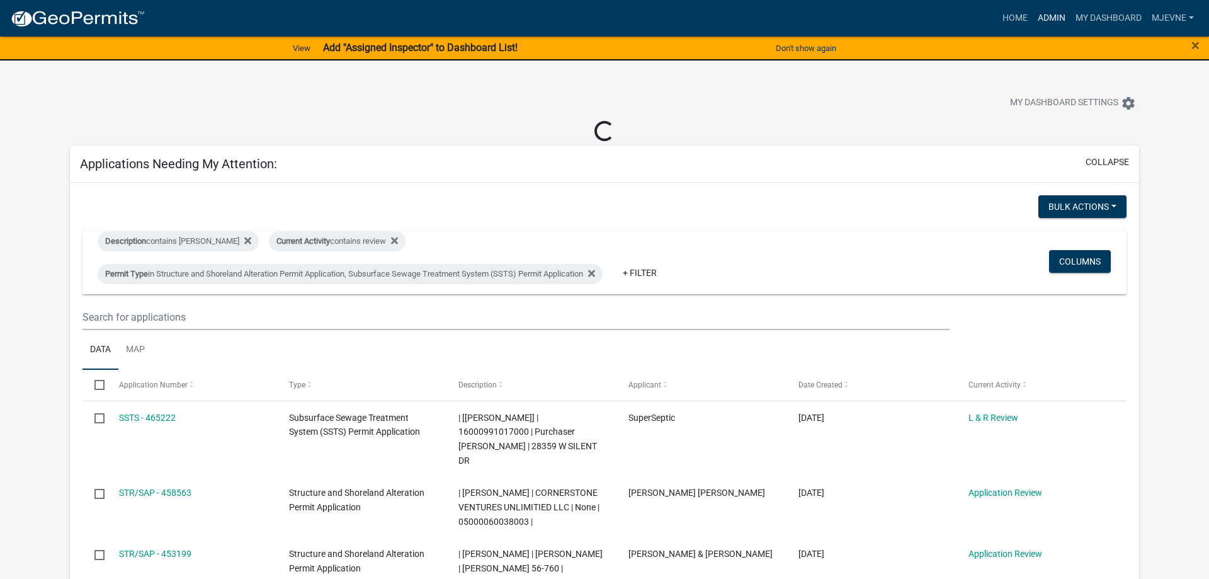
click at [1049, 17] on link "Admin" at bounding box center [1052, 18] width 38 height 24
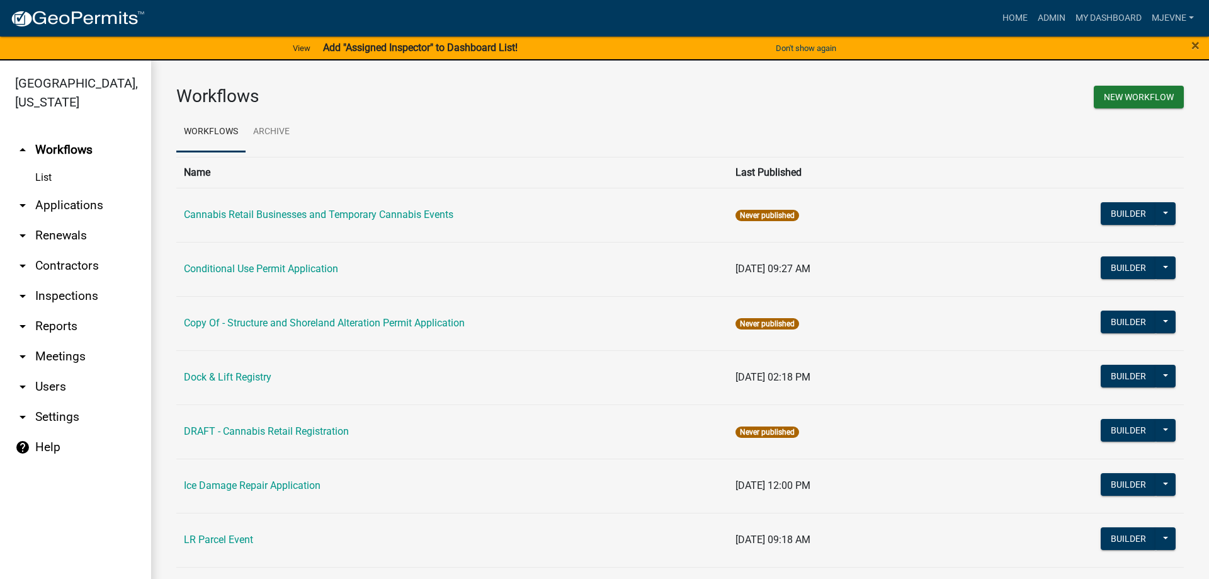
click at [57, 205] on link "arrow_drop_down Applications" at bounding box center [75, 205] width 151 height 30
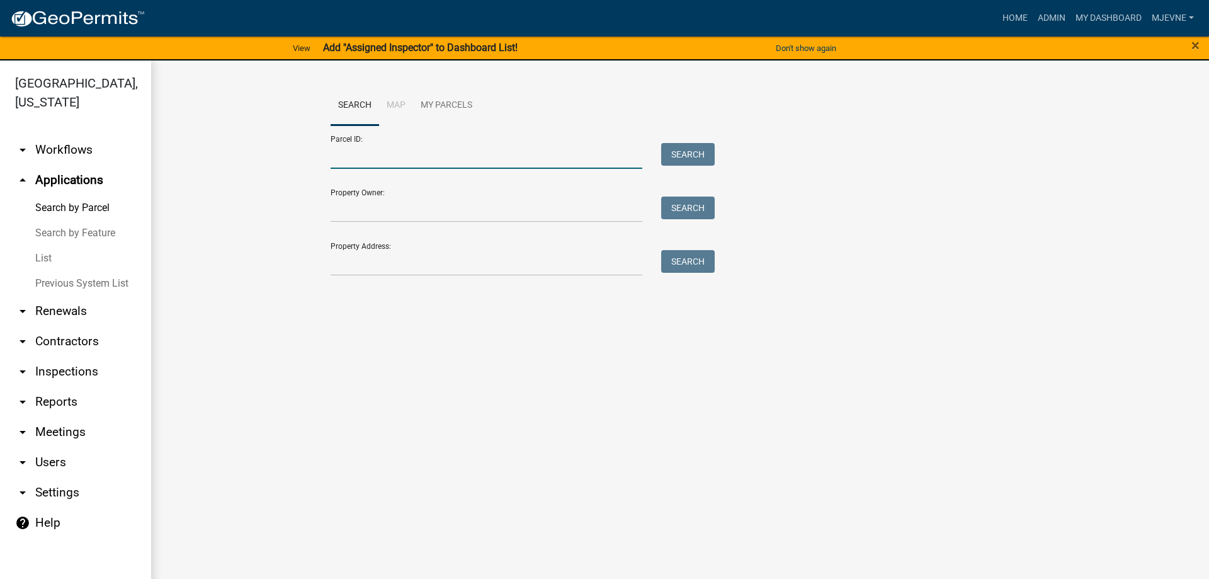
click at [342, 156] on input "Parcel ID:" at bounding box center [487, 156] width 312 height 26
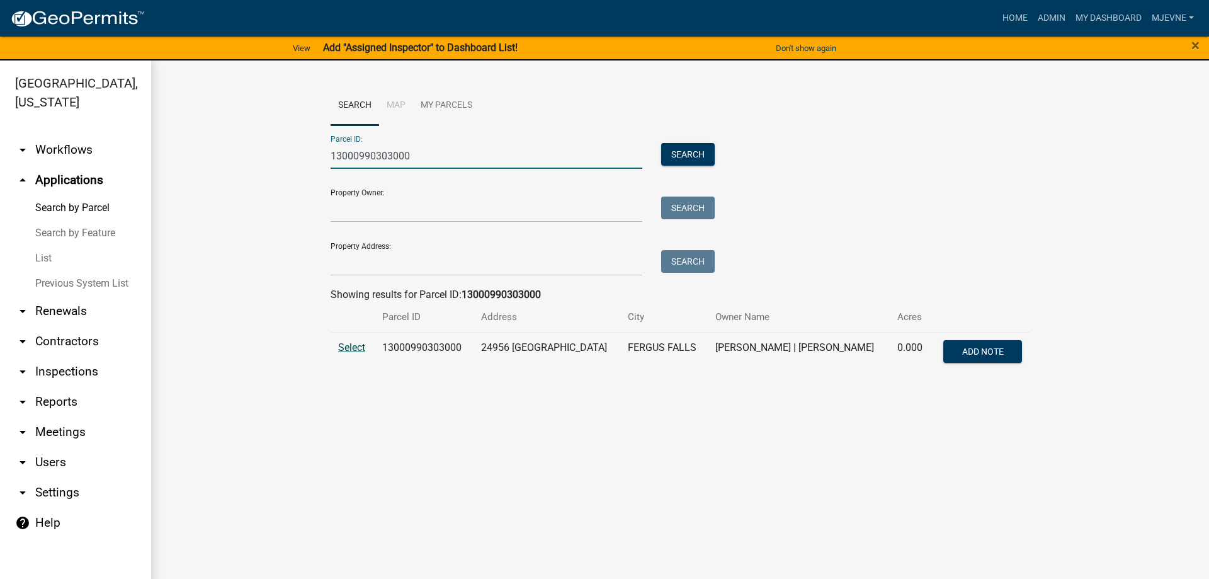
type input "13000990303000"
click at [348, 344] on span "Select" at bounding box center [351, 347] width 27 height 12
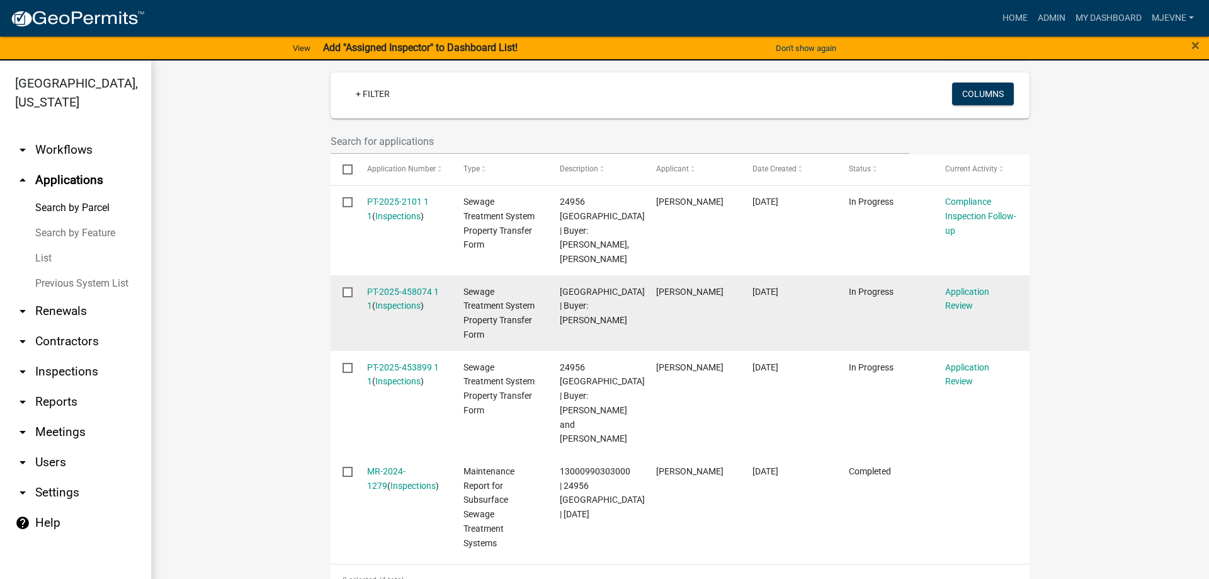
scroll to position [359, 0]
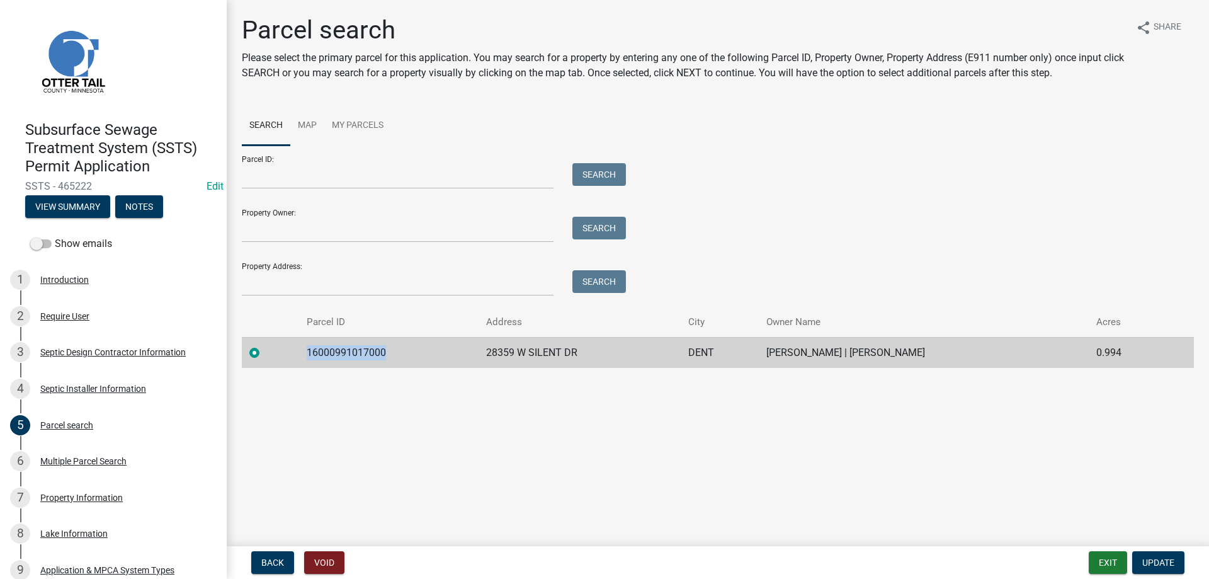
scroll to position [257, 0]
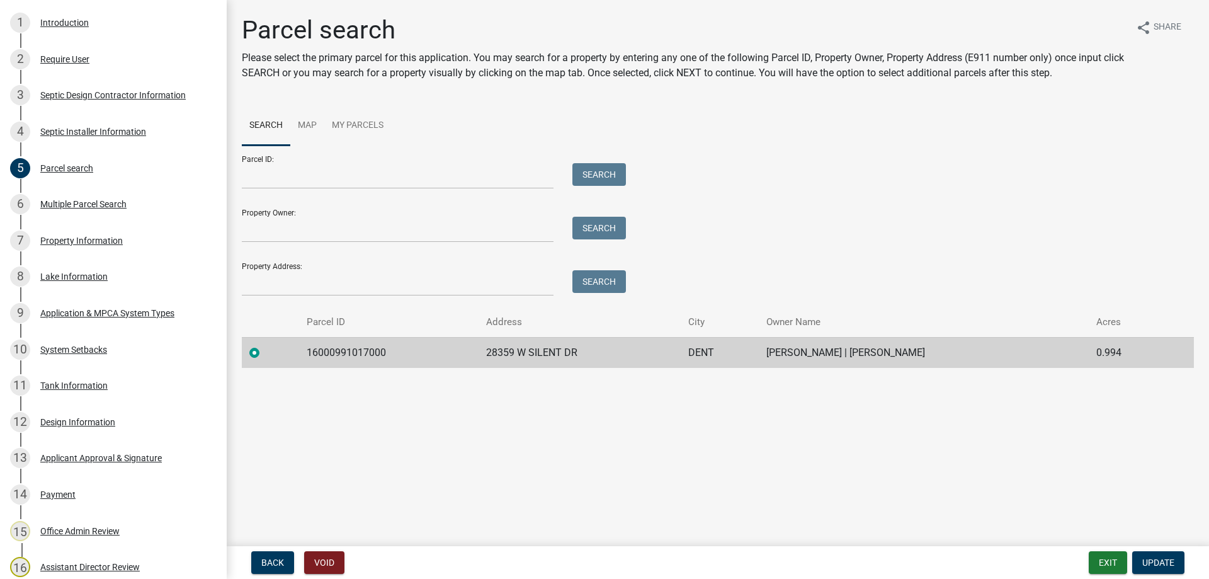
click at [571, 474] on main "Parcel search Please select the primary parcel for this application. You may se…" at bounding box center [718, 270] width 982 height 541
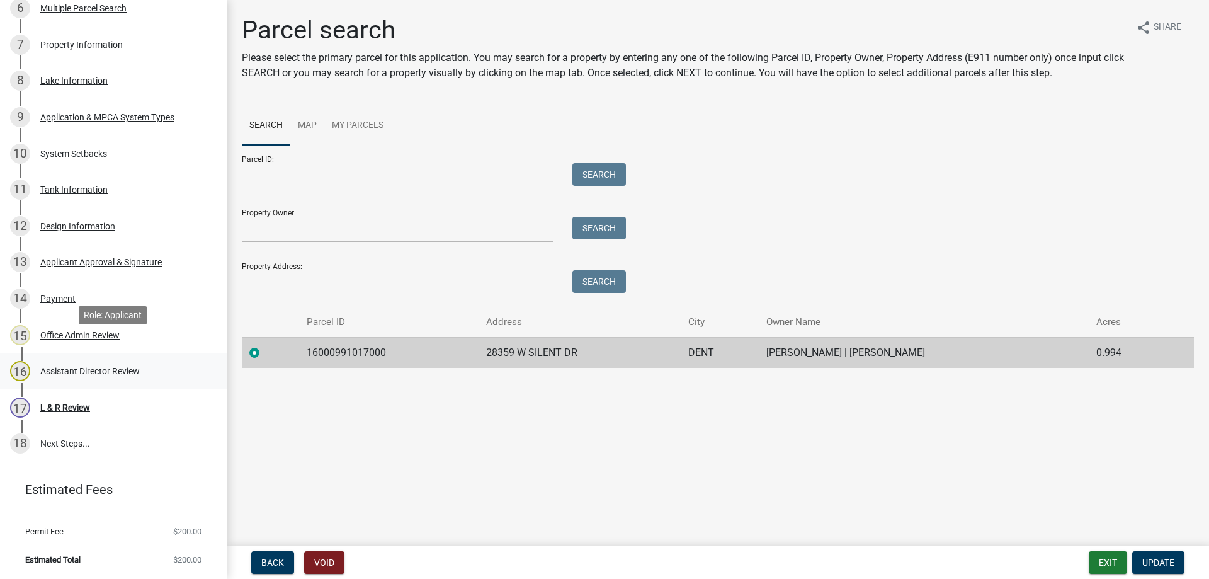
scroll to position [0, 0]
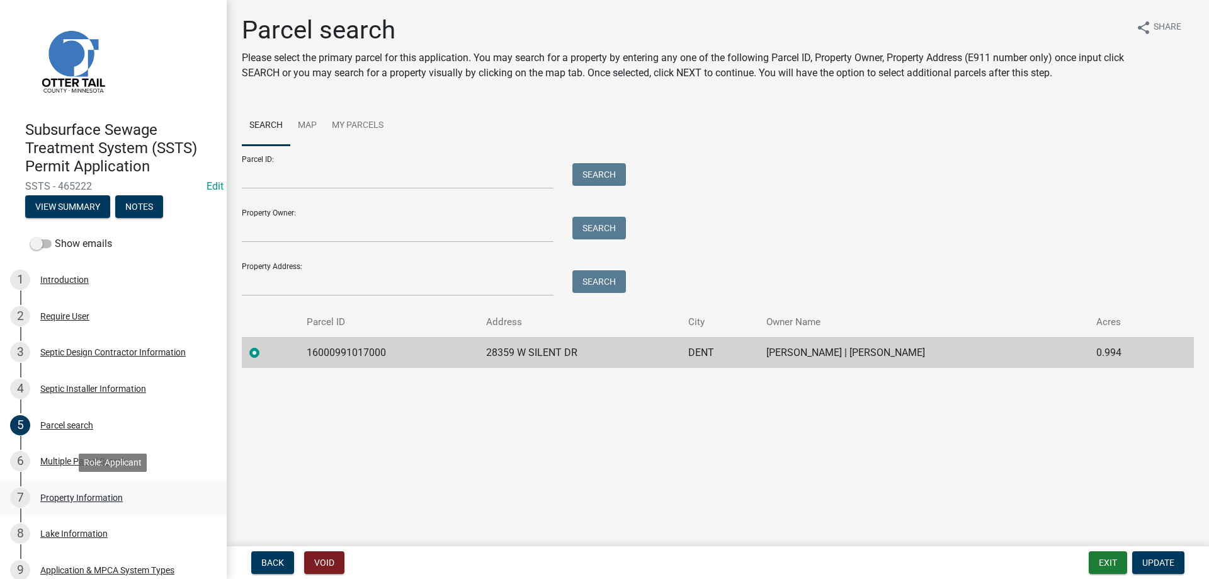
click at [84, 494] on div "Property Information" at bounding box center [81, 497] width 82 height 9
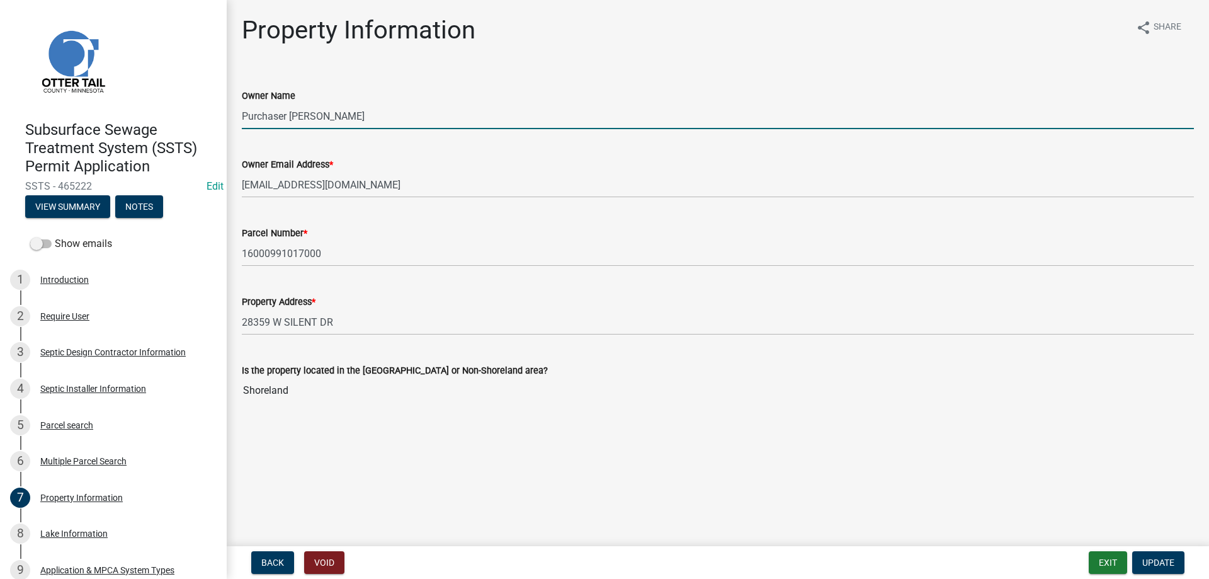
drag, startPoint x: 362, startPoint y: 115, endPoint x: 313, endPoint y: 117, distance: 49.2
click at [313, 117] on input "Purchaser [PERSON_NAME]" at bounding box center [718, 116] width 952 height 26
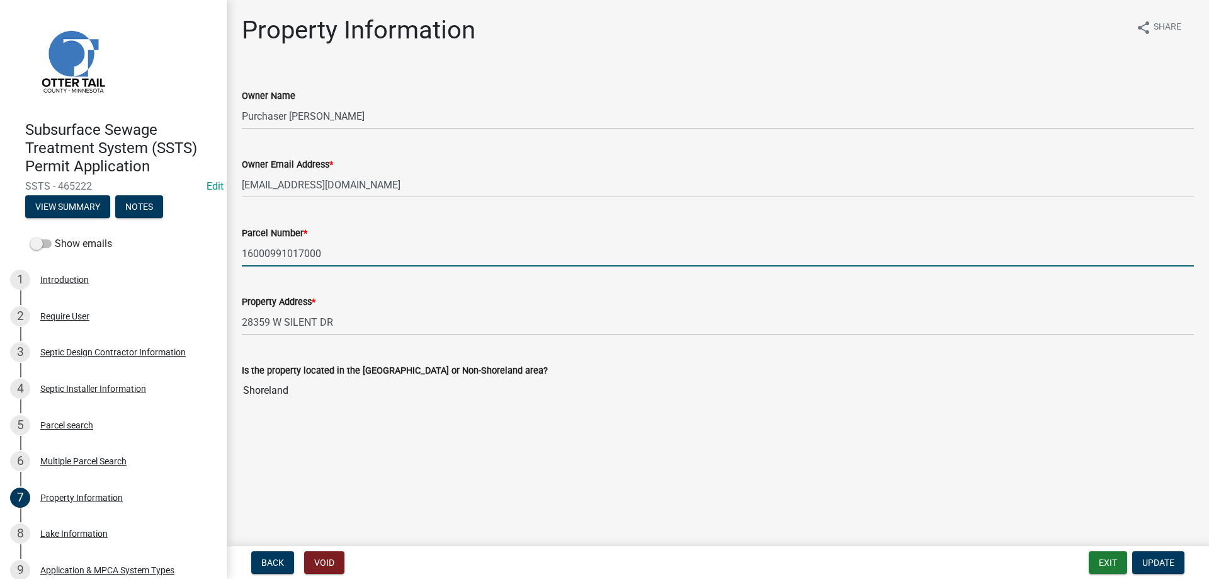
drag, startPoint x: 324, startPoint y: 254, endPoint x: 236, endPoint y: 256, distance: 87.5
click at [242, 256] on input "16000991017000" at bounding box center [718, 254] width 952 height 26
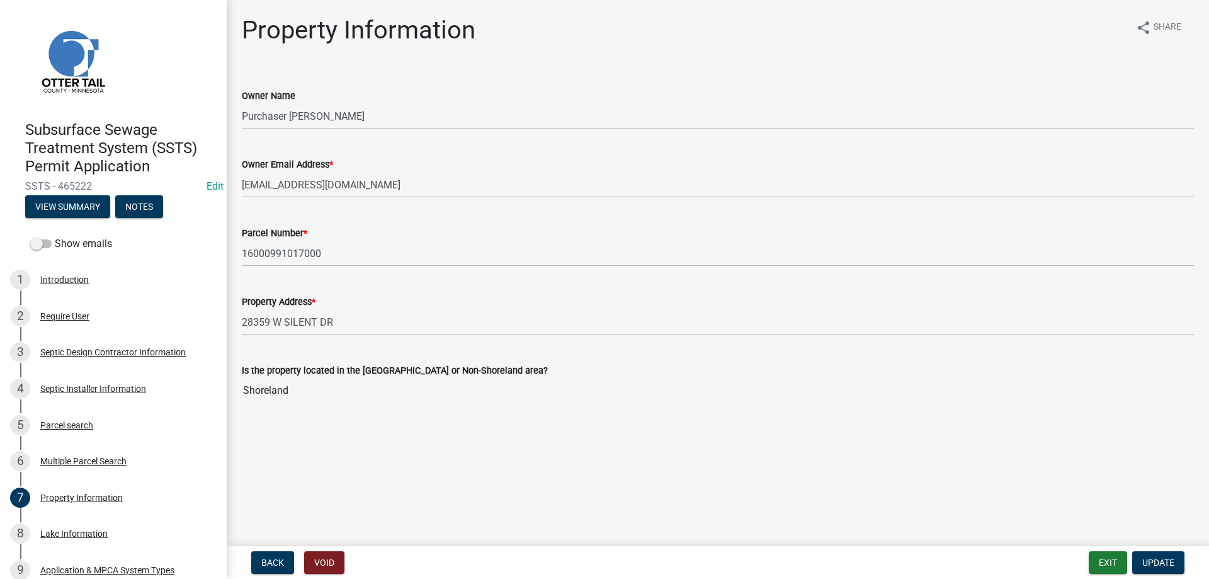
click at [391, 448] on main "Property Information share Share Owner Name Purchaser [PERSON_NAME] Owner Email…" at bounding box center [718, 270] width 982 height 541
